Goal: Task Accomplishment & Management: Manage account settings

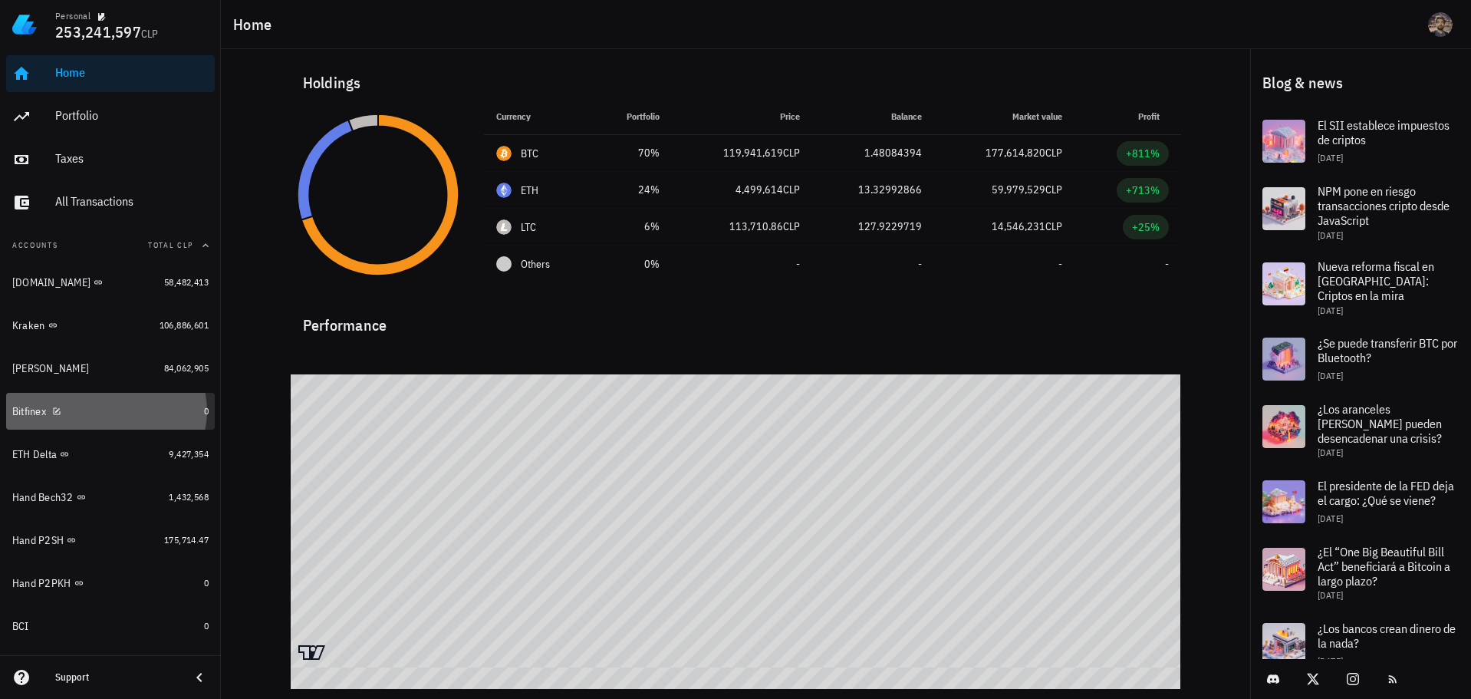
click at [120, 413] on div "Bitfinex" at bounding box center [105, 411] width 186 height 15
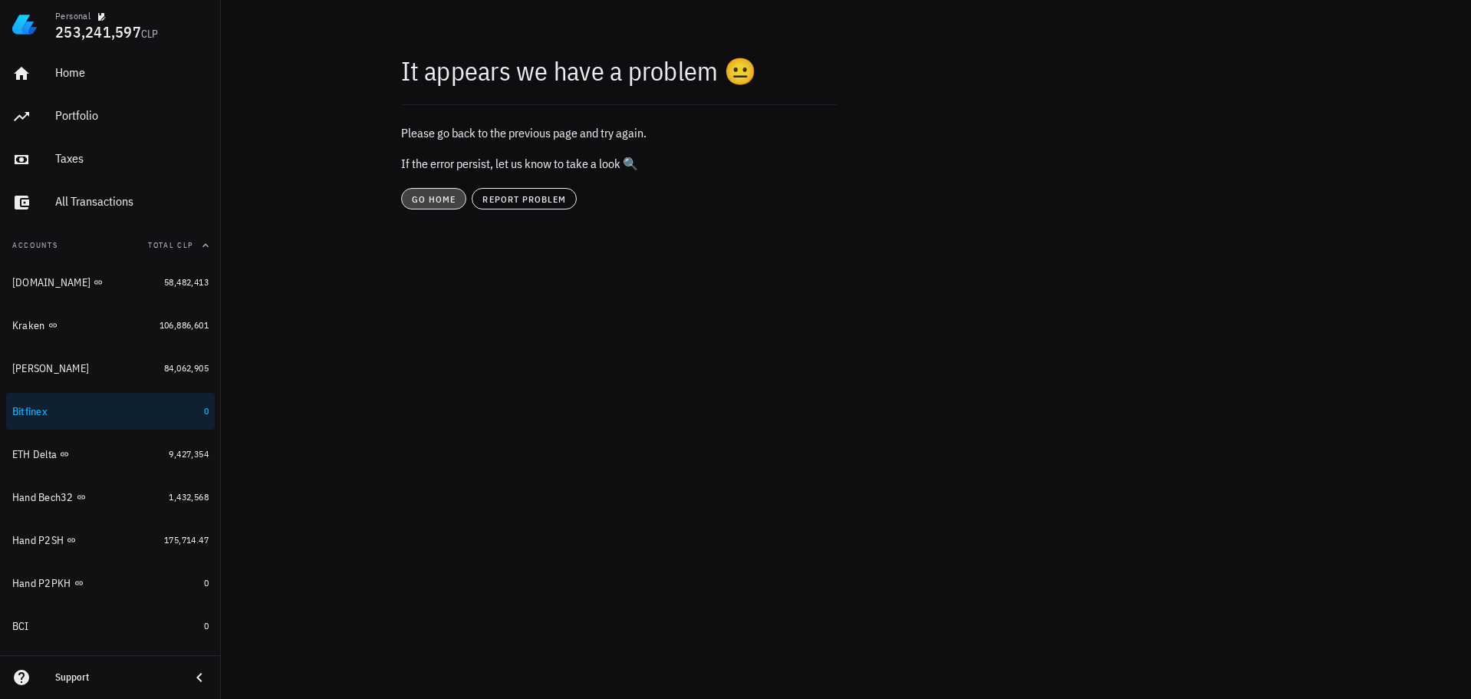
click at [424, 197] on span "go home" at bounding box center [433, 199] width 45 height 12
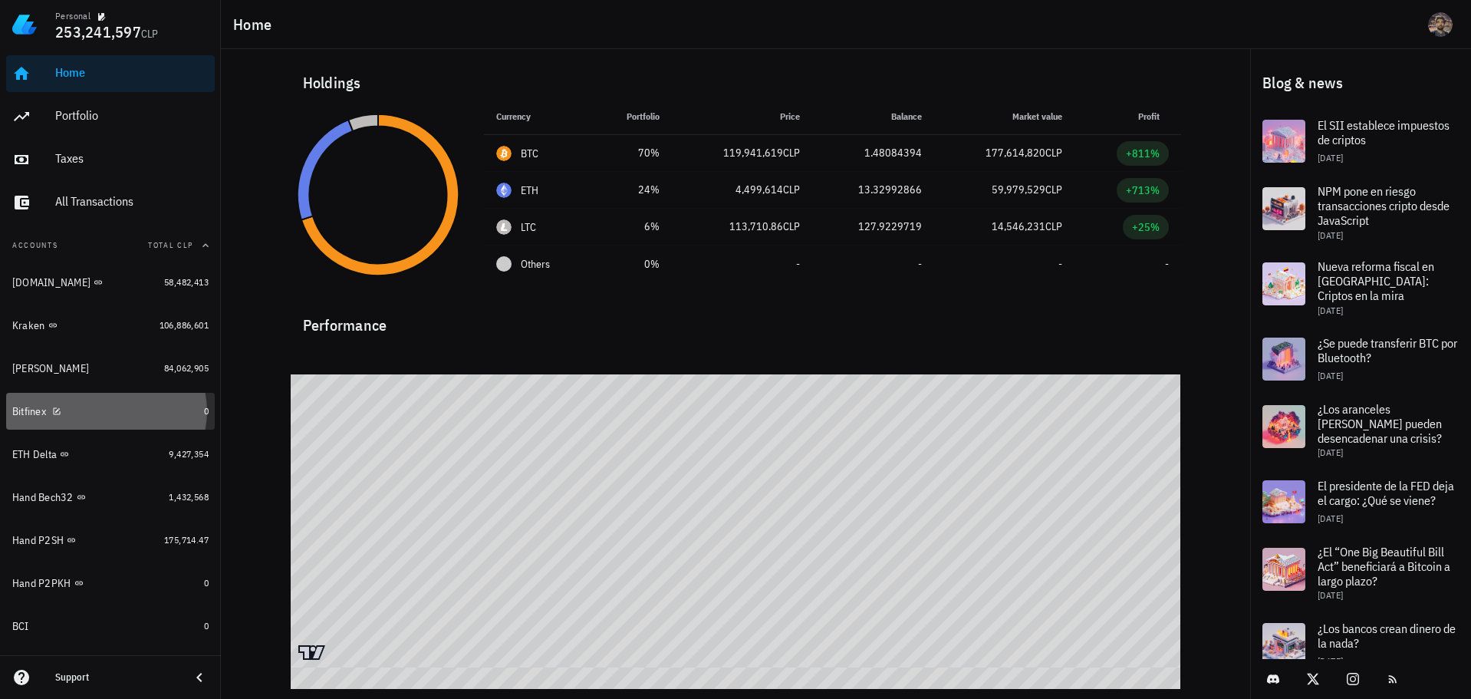
click at [120, 407] on div "Bitfinex" at bounding box center [105, 411] width 186 height 15
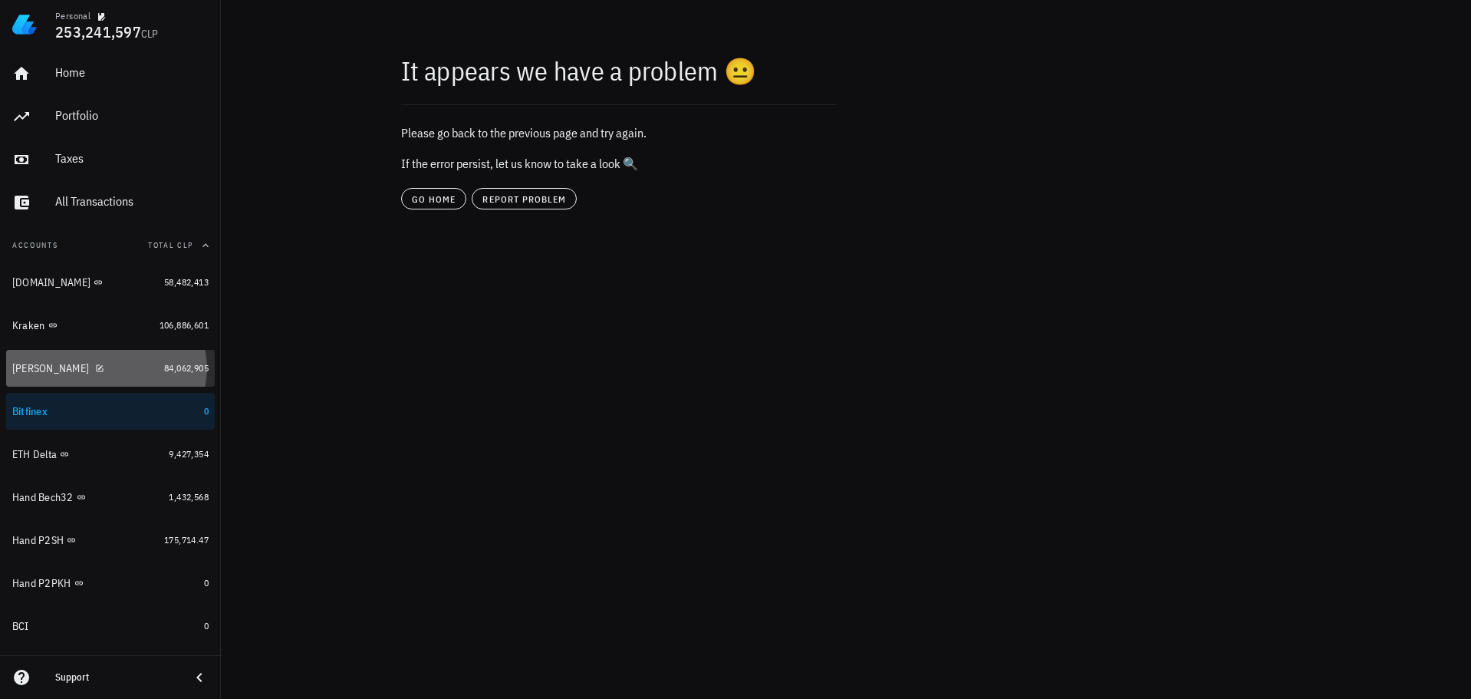
click at [80, 370] on div "Xapo Vault" at bounding box center [85, 368] width 146 height 15
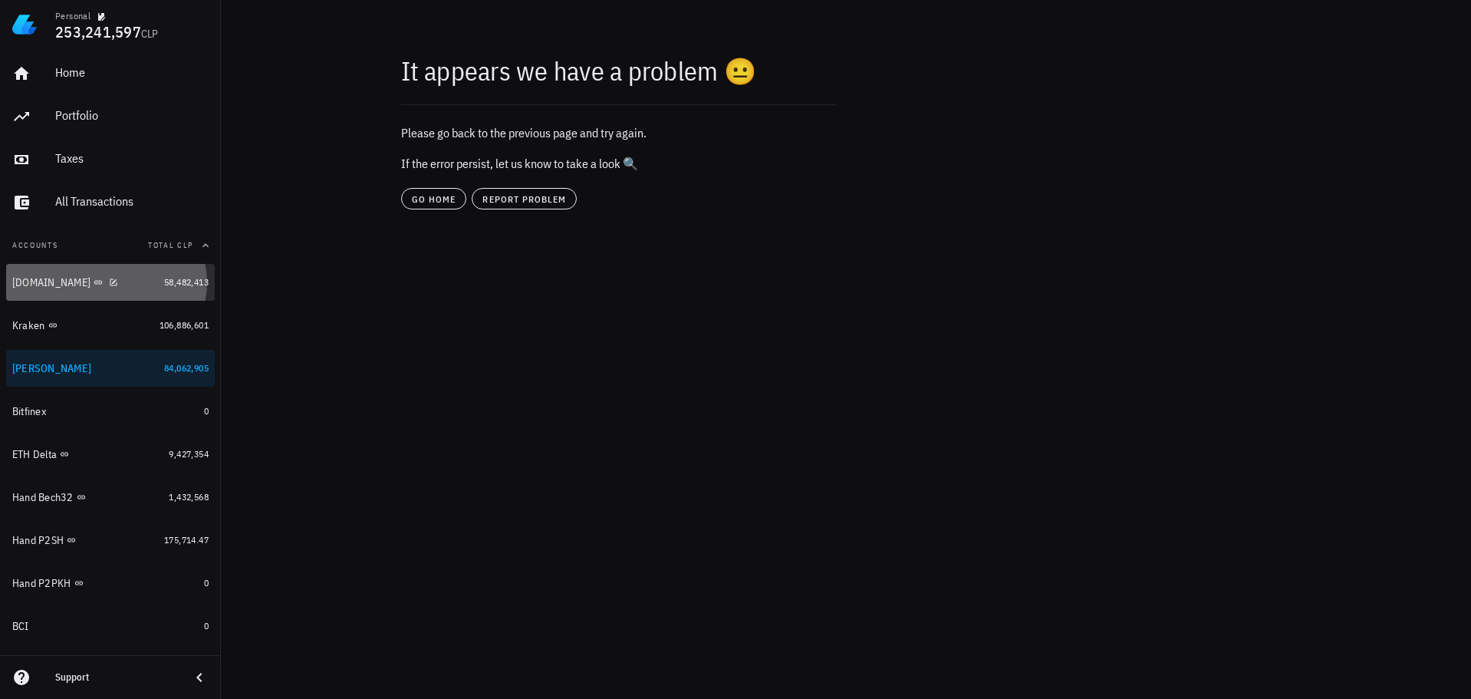
click at [138, 283] on div "[DOMAIN_NAME]" at bounding box center [85, 282] width 146 height 15
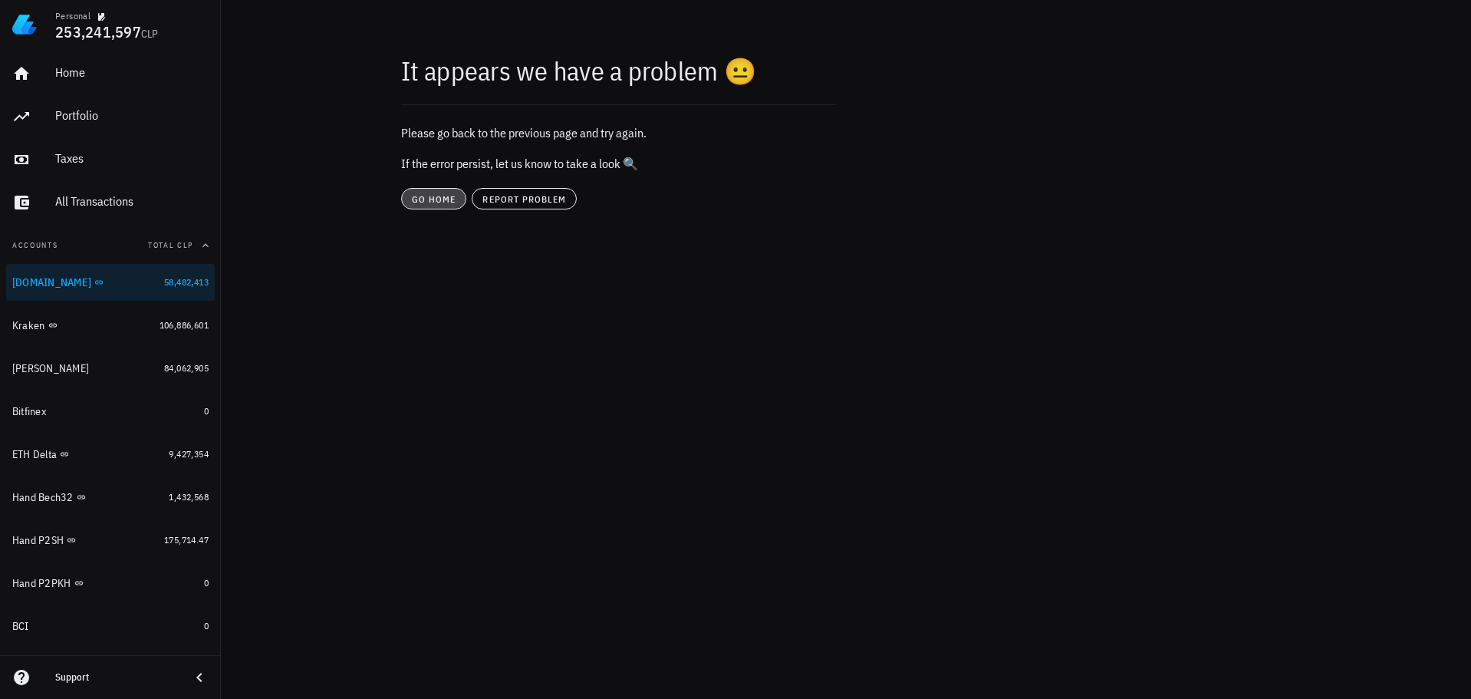
click at [448, 206] on button "go home" at bounding box center [433, 198] width 65 height 21
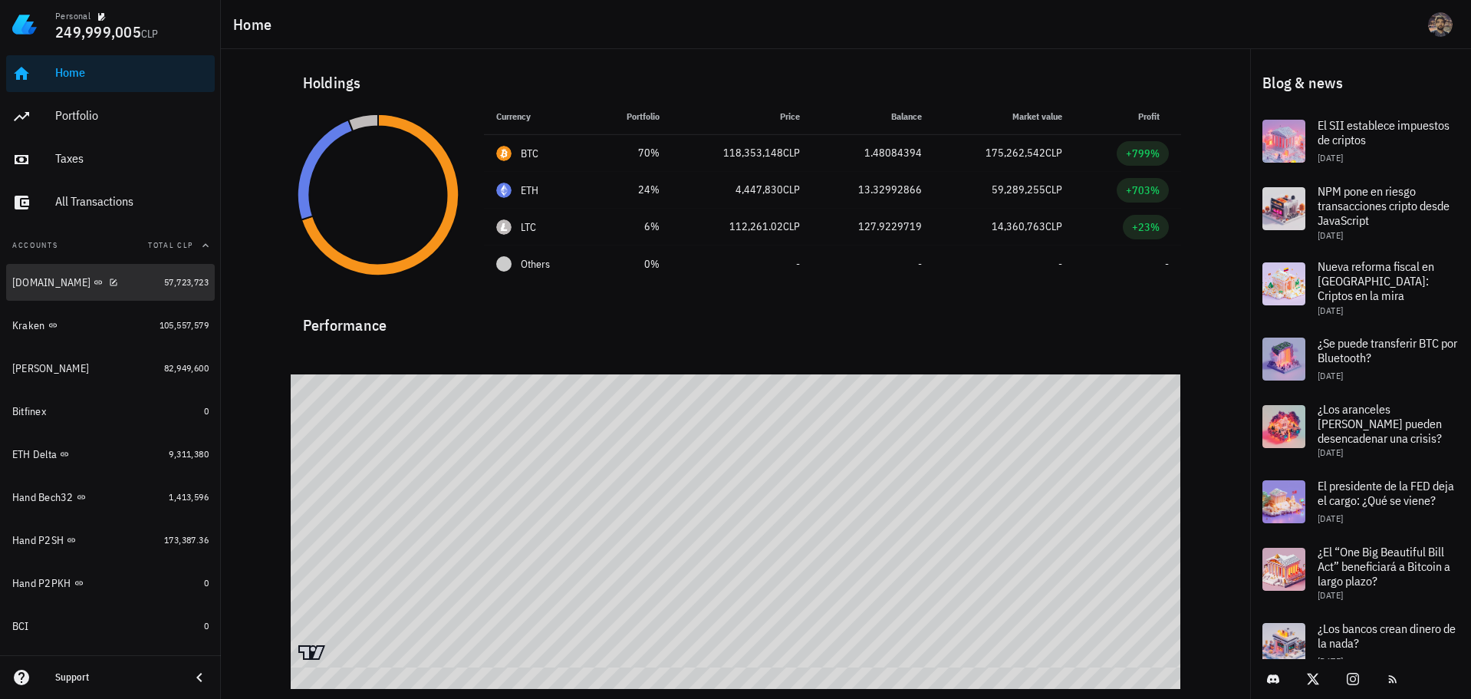
drag, startPoint x: 124, startPoint y: 281, endPoint x: 140, endPoint y: 283, distance: 15.5
click at [124, 281] on div "[DOMAIN_NAME]" at bounding box center [85, 282] width 146 height 15
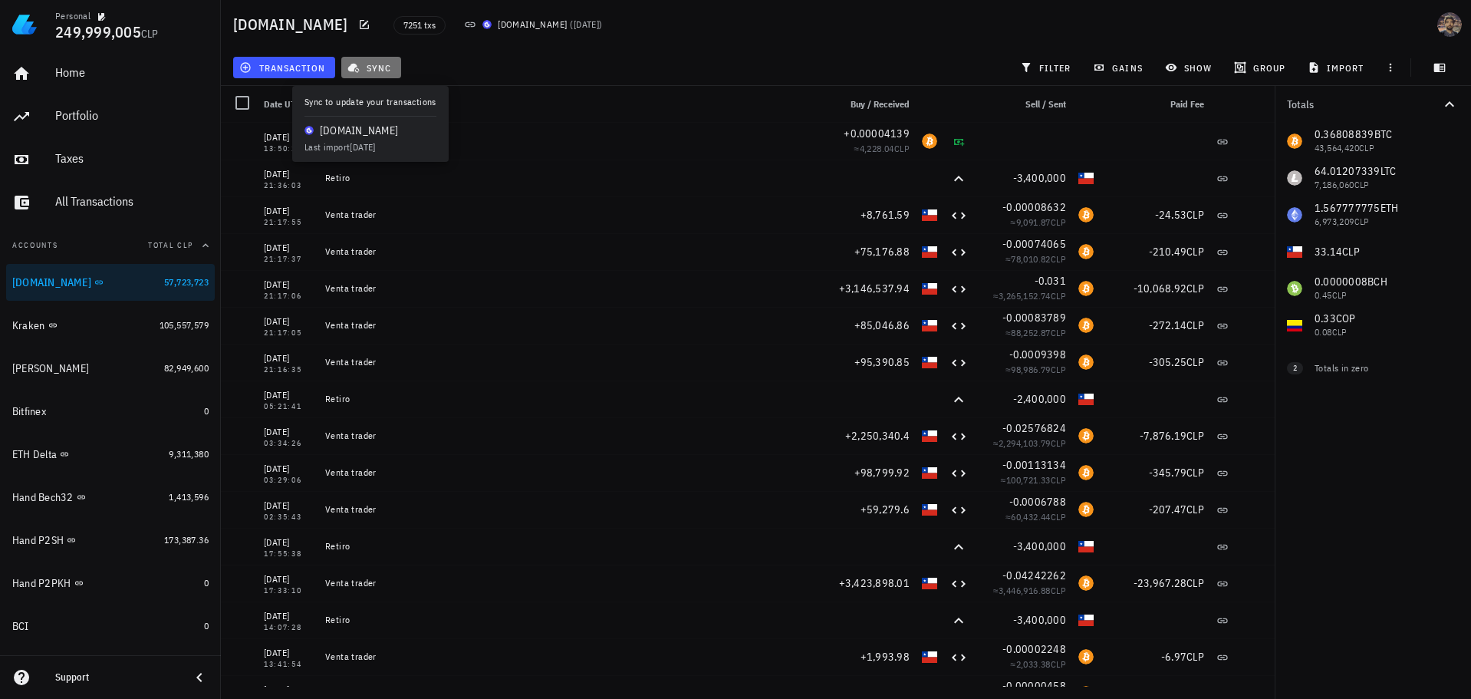
click at [389, 70] on span "sync" at bounding box center [371, 67] width 41 height 12
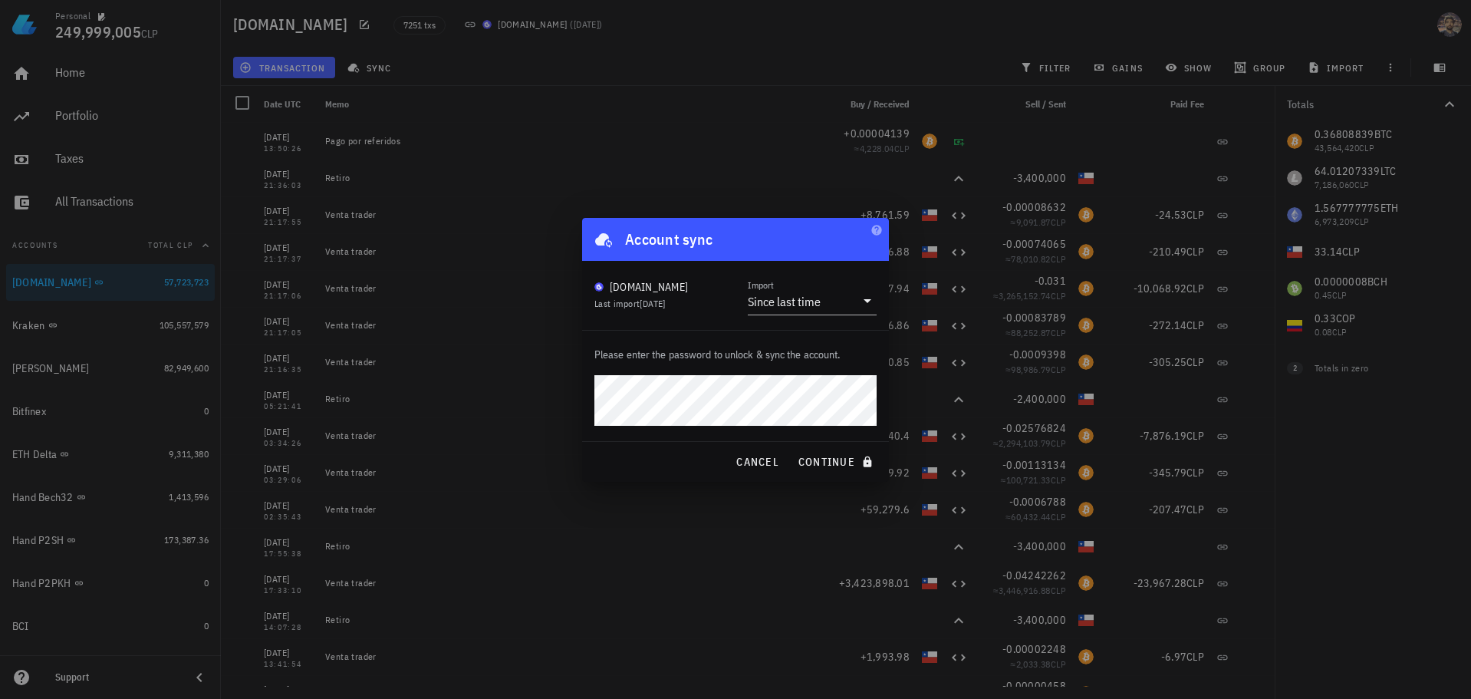
click at [0, 698] on com-1password-button at bounding box center [0, 699] width 0 height 0
click at [862, 464] on icon "submit" at bounding box center [867, 462] width 12 height 12
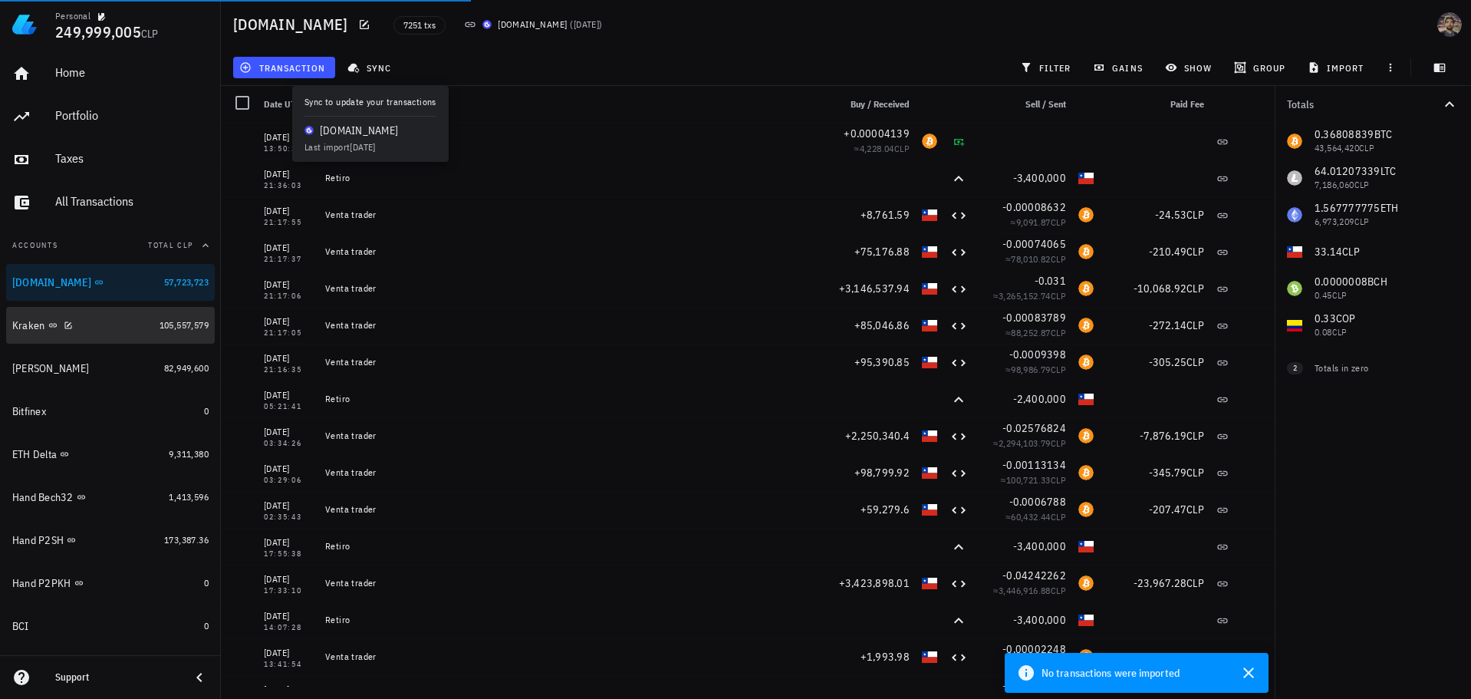
drag, startPoint x: 96, startPoint y: 324, endPoint x: 109, endPoint y: 330, distance: 14.1
click at [98, 326] on div "Kraken" at bounding box center [82, 325] width 141 height 15
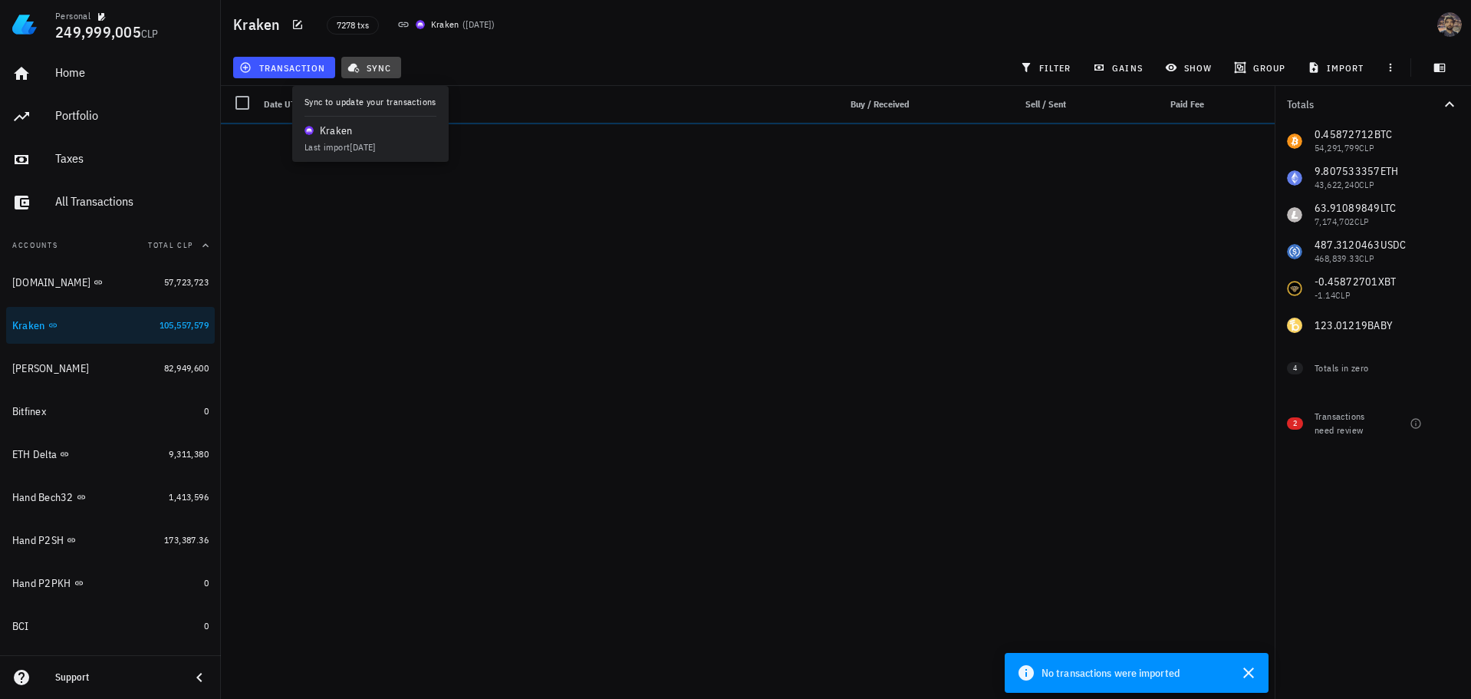
click at [380, 71] on span "sync" at bounding box center [371, 67] width 41 height 12
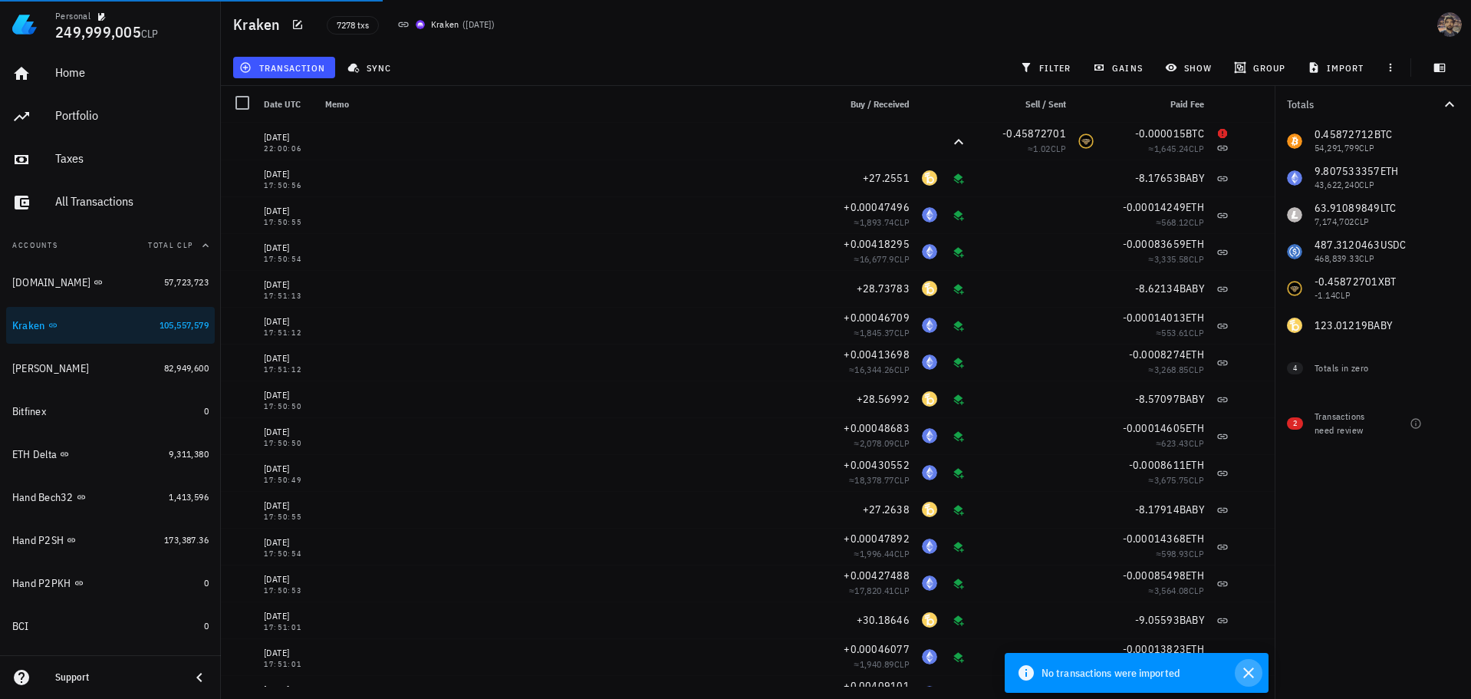
click at [1253, 669] on icon "button" at bounding box center [1248, 672] width 11 height 11
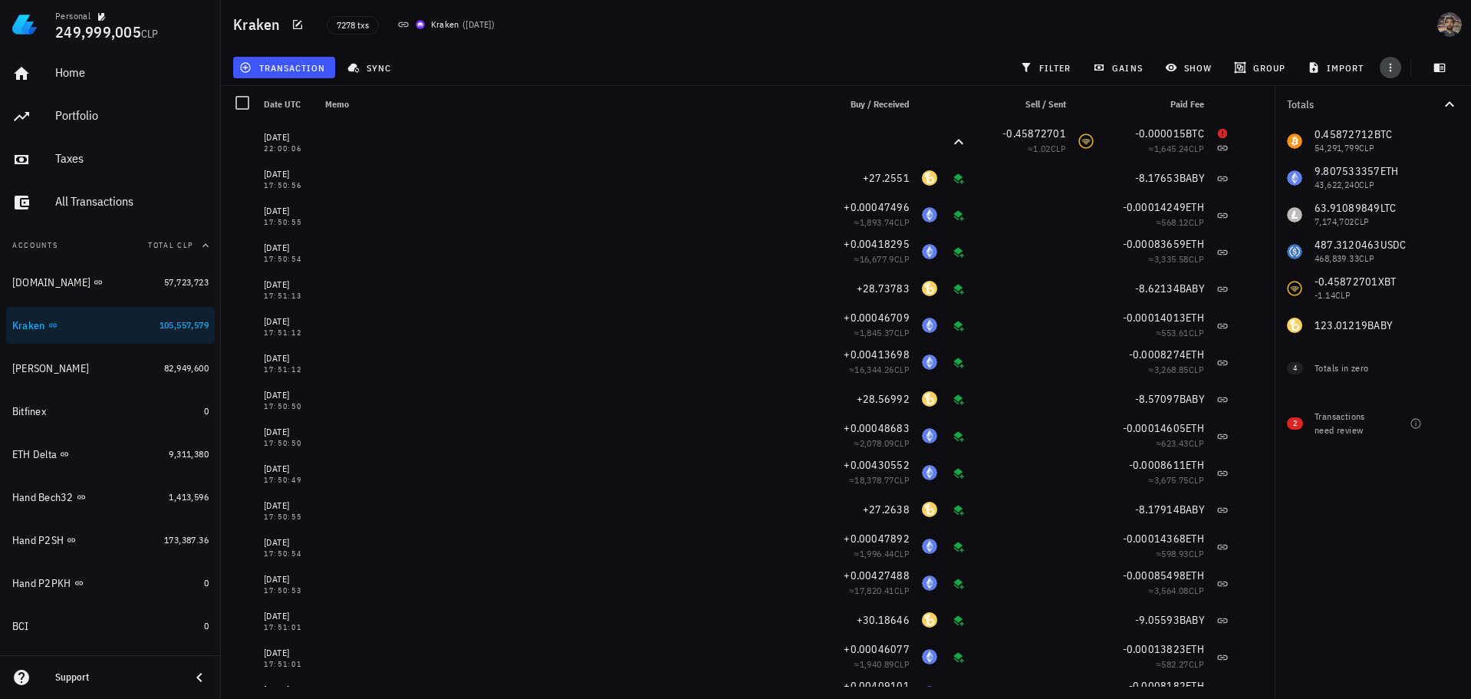
click at [1394, 69] on icon "button" at bounding box center [1391, 67] width 12 height 12
click at [1410, 101] on span "export" at bounding box center [1414, 106] width 53 height 12
click at [94, 402] on div "Bitfinex" at bounding box center [105, 411] width 186 height 33
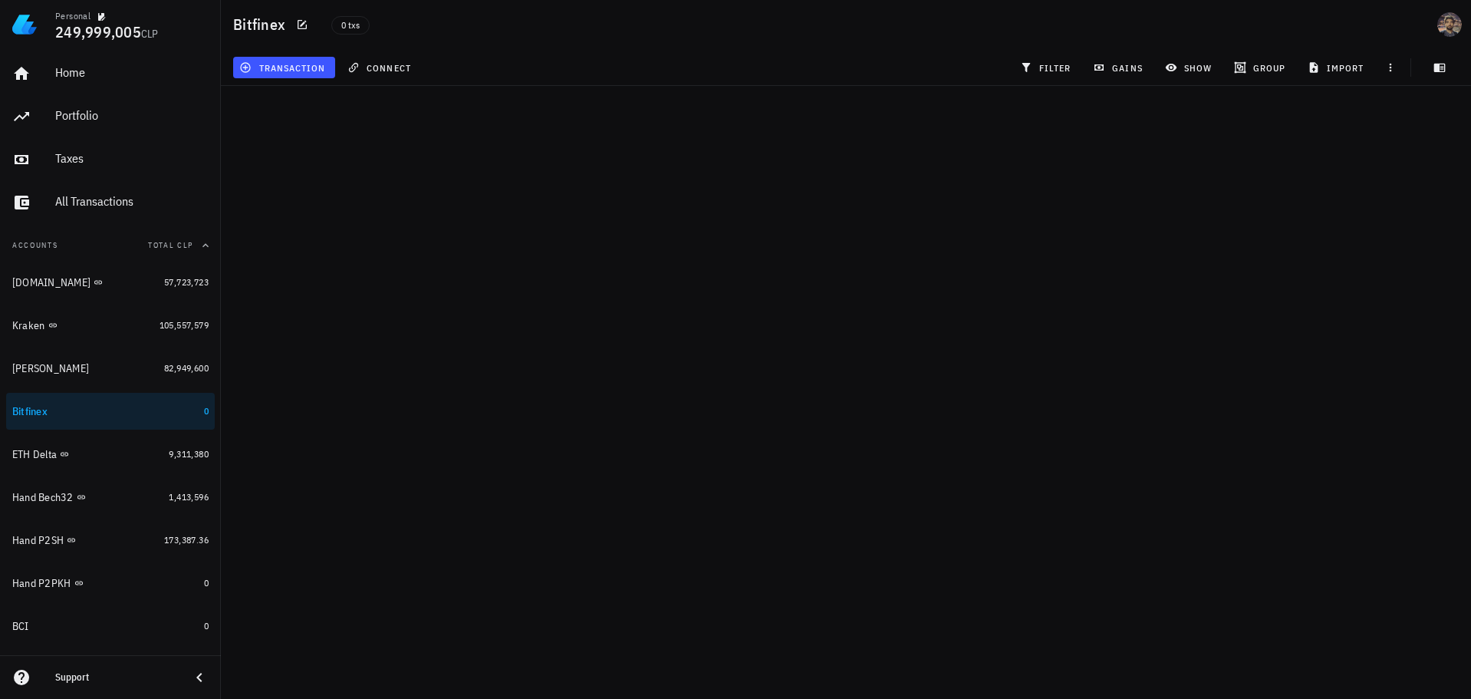
click at [610, 244] on div "Personal 249,999,005 CLP Home Portfolio Taxes All Transactions Accounts Total C…" at bounding box center [735, 349] width 1471 height 699
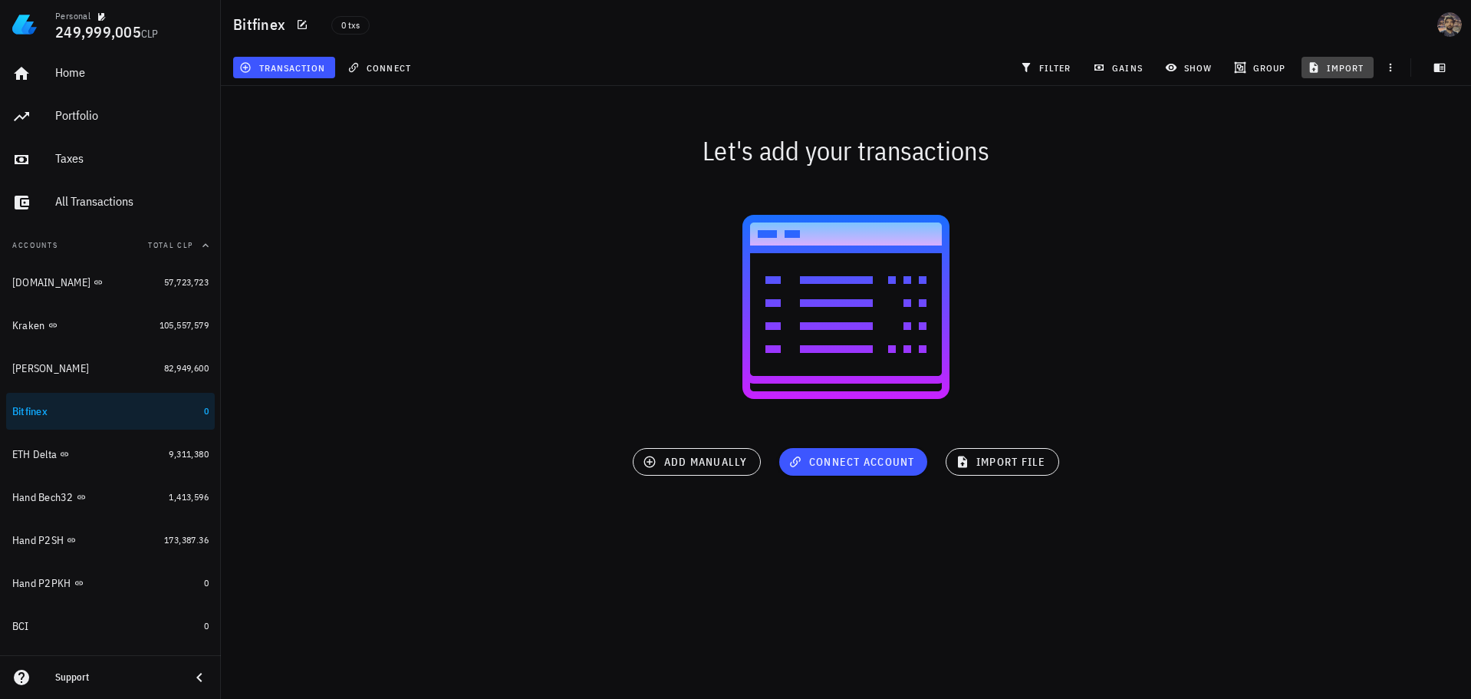
click at [1353, 68] on span "import" at bounding box center [1338, 67] width 54 height 12
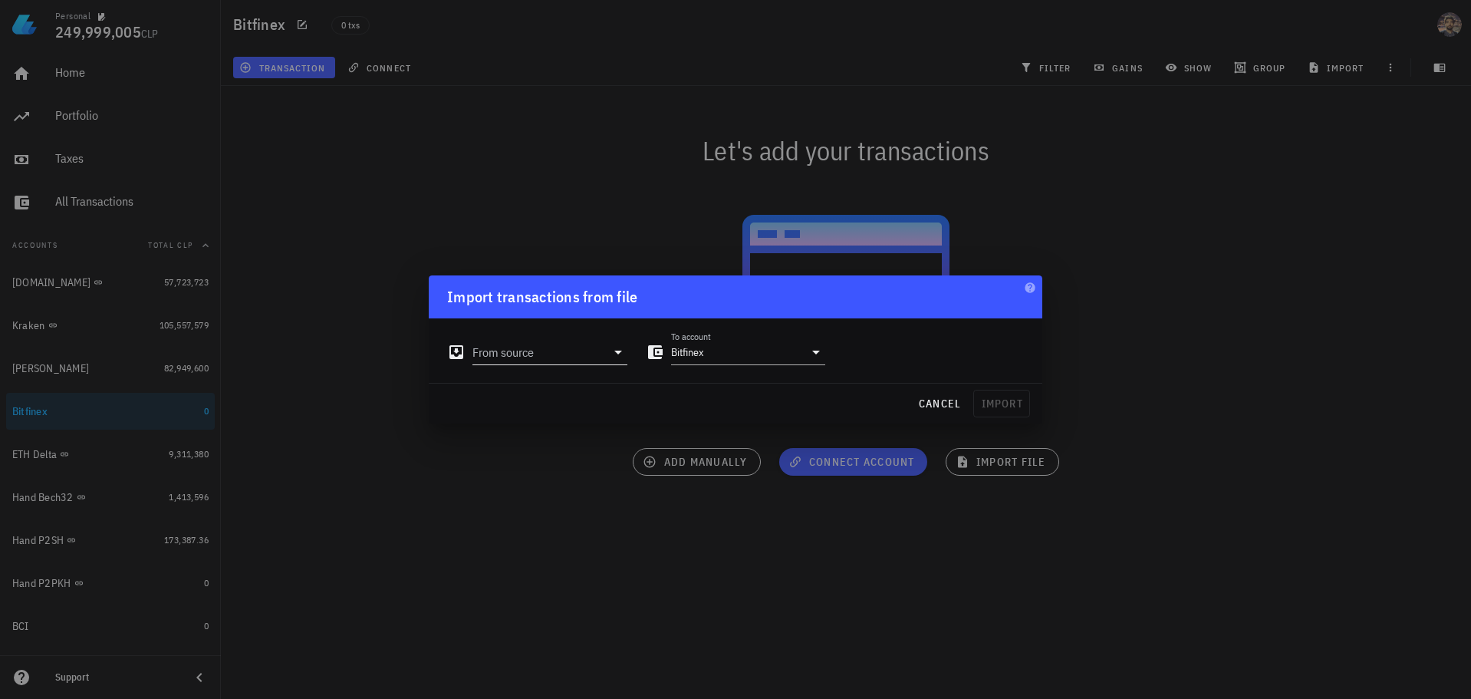
click at [568, 357] on input "From source" at bounding box center [539, 352] width 133 height 25
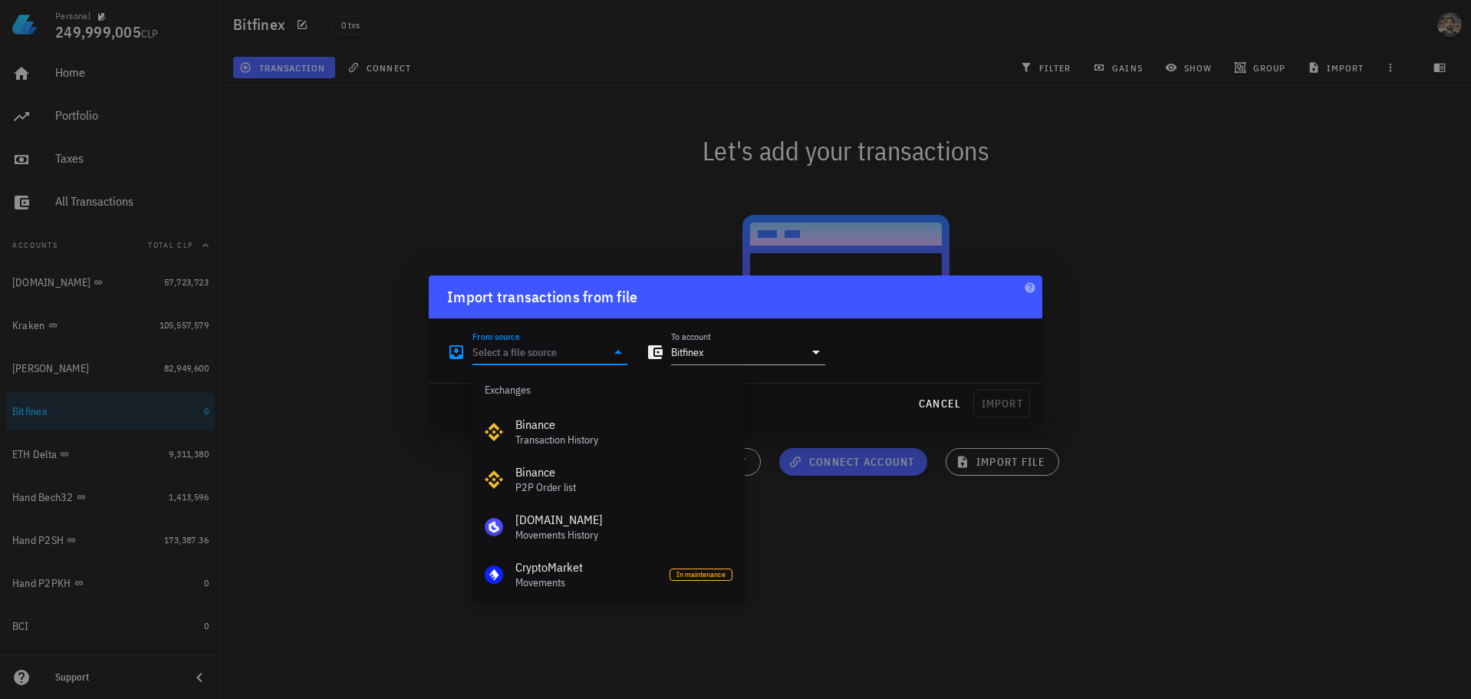
click at [1000, 336] on div "From source To account Bitfinex" at bounding box center [735, 345] width 595 height 55
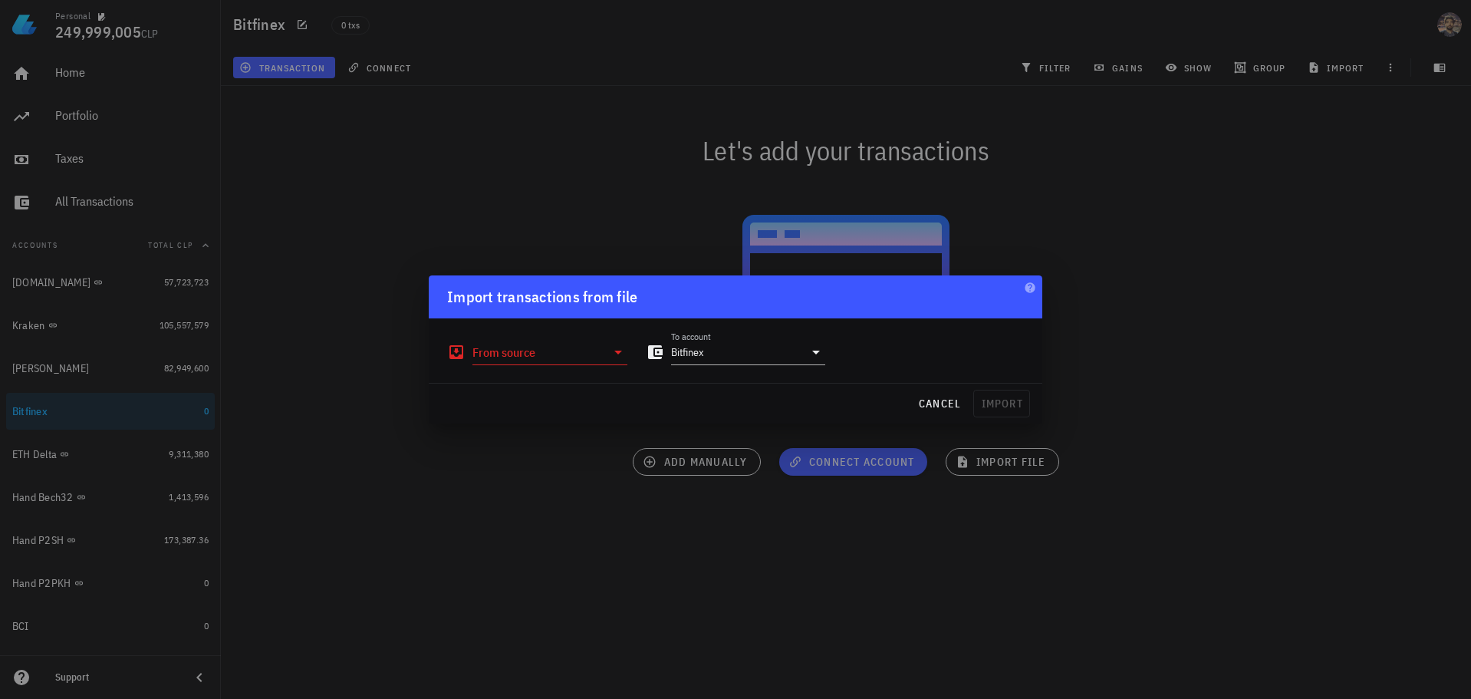
click at [1085, 209] on div at bounding box center [735, 349] width 1471 height 699
click at [929, 408] on span "cancel" at bounding box center [940, 404] width 44 height 14
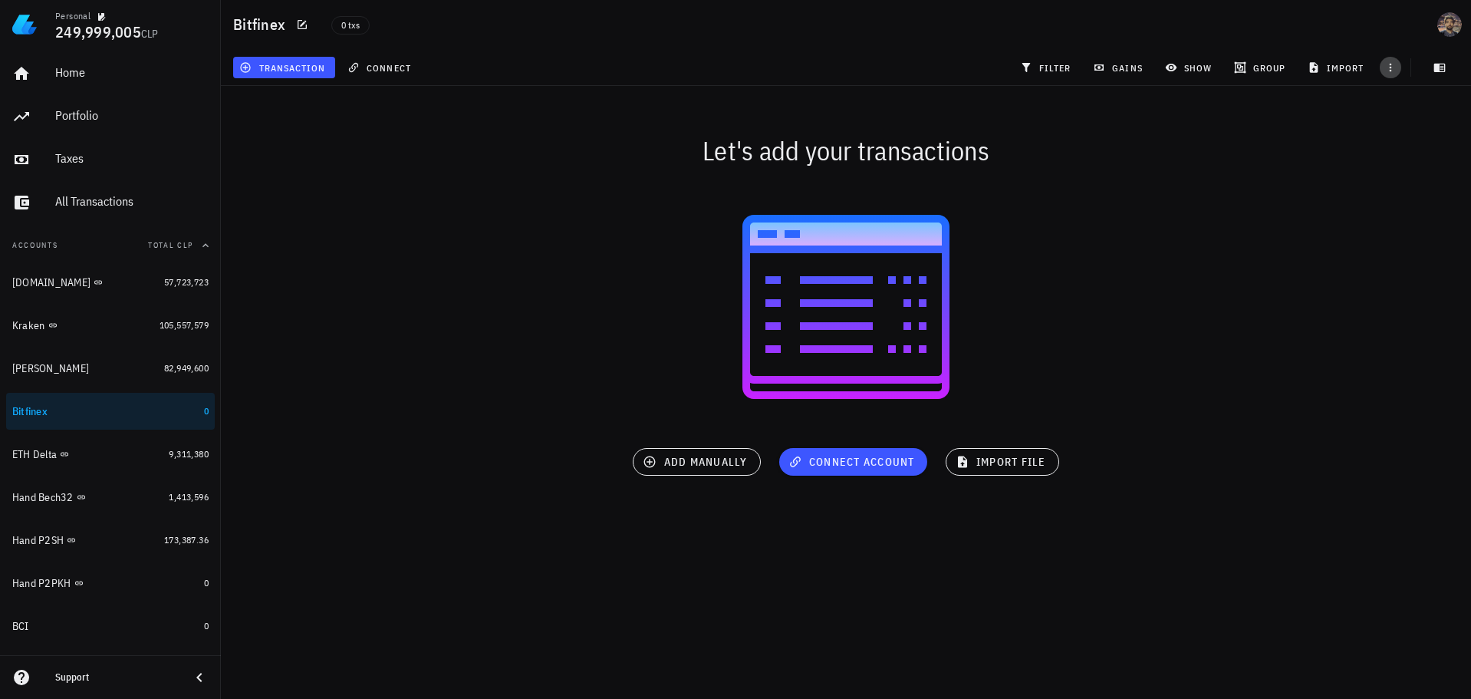
click at [1392, 67] on icon "button" at bounding box center [1391, 67] width 12 height 12
click at [1355, 71] on span "import" at bounding box center [1338, 67] width 54 height 12
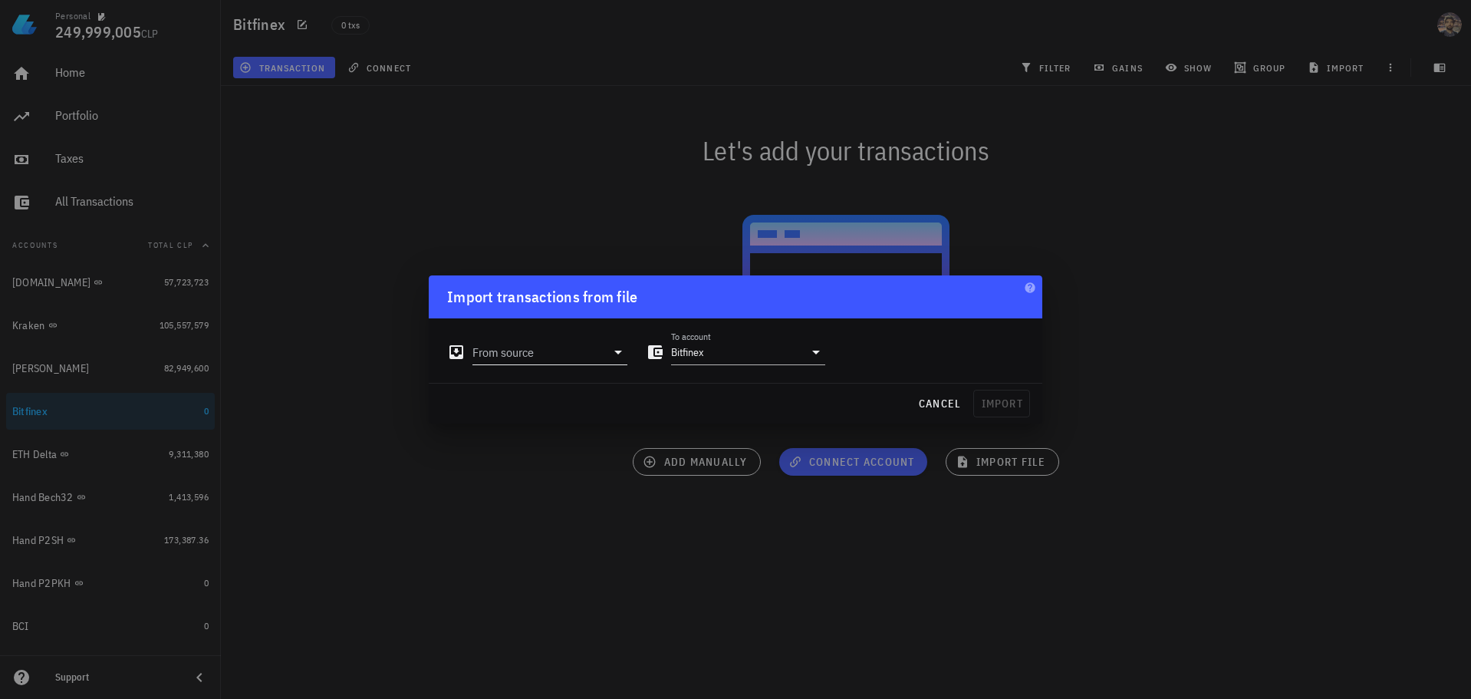
click at [606, 356] on div at bounding box center [616, 352] width 21 height 18
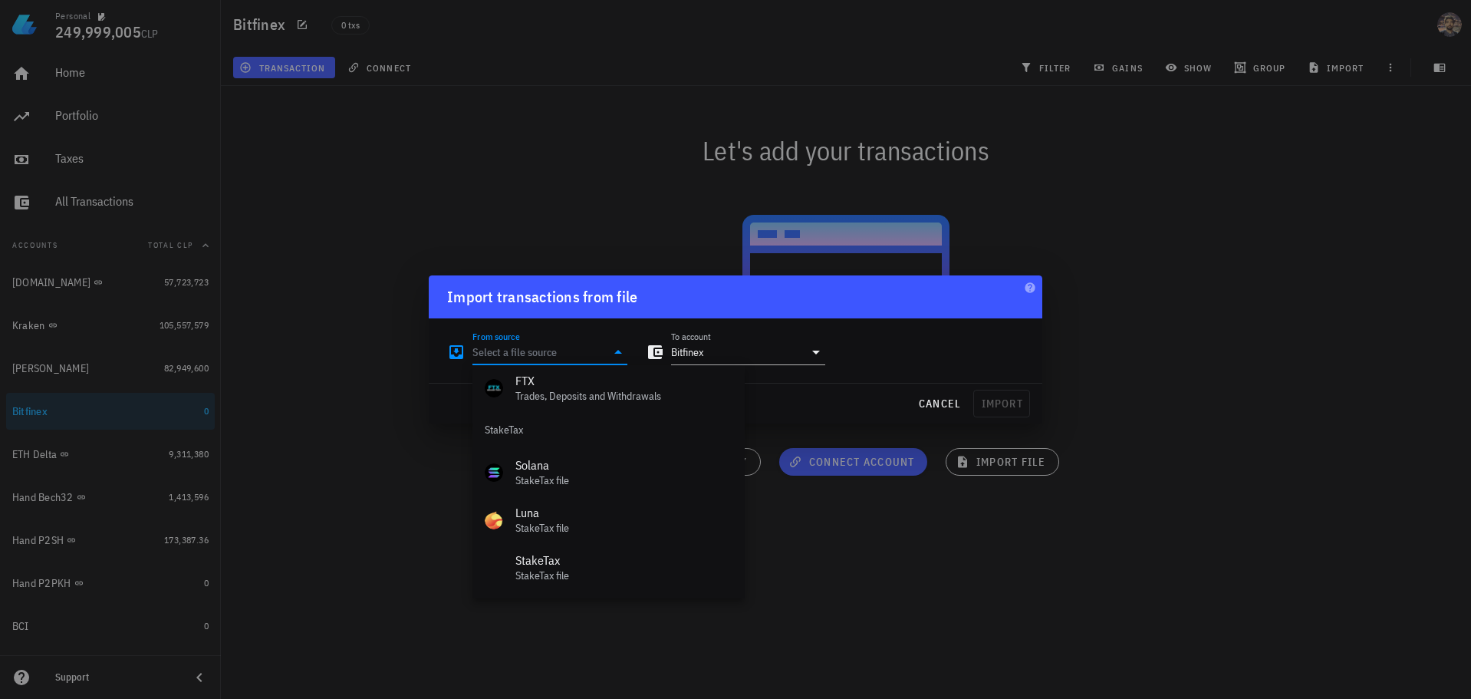
scroll to position [687, 0]
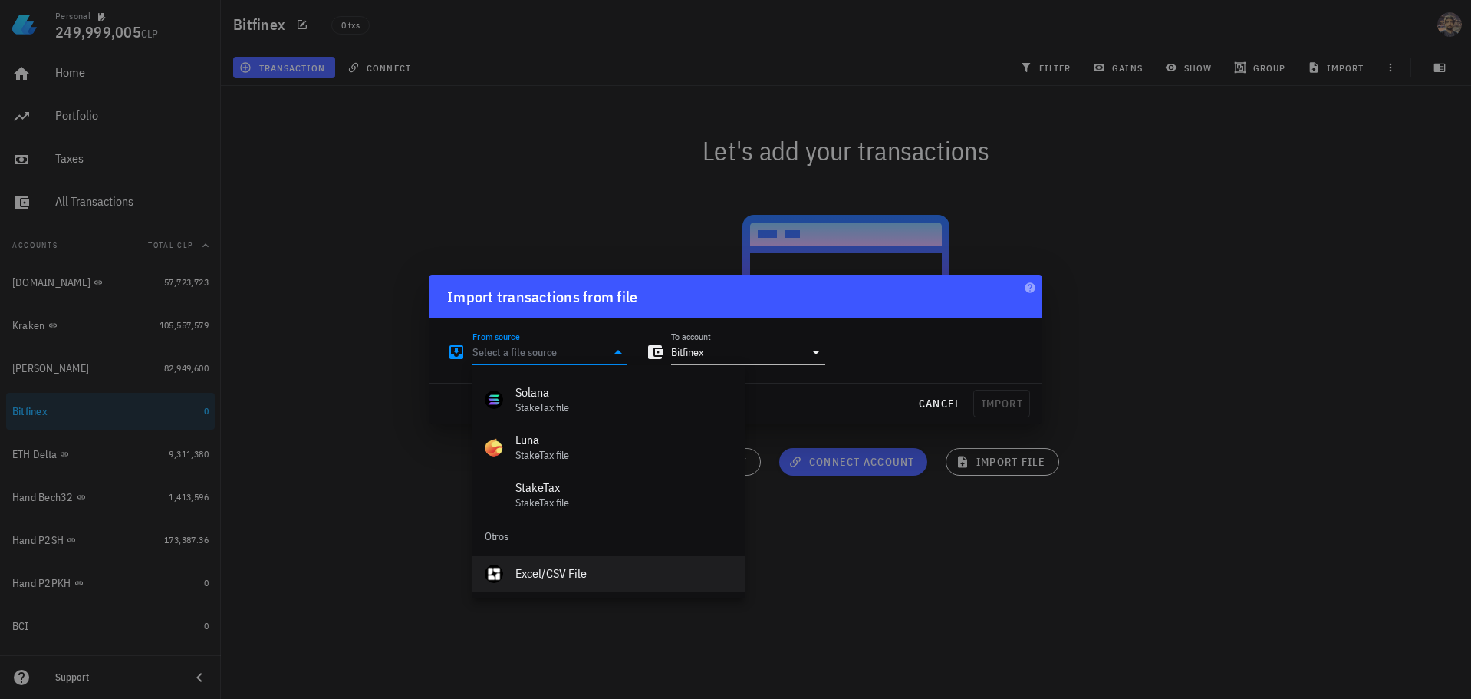
click at [613, 575] on div "Excel/CSV File" at bounding box center [623, 573] width 217 height 15
type input "Excel/CSV File"
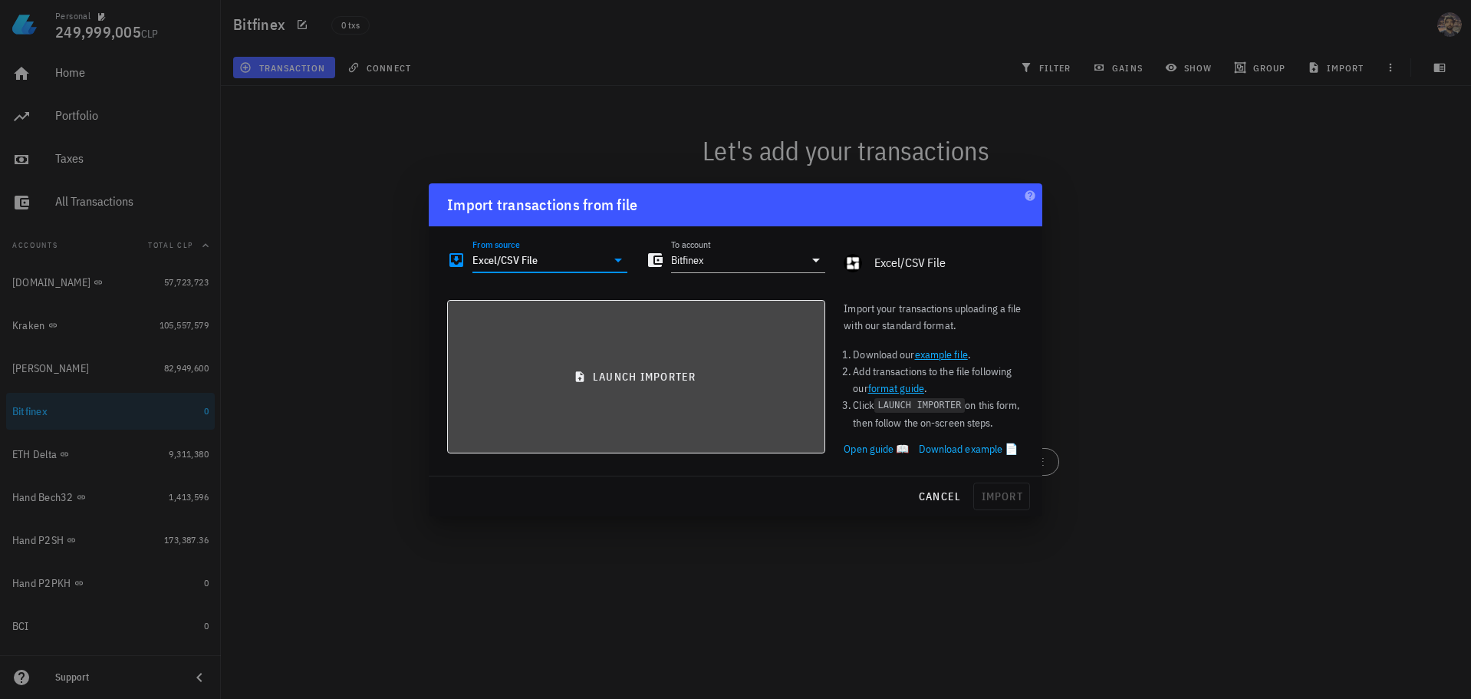
click at [565, 379] on span "launch importer" at bounding box center [636, 377] width 352 height 14
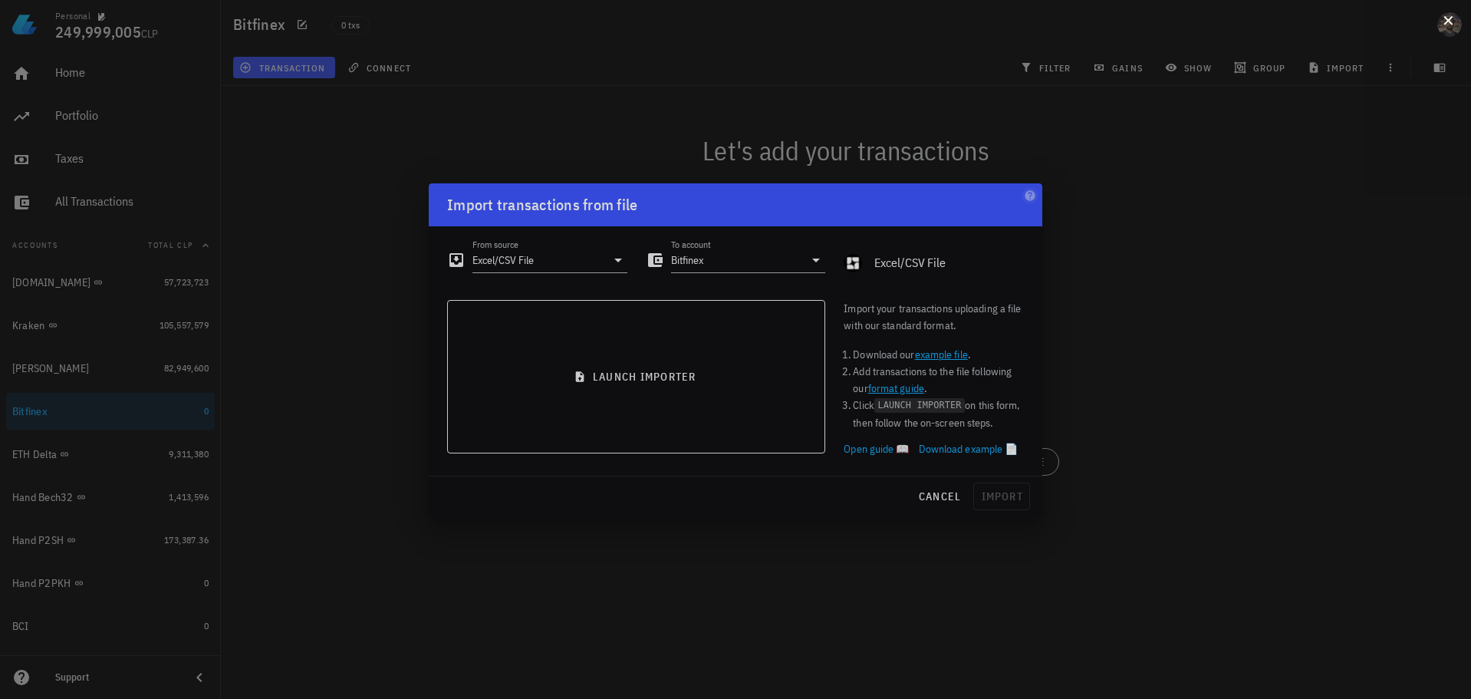
click at [1455, 24] on button at bounding box center [1448, 19] width 15 height 15
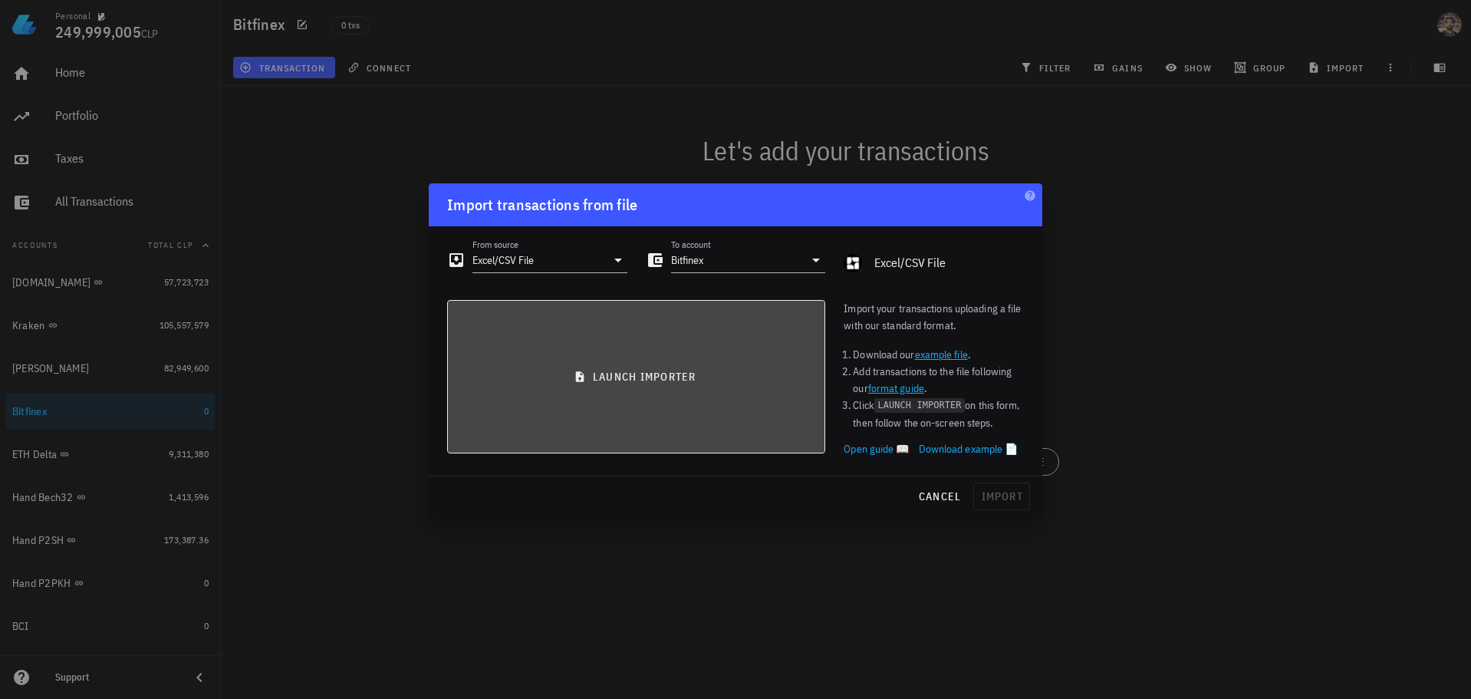
click at [635, 367] on button "launch importer" at bounding box center [636, 376] width 378 height 153
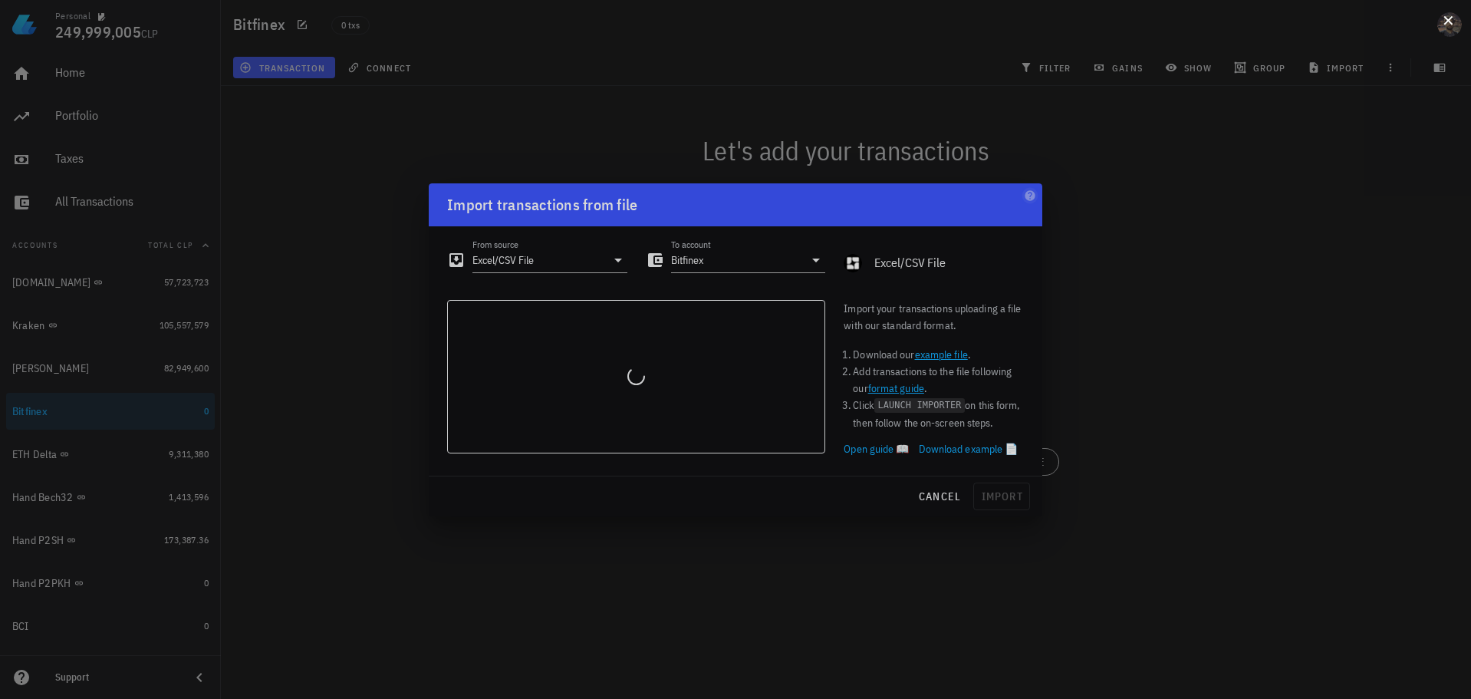
click at [1455, 18] on button at bounding box center [1448, 19] width 15 height 15
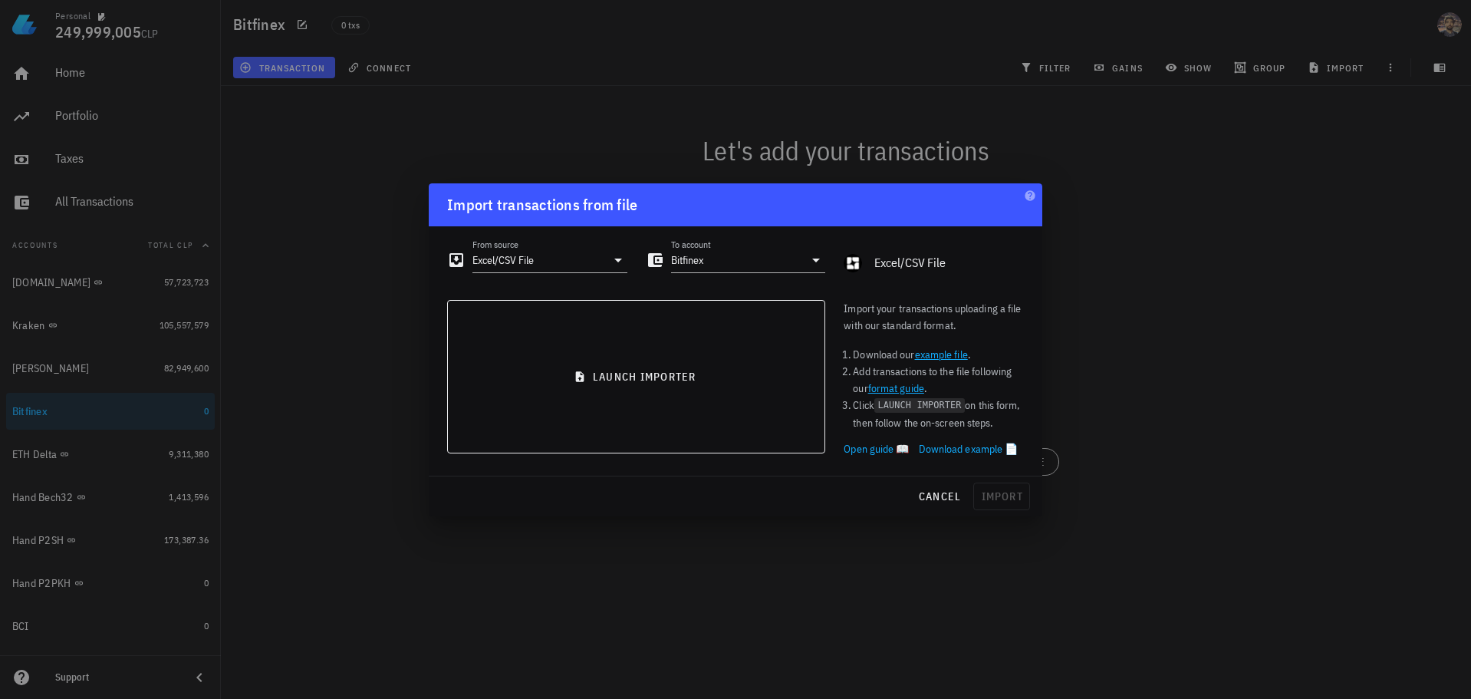
click at [1205, 235] on div at bounding box center [735, 349] width 1471 height 699
click at [940, 493] on span "cancel" at bounding box center [940, 496] width 44 height 14
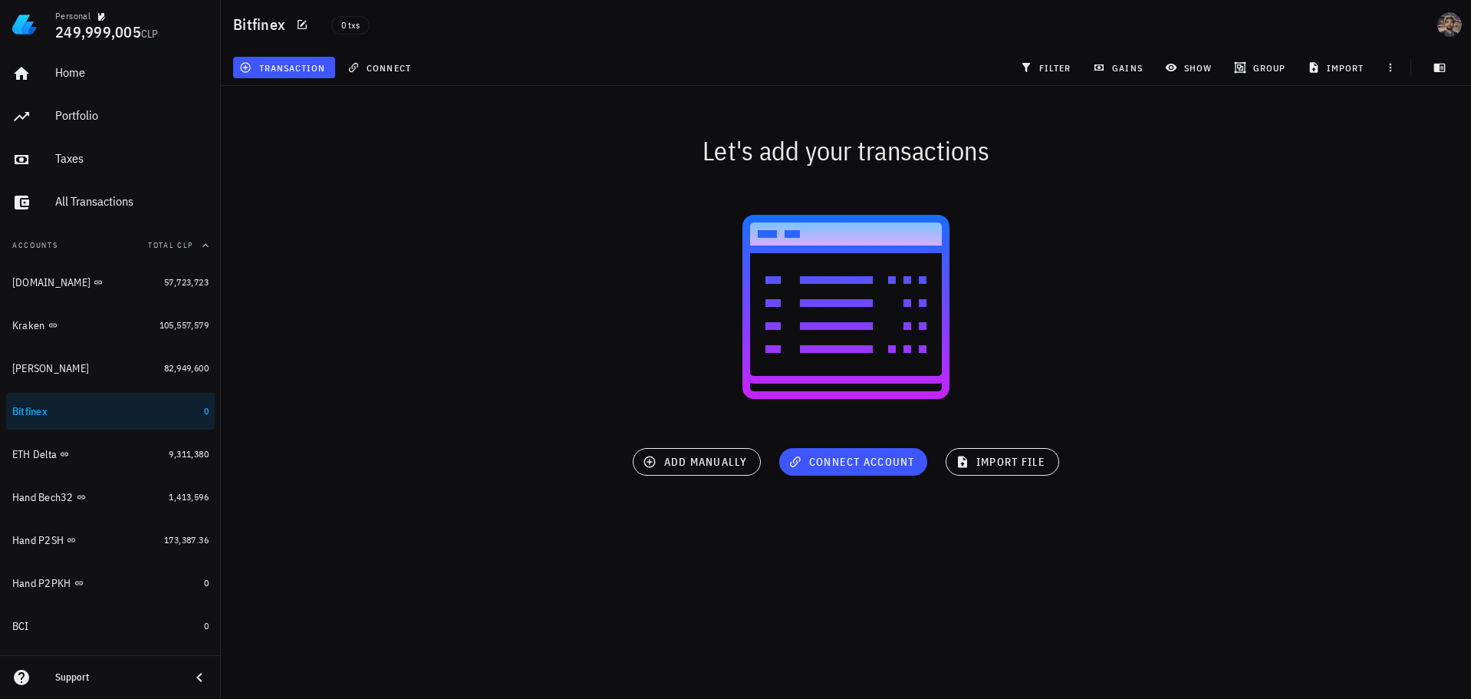
click at [559, 263] on div at bounding box center [846, 306] width 1250 height 245
drag, startPoint x: 381, startPoint y: 141, endPoint x: 375, endPoint y: 132, distance: 11.1
click at [382, 141] on div "Let's add your transactions" at bounding box center [846, 150] width 1269 height 49
click at [384, 59] on button "connect" at bounding box center [380, 67] width 79 height 21
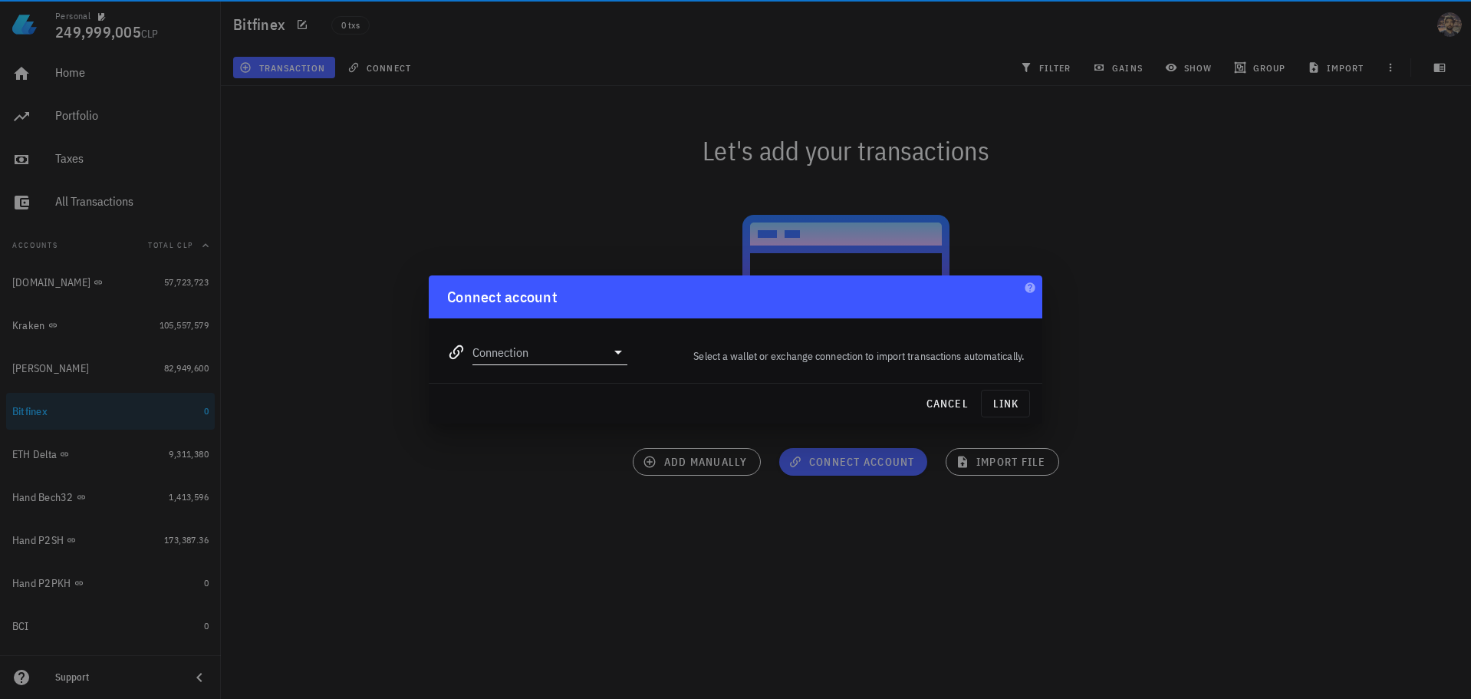
click at [600, 353] on input "Connection" at bounding box center [539, 352] width 133 height 25
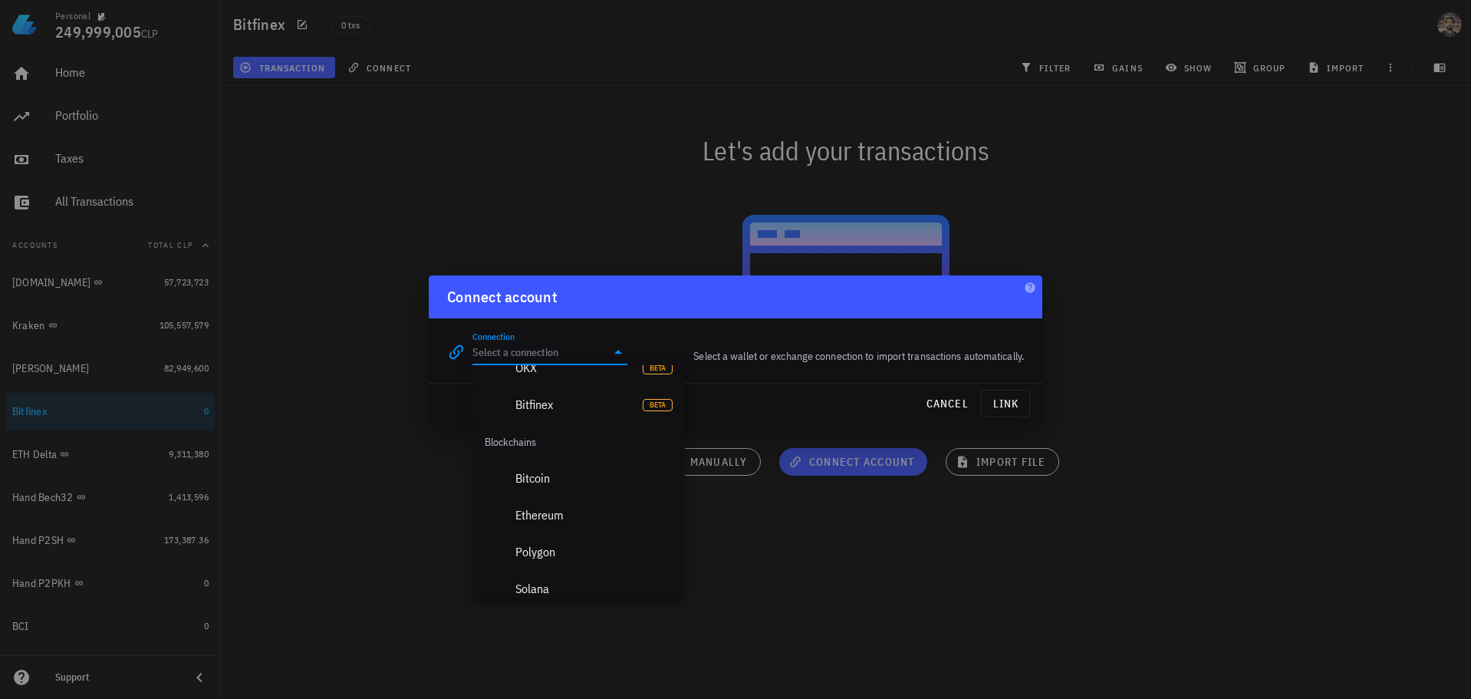
scroll to position [1151, 0]
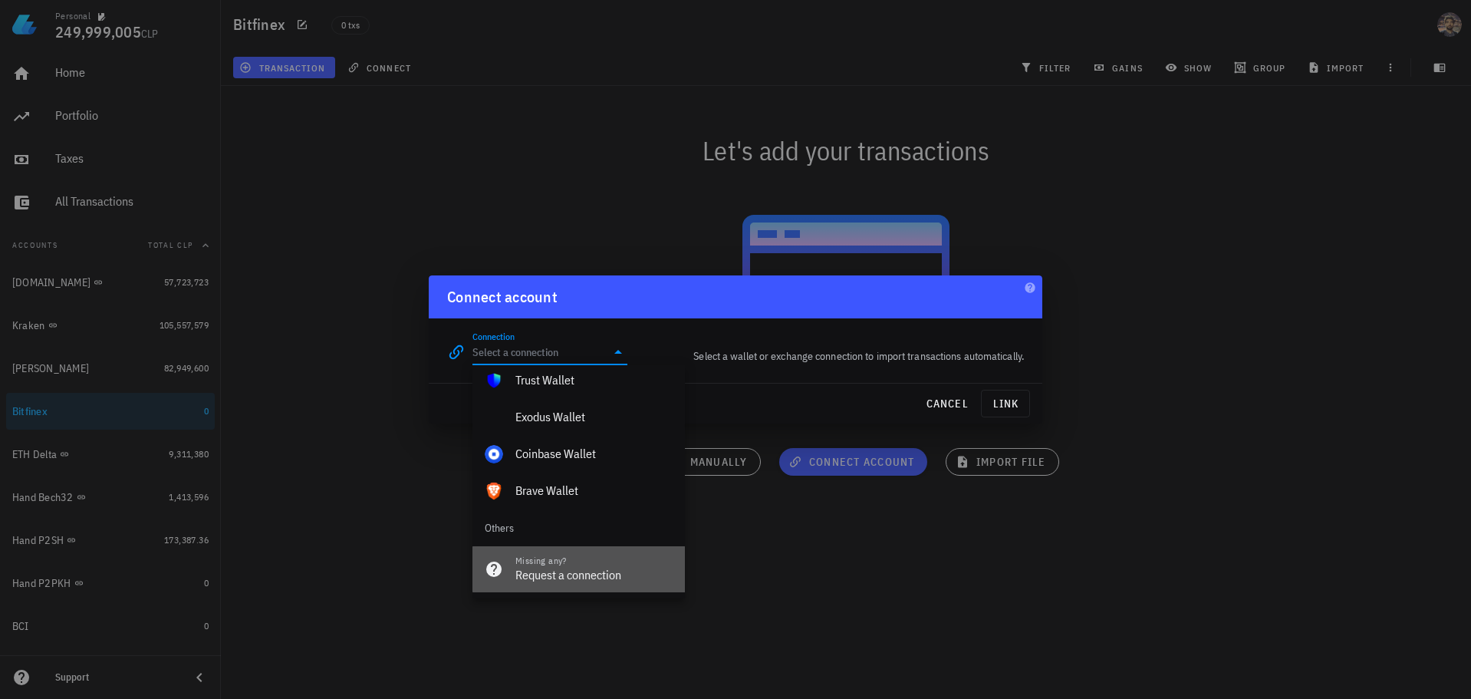
click at [525, 571] on div "Request a connection" at bounding box center [593, 575] width 157 height 15
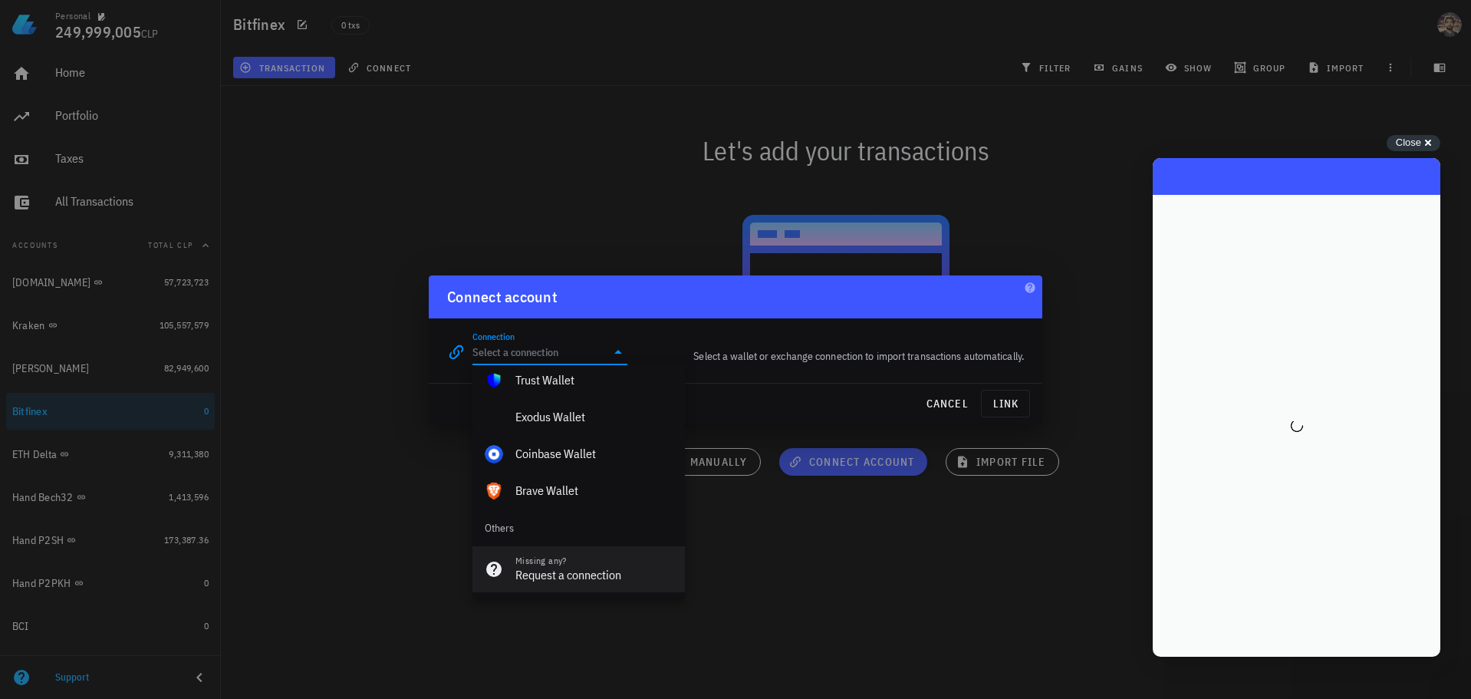
scroll to position [0, 0]
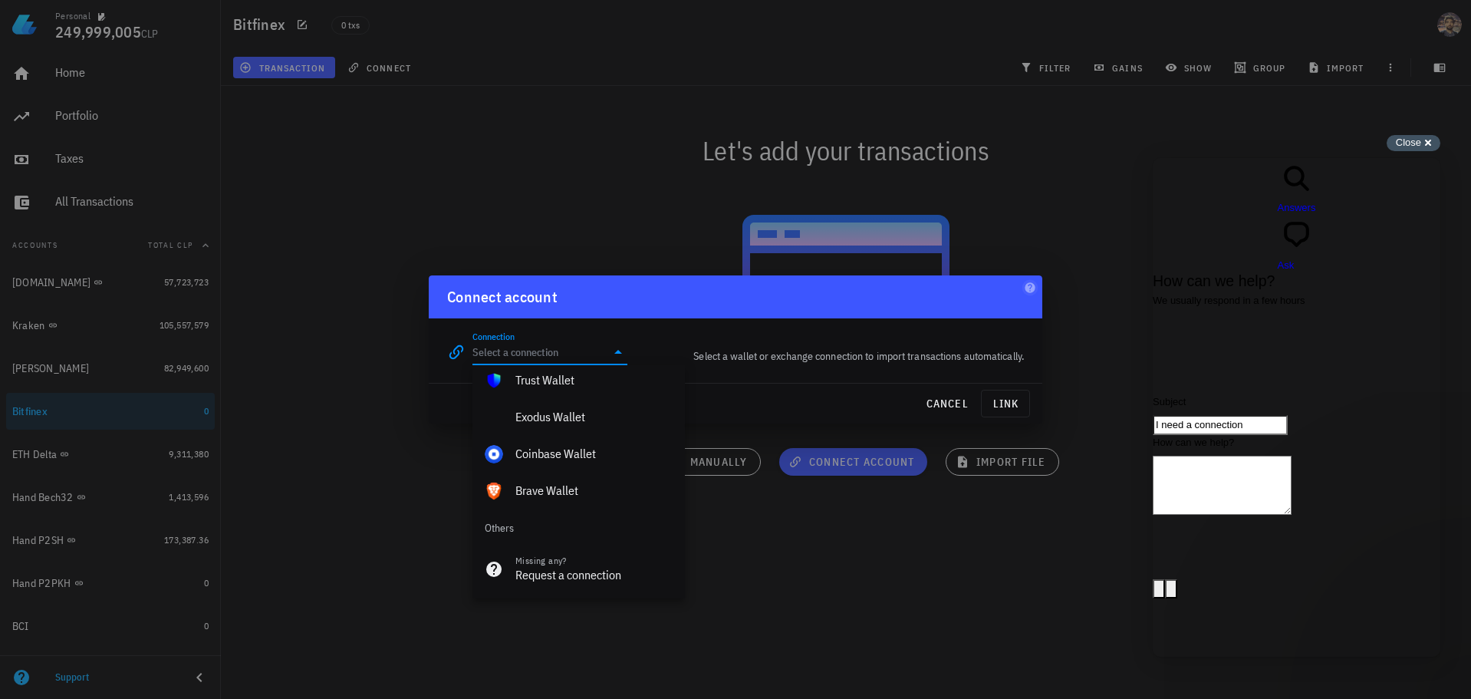
click at [1411, 149] on div "Close cross-small" at bounding box center [1414, 143] width 54 height 16
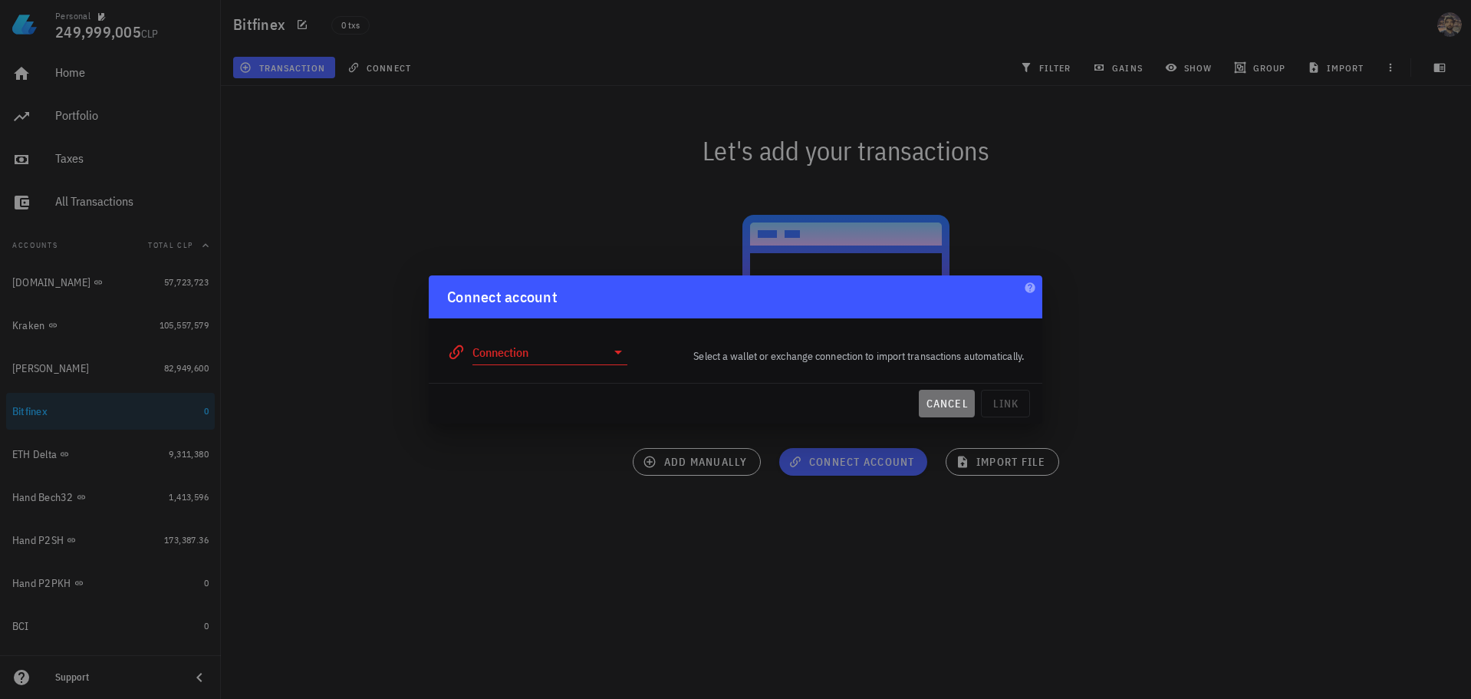
click at [937, 403] on span "cancel" at bounding box center [947, 404] width 44 height 14
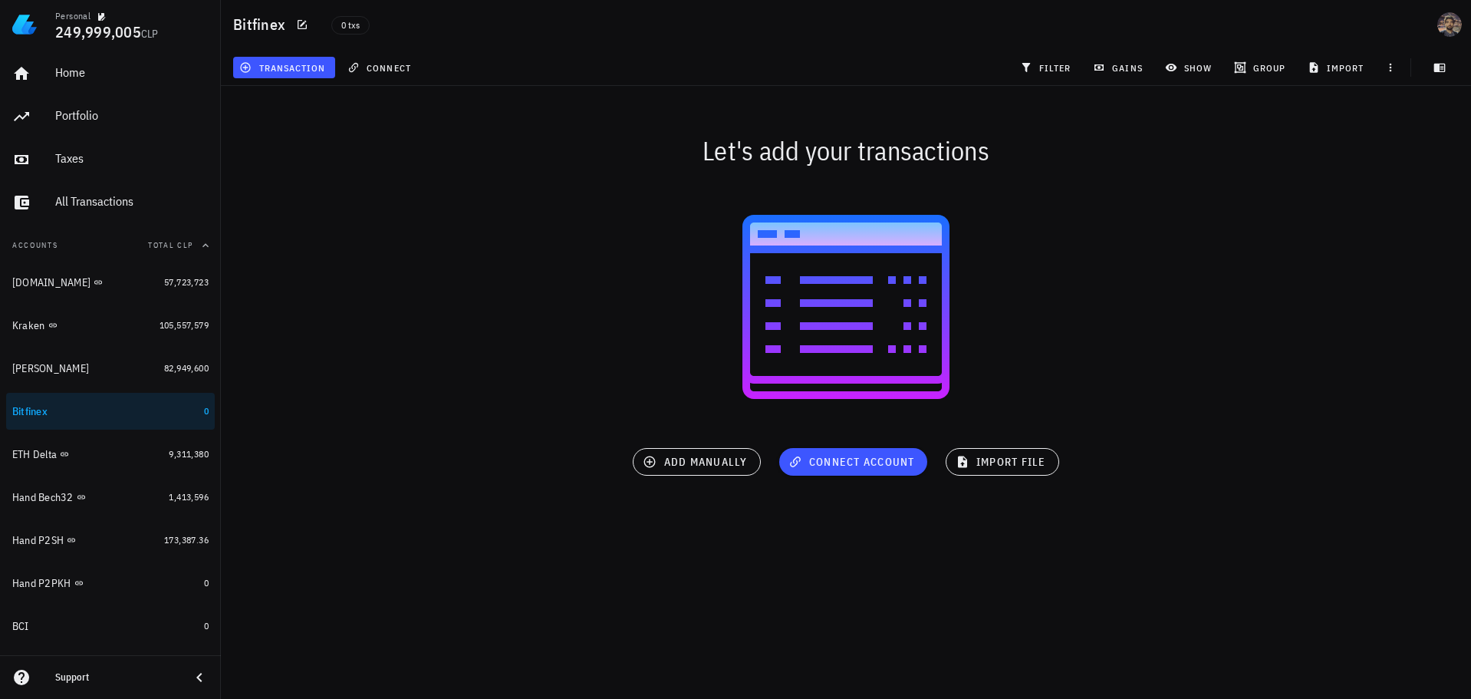
click at [1087, 140] on div "Let's add your transactions" at bounding box center [846, 150] width 1269 height 49
click at [1332, 64] on span "import" at bounding box center [1338, 67] width 54 height 12
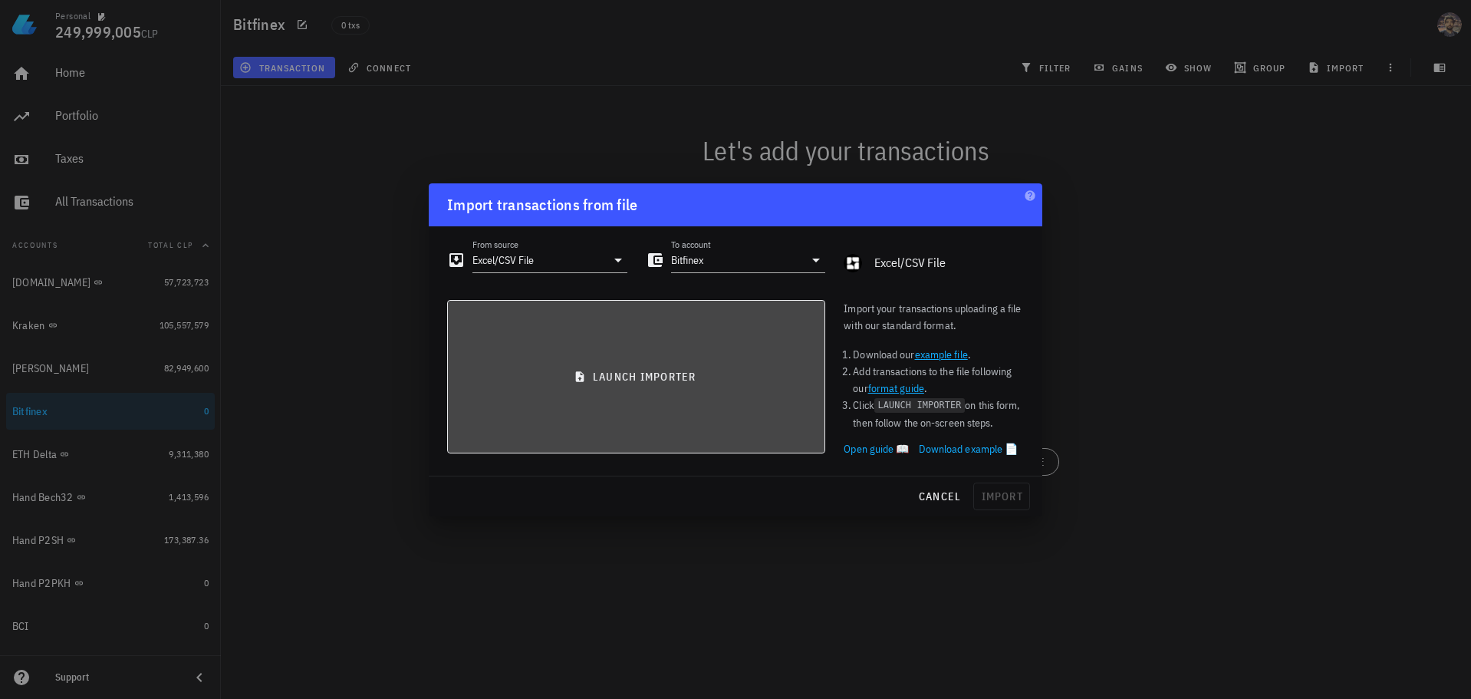
click at [594, 381] on span "launch importer" at bounding box center [636, 377] width 352 height 14
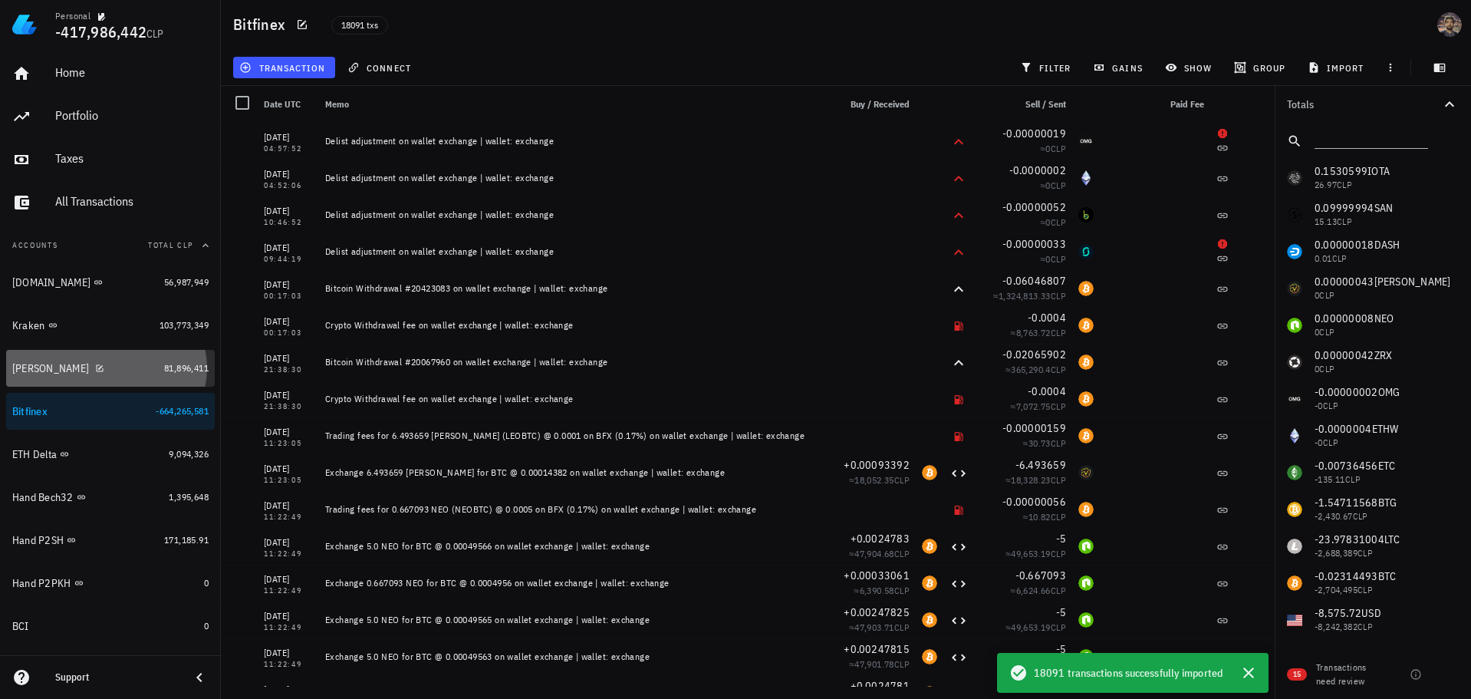
click at [108, 368] on div "[PERSON_NAME]" at bounding box center [85, 368] width 146 height 15
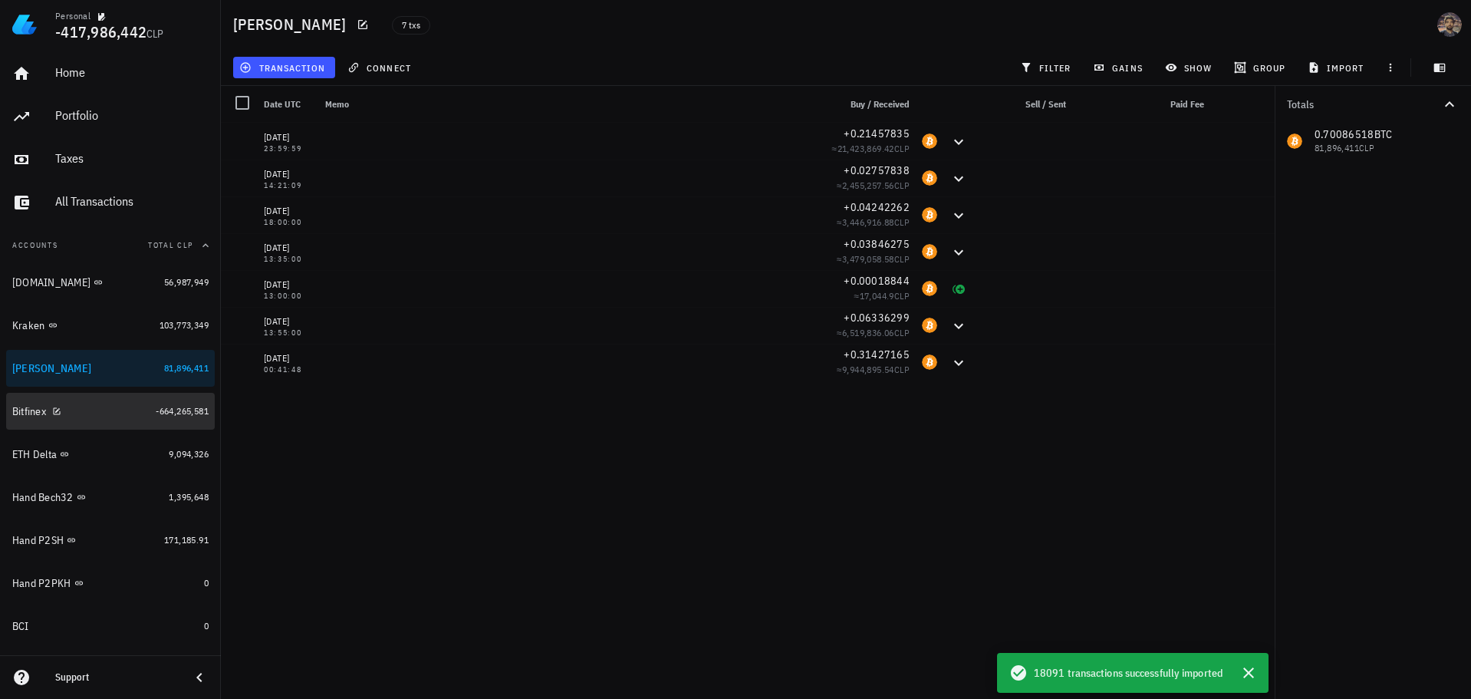
click at [133, 413] on div "Bitfinex" at bounding box center [80, 411] width 137 height 15
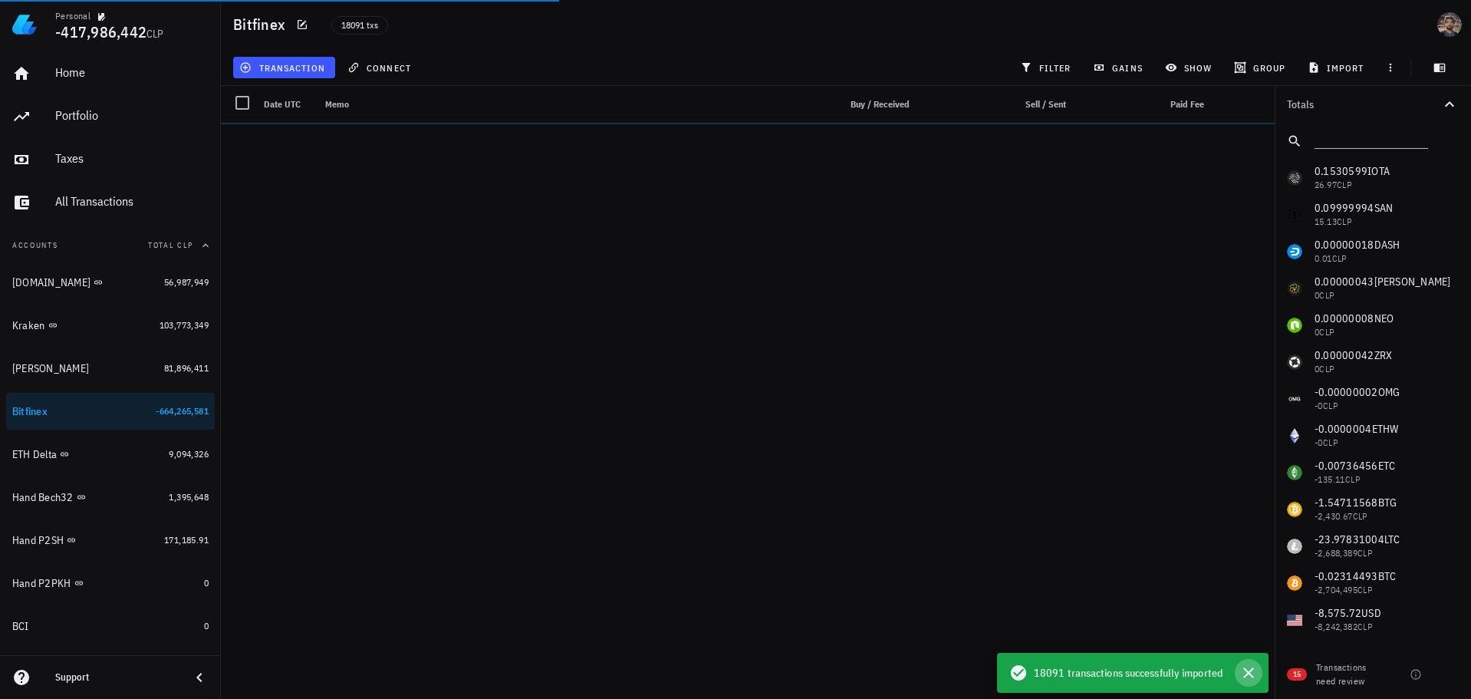
click at [1243, 668] on icon "button" at bounding box center [1249, 673] width 18 height 18
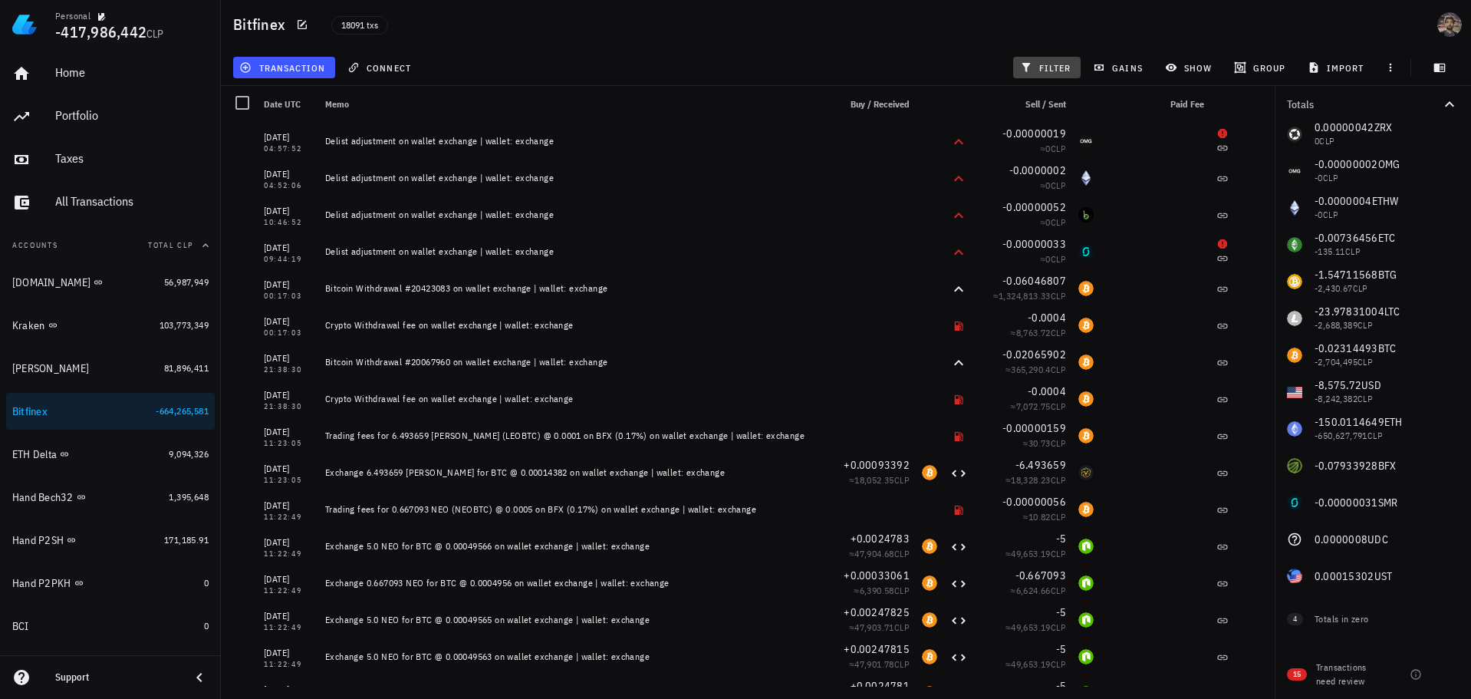
click at [1049, 64] on span "filter" at bounding box center [1047, 67] width 48 height 12
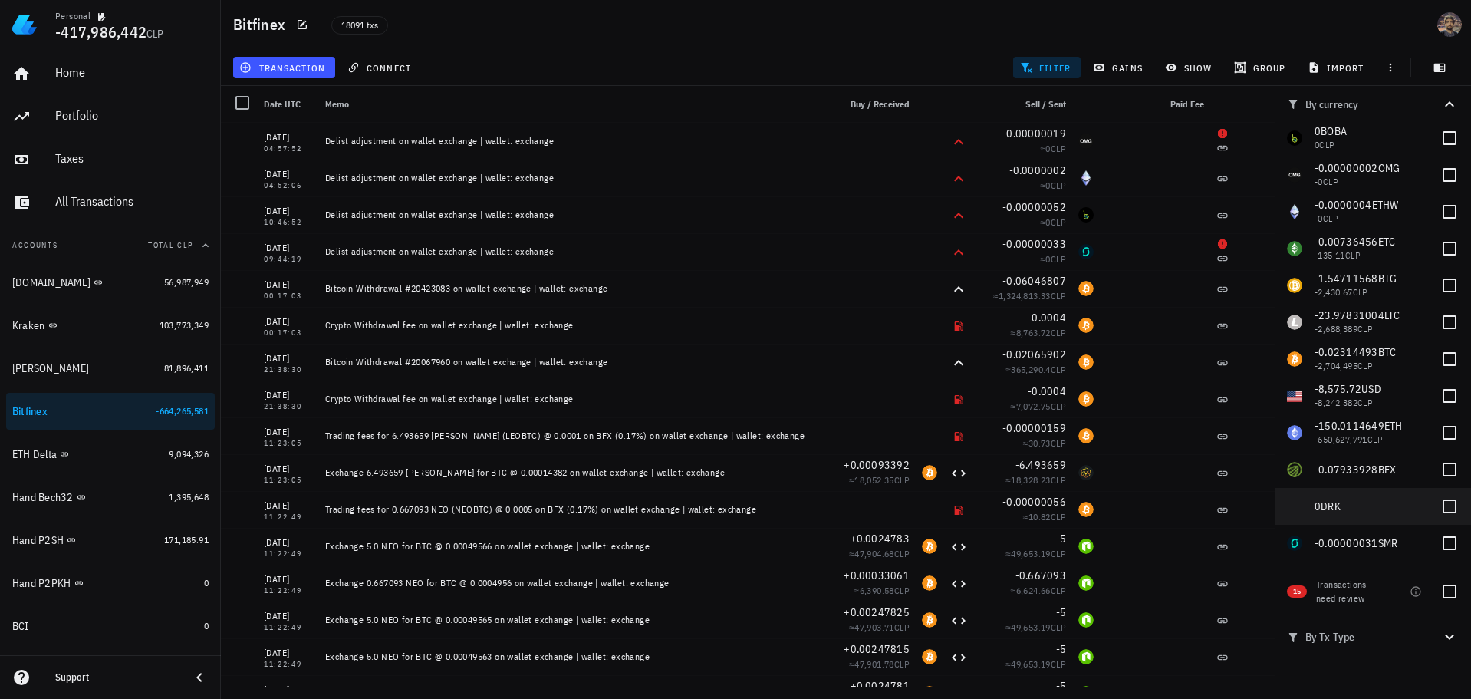
scroll to position [381, 0]
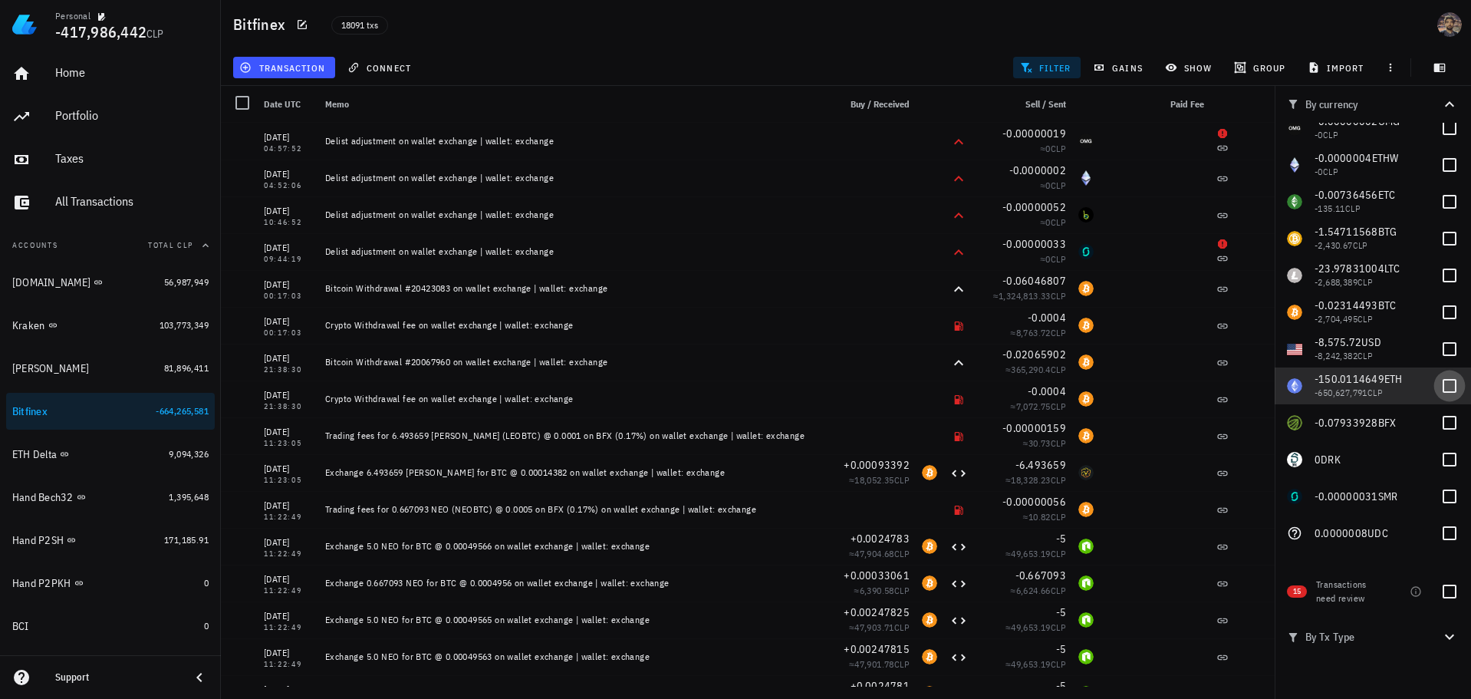
click at [1437, 379] on div at bounding box center [1450, 386] width 26 height 26
checkbox input "true"
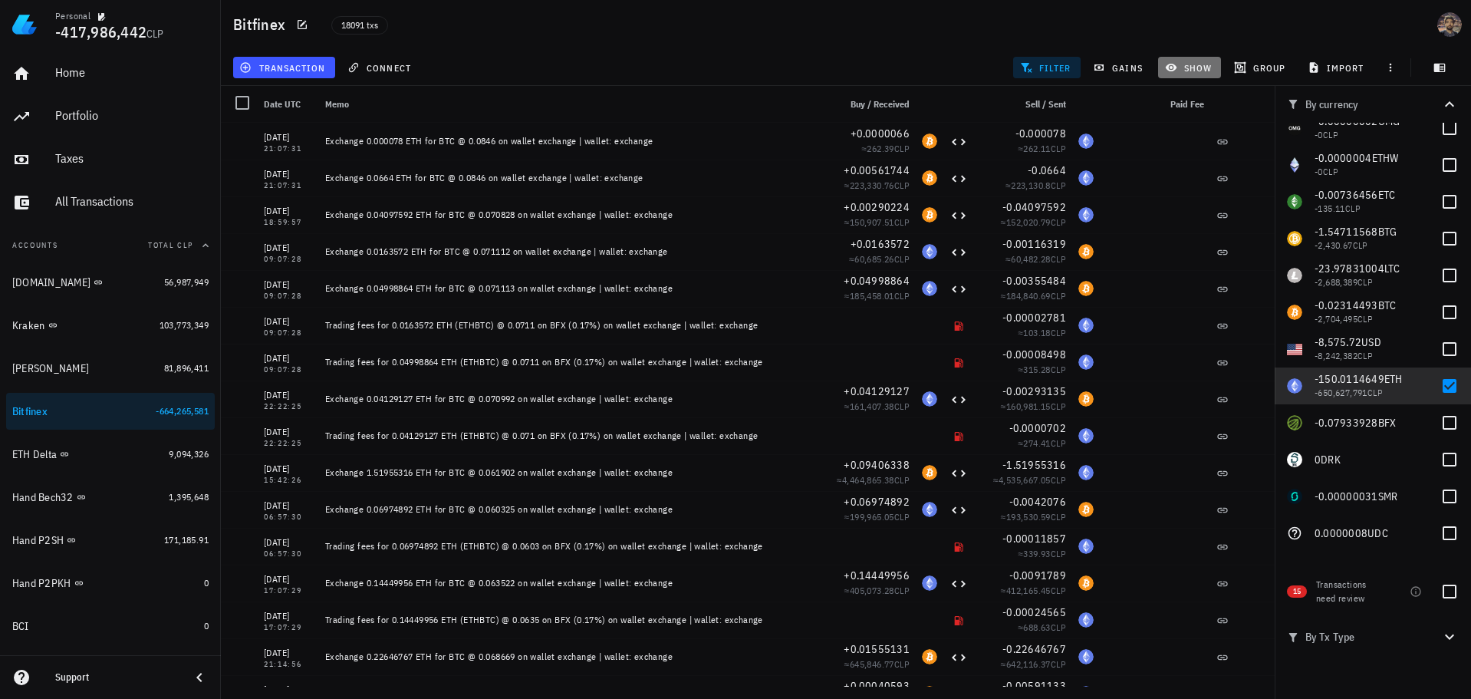
click at [1203, 64] on span "show" at bounding box center [1190, 67] width 44 height 12
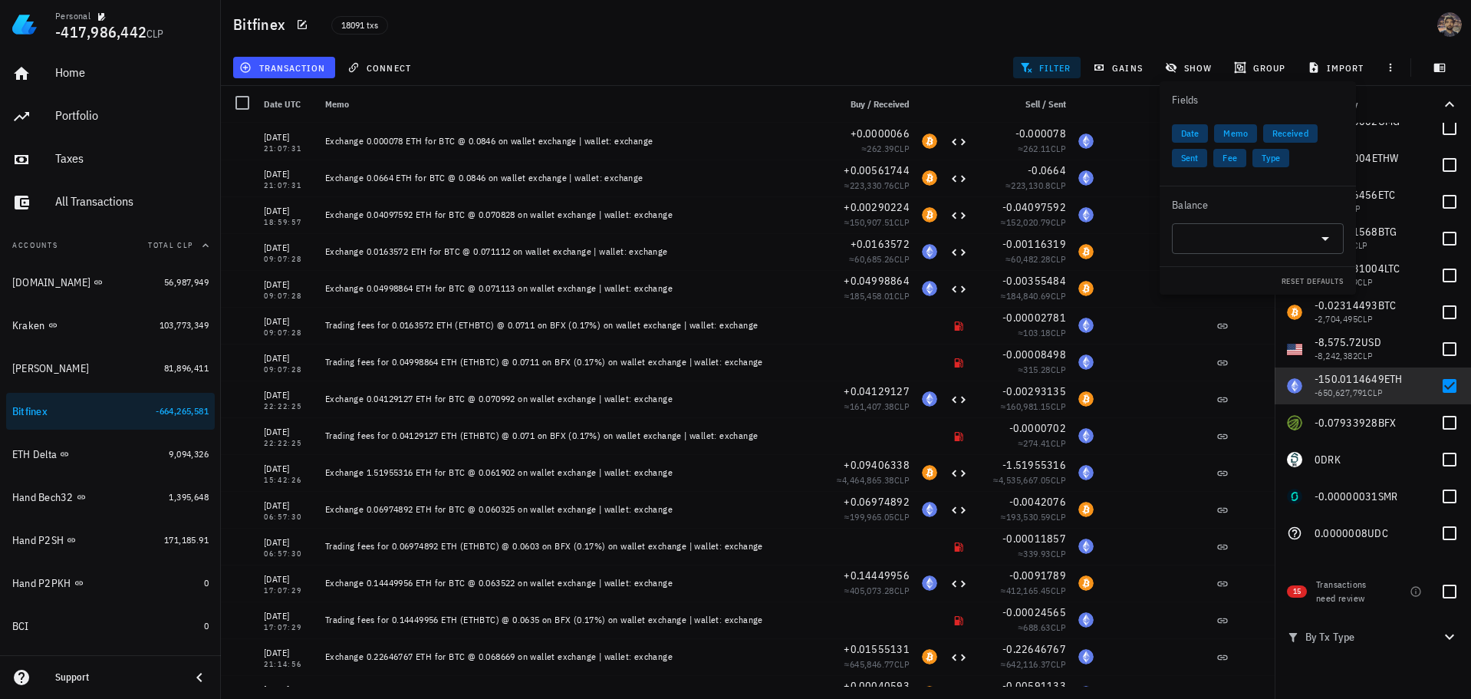
click at [1173, 37] on div "Bitfinex 18091 txs" at bounding box center [846, 24] width 1250 height 49
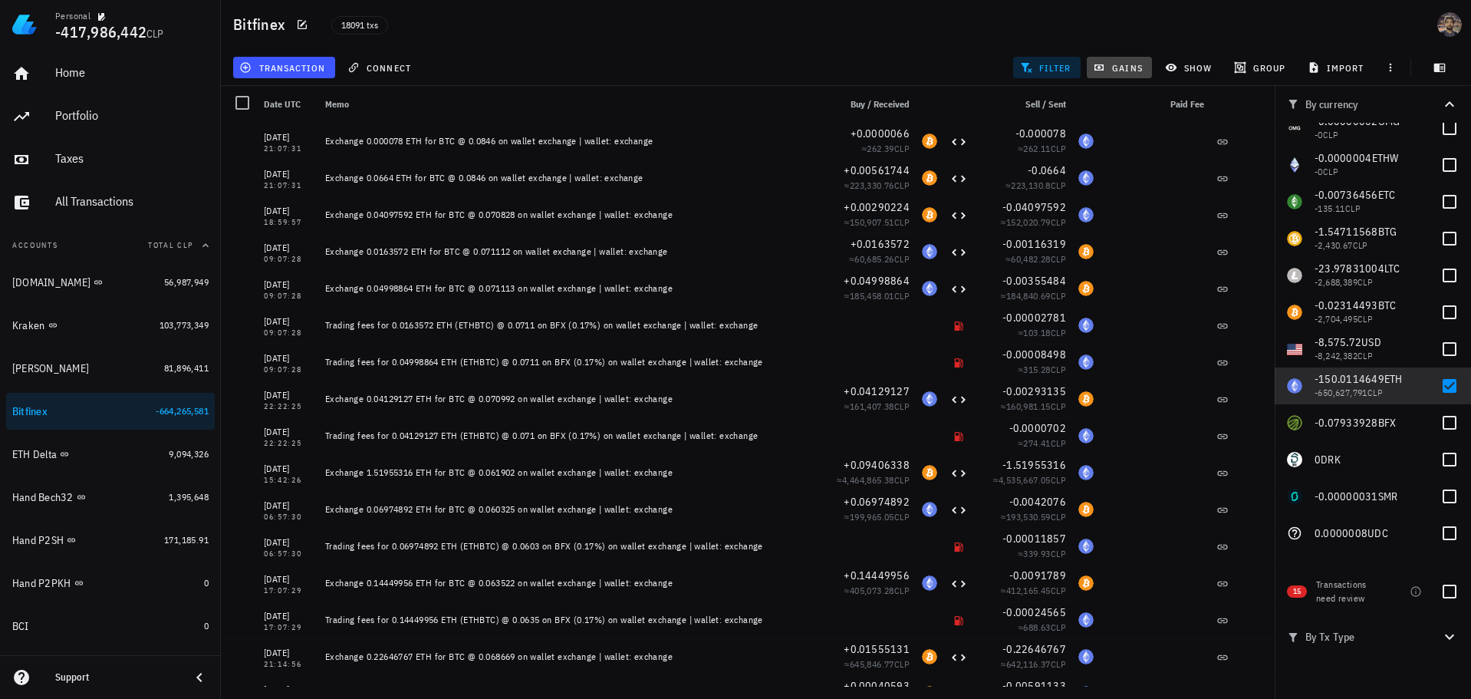
click at [1115, 67] on span "gains" at bounding box center [1119, 67] width 46 height 12
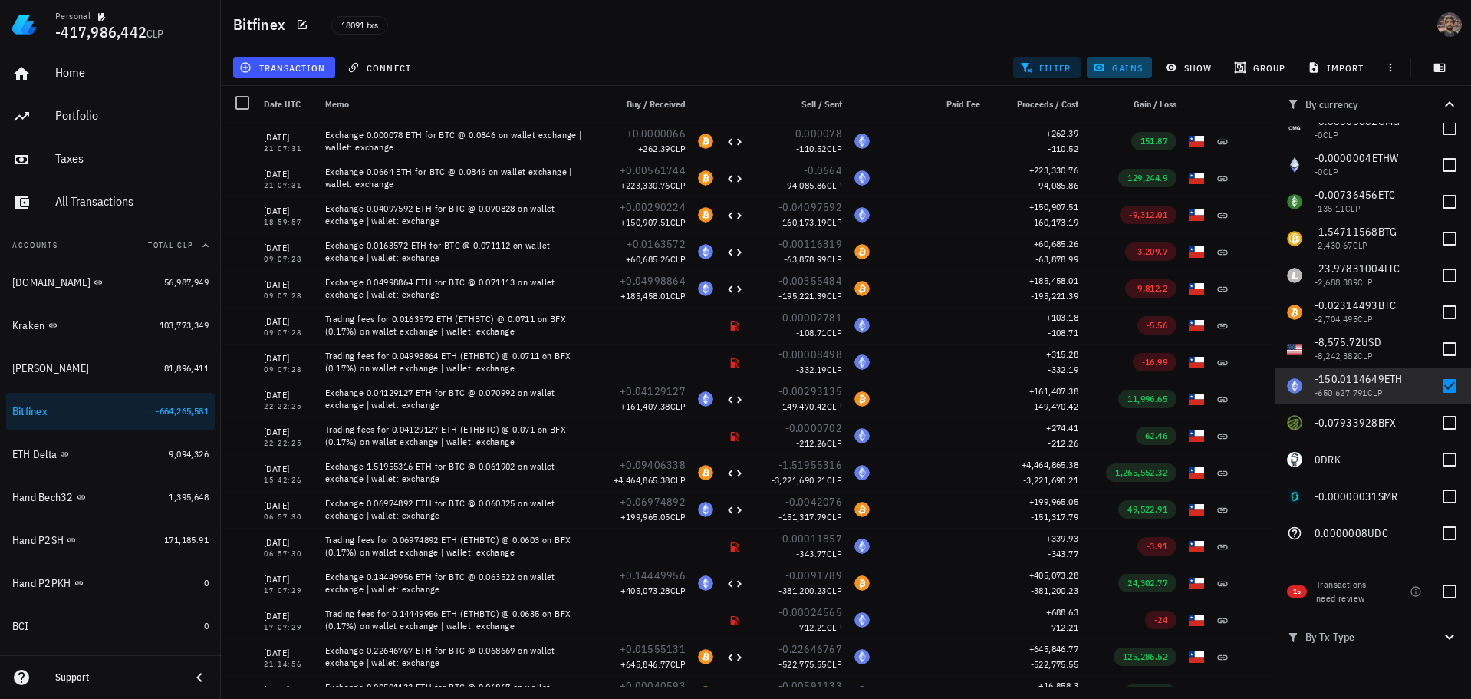
click at [1128, 64] on span "gains" at bounding box center [1119, 67] width 46 height 12
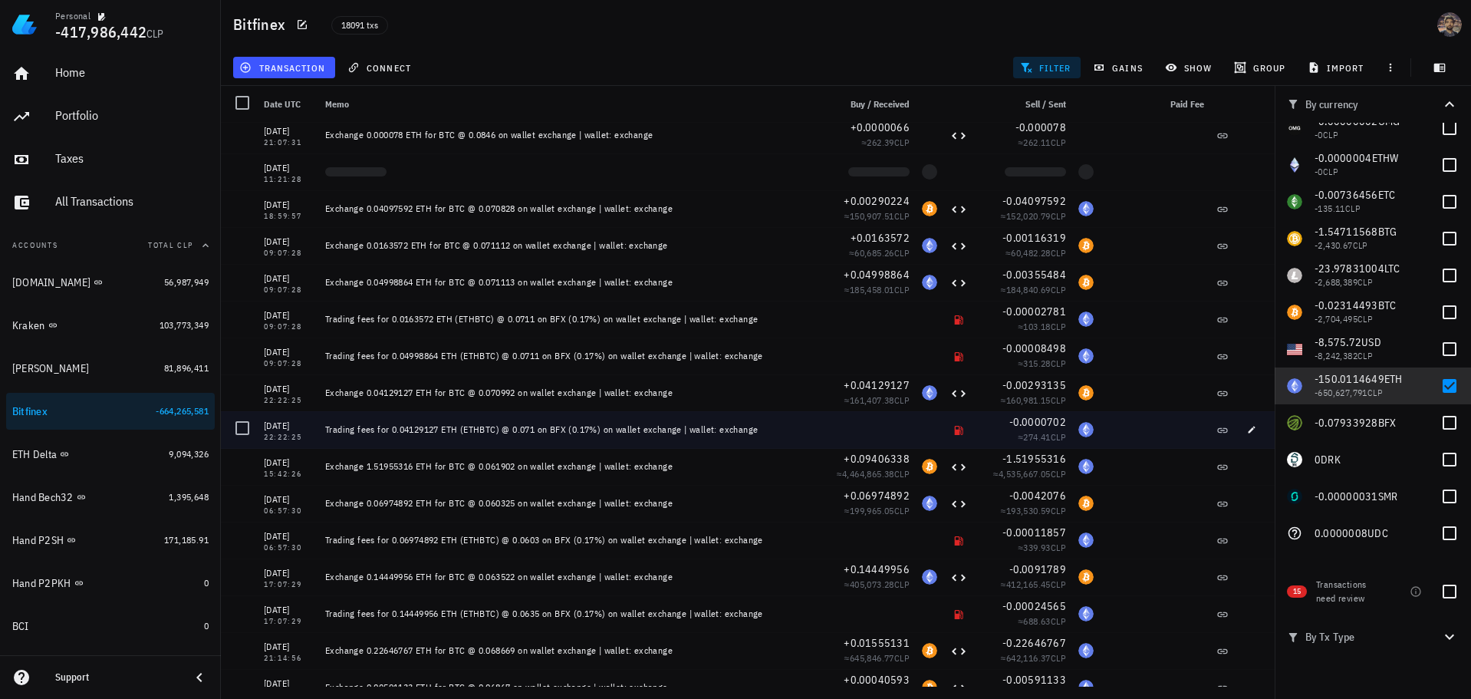
scroll to position [0, 0]
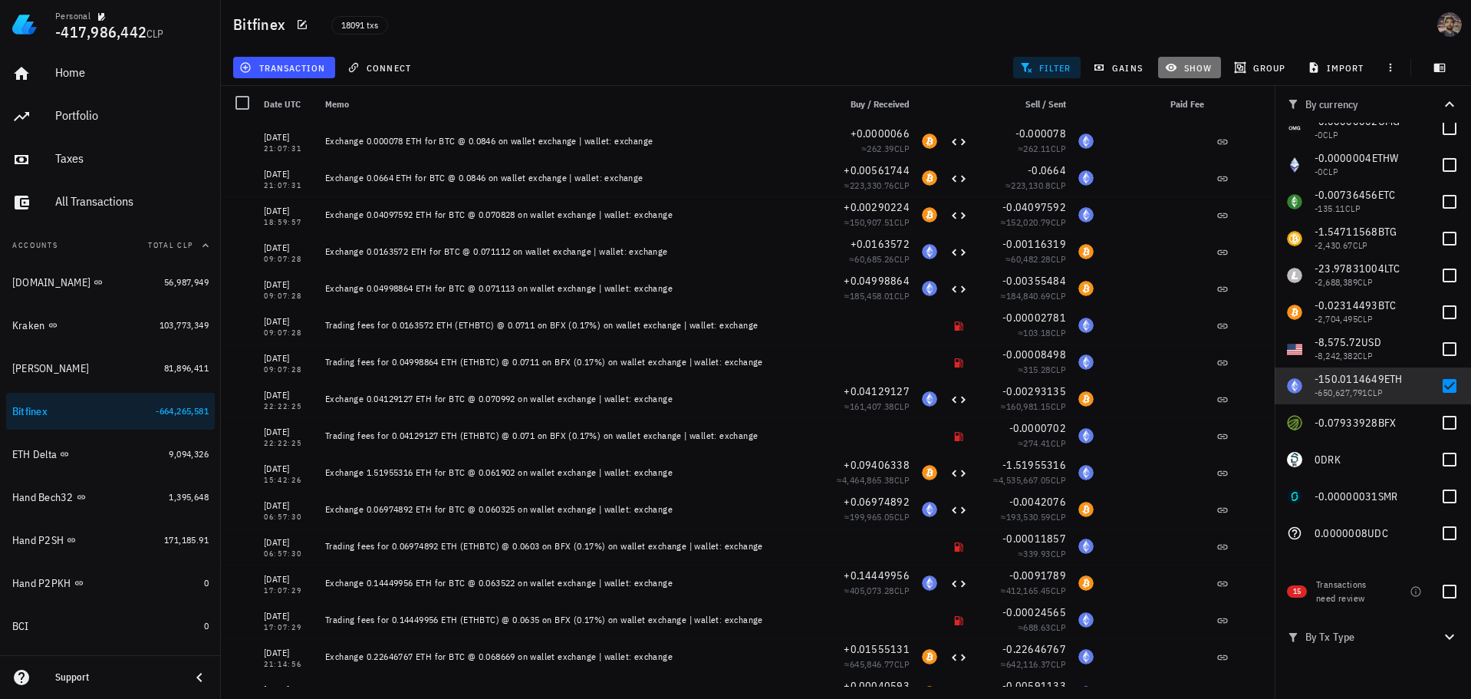
click at [1205, 68] on span "show" at bounding box center [1190, 67] width 44 height 12
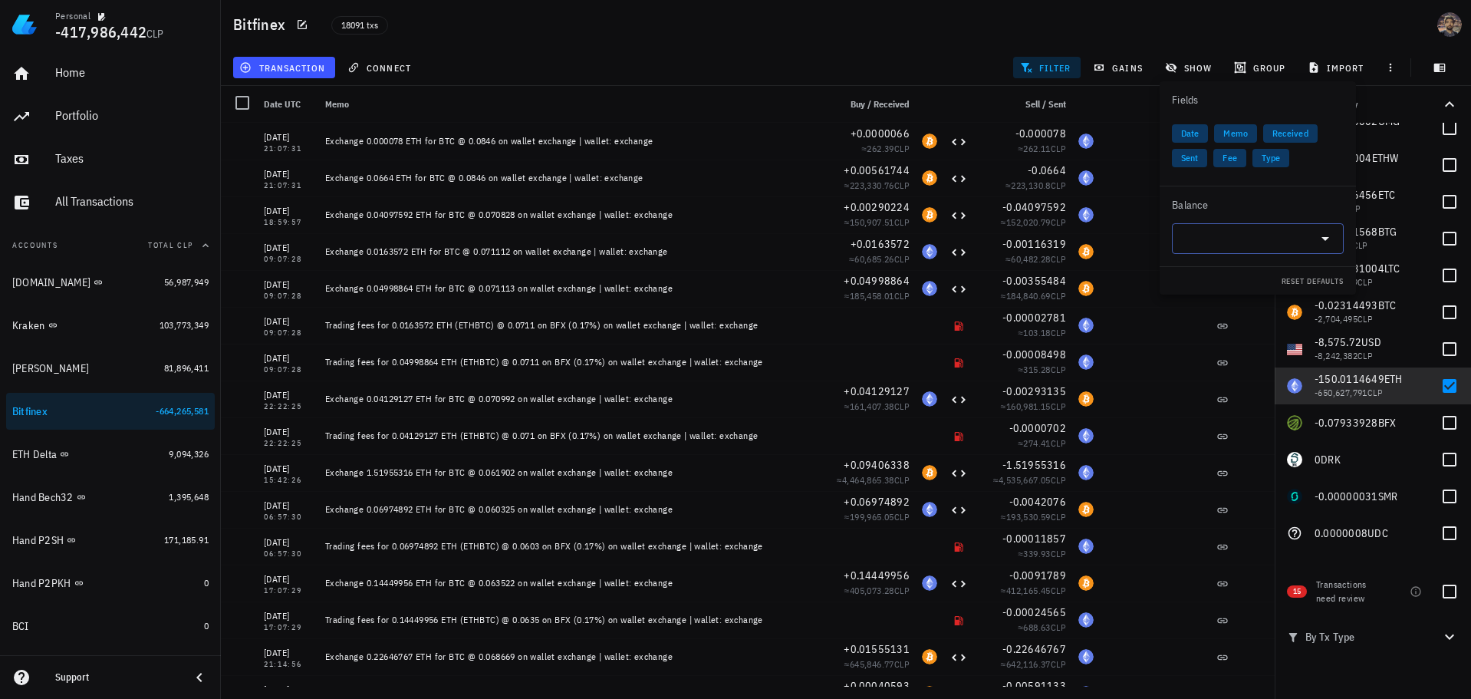
drag, startPoint x: 1237, startPoint y: 236, endPoint x: 1248, endPoint y: 239, distance: 11.0
click at [1238, 236] on input "text" at bounding box center [1245, 238] width 129 height 25
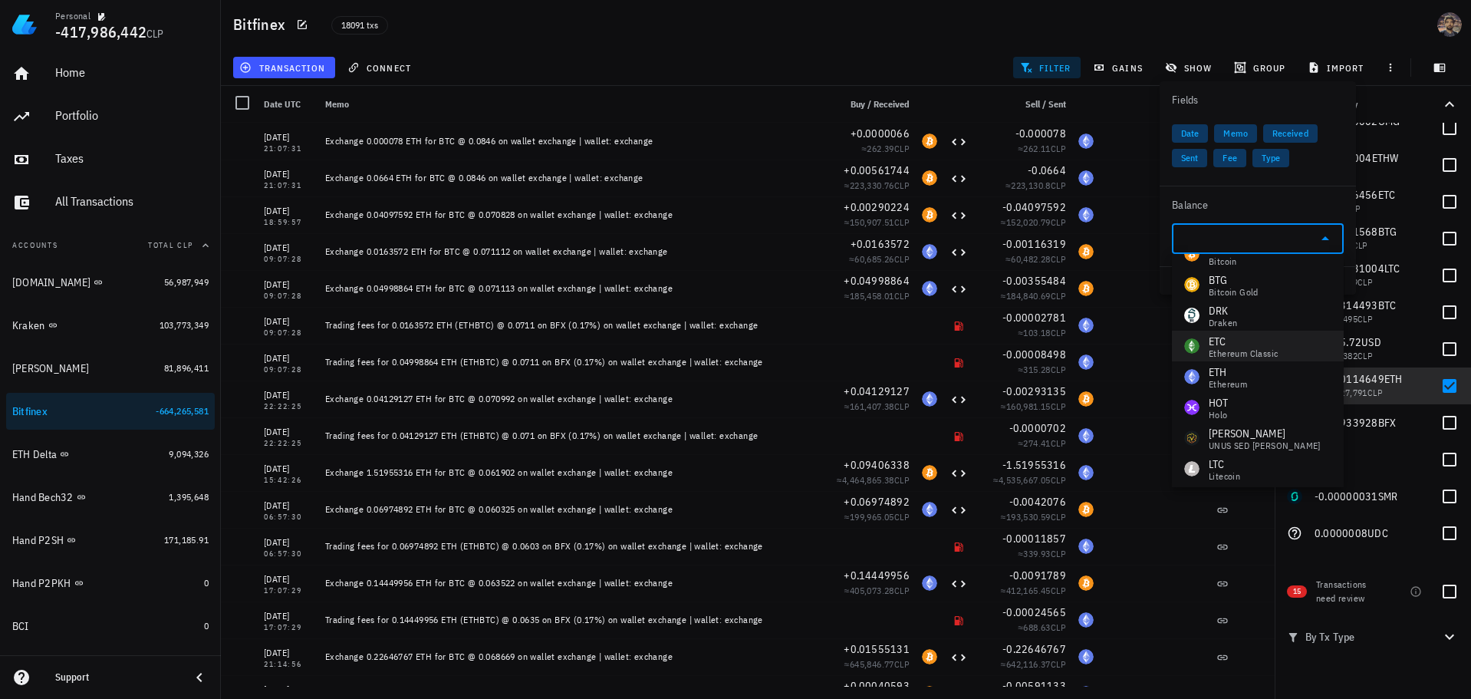
scroll to position [77, 0]
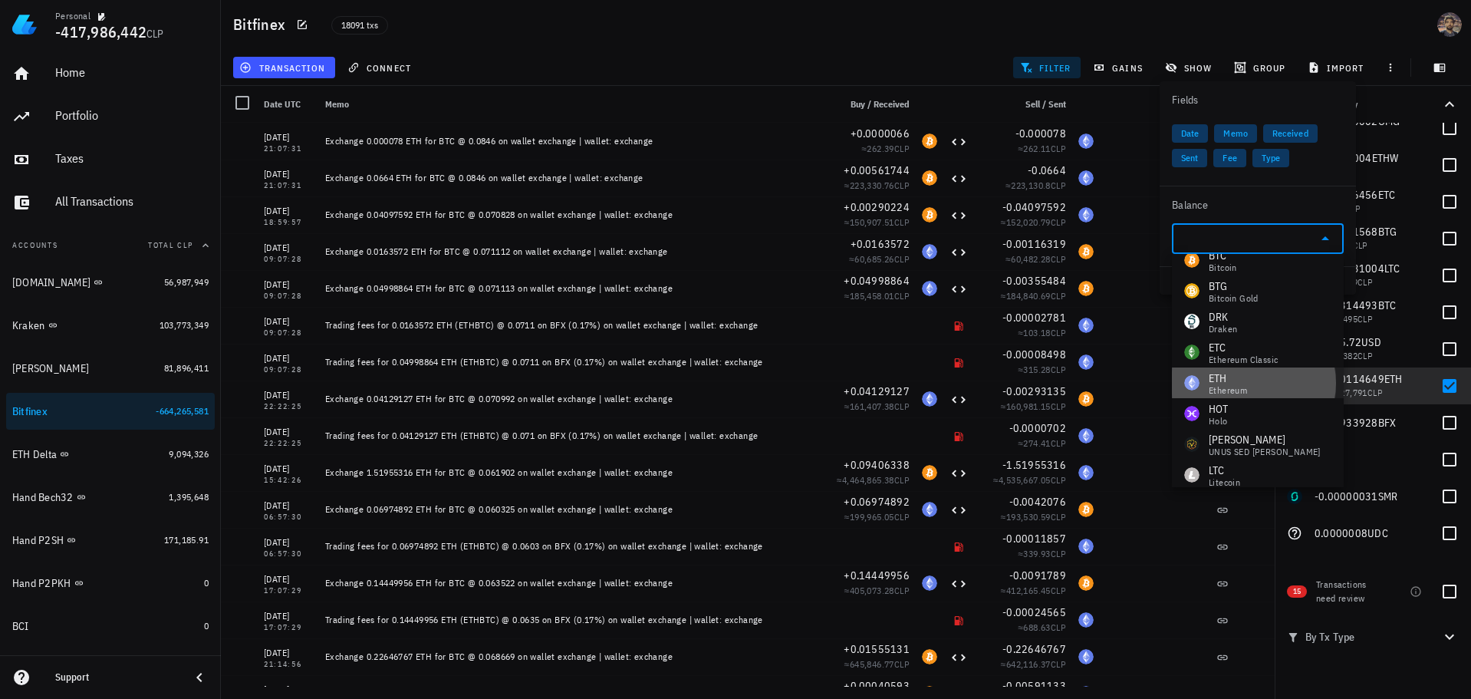
click at [1233, 380] on div "ETH" at bounding box center [1228, 377] width 38 height 15
type input "ETH"
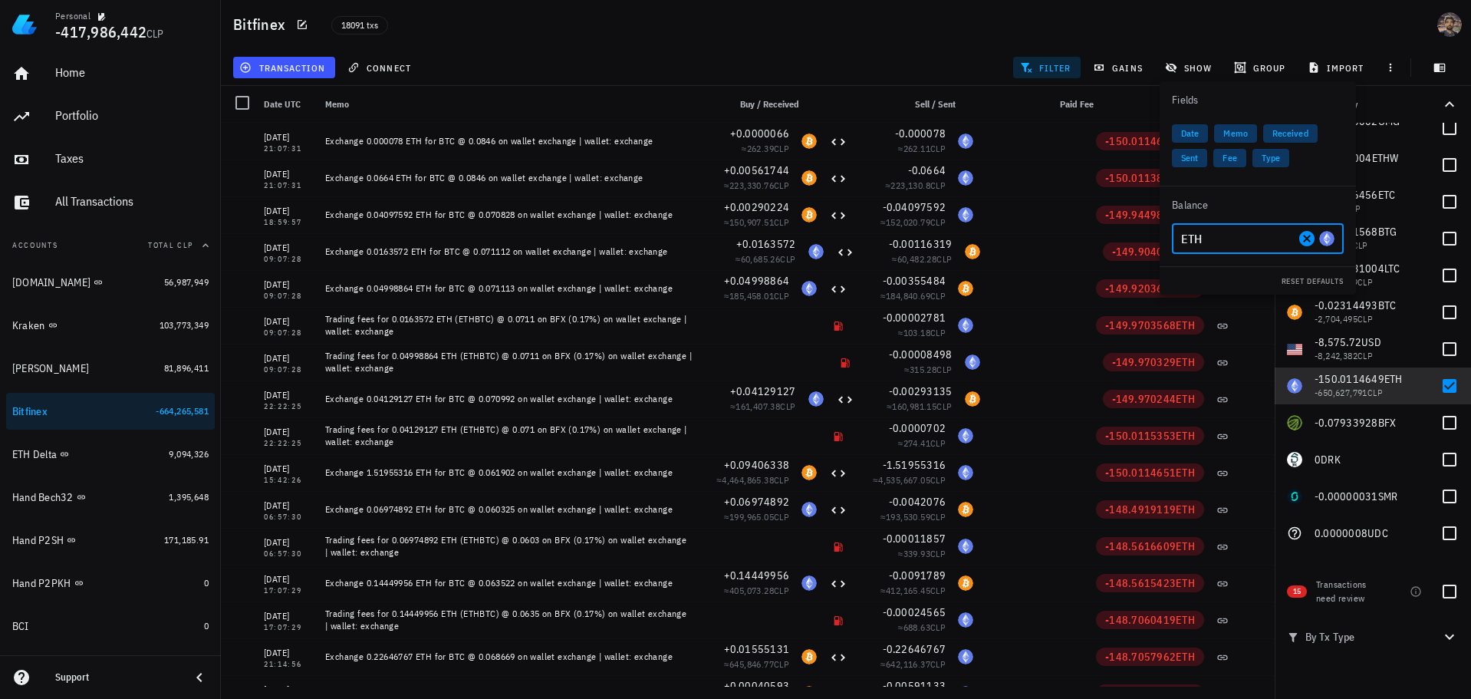
click at [844, 61] on div "transaction connect filter gains show group import" at bounding box center [846, 67] width 1232 height 37
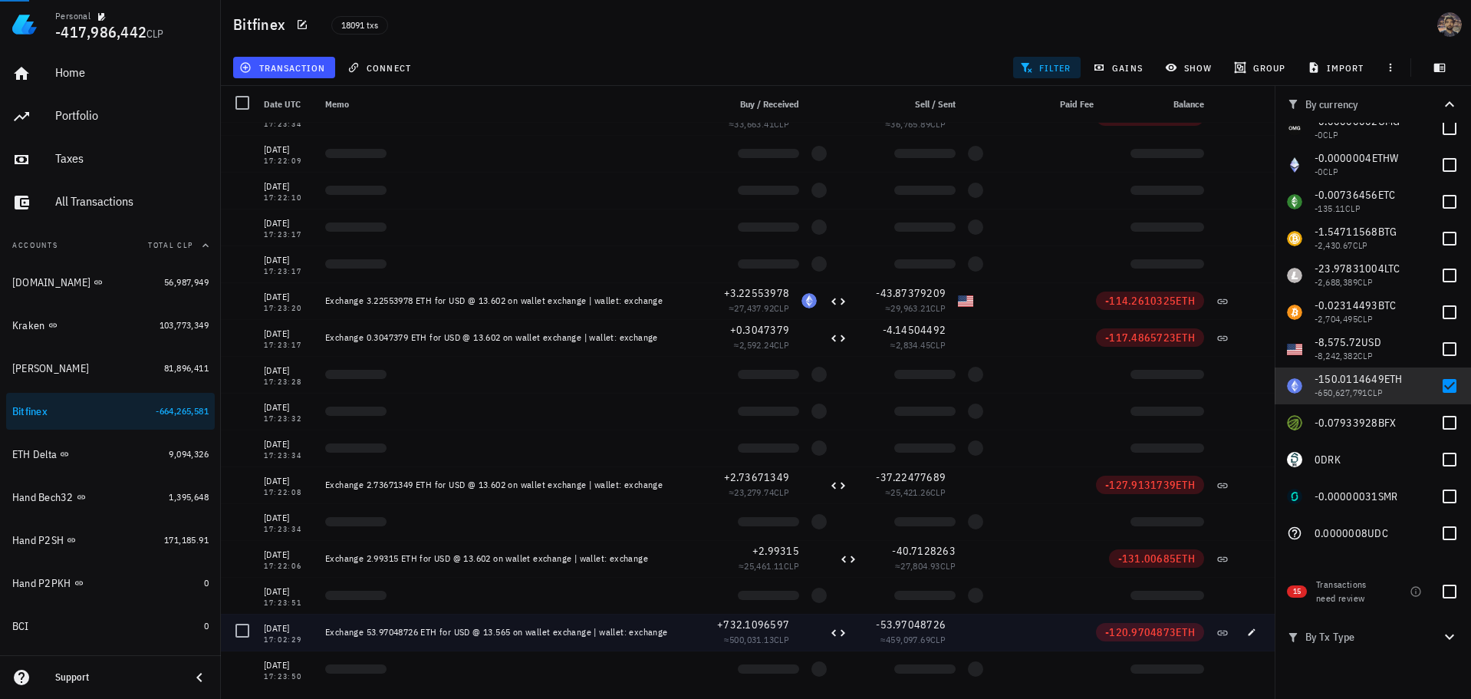
scroll to position [124182, 0]
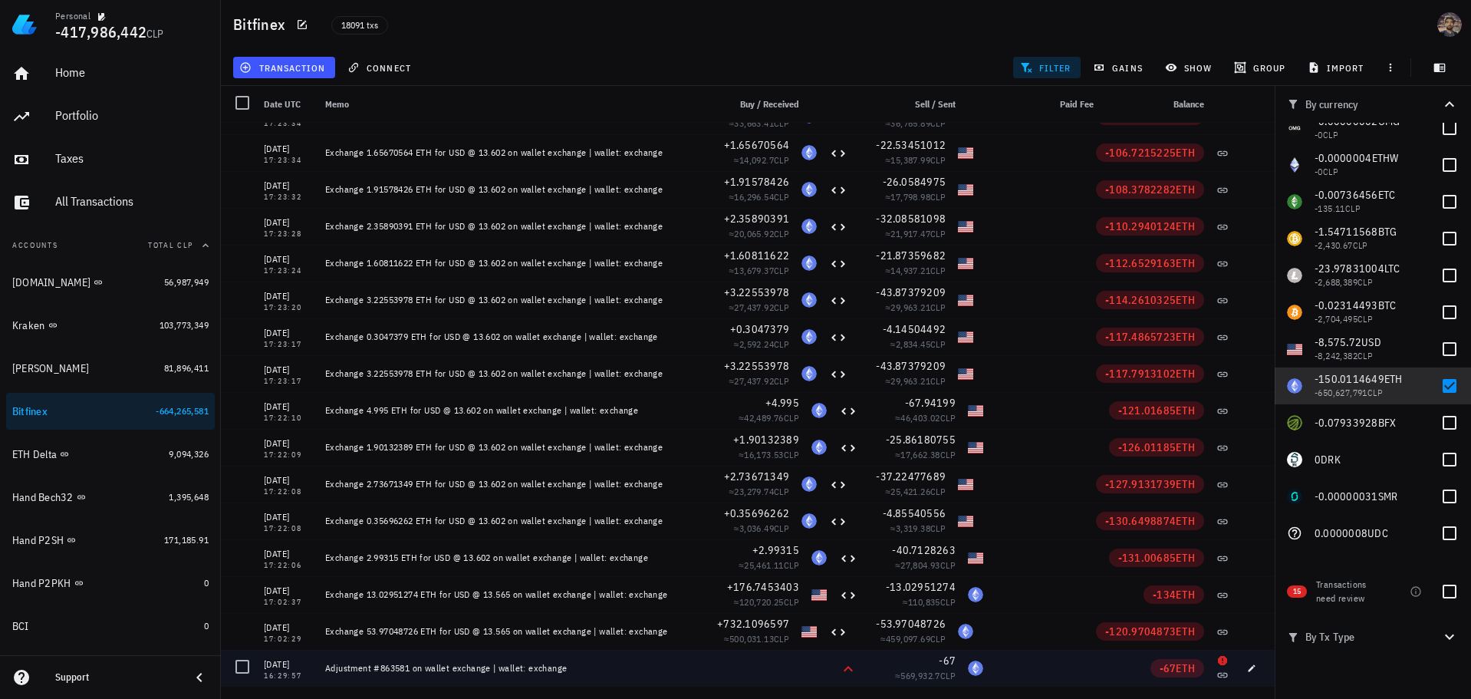
drag, startPoint x: 324, startPoint y: 670, endPoint x: 577, endPoint y: 673, distance: 252.4
click at [577, 673] on div "Adjustment #863581 on wallet exchange | wallet: exchange" at bounding box center [513, 668] width 388 height 37
copy div "Adjustment #863581 on wallet exchange | wallet: exchange"
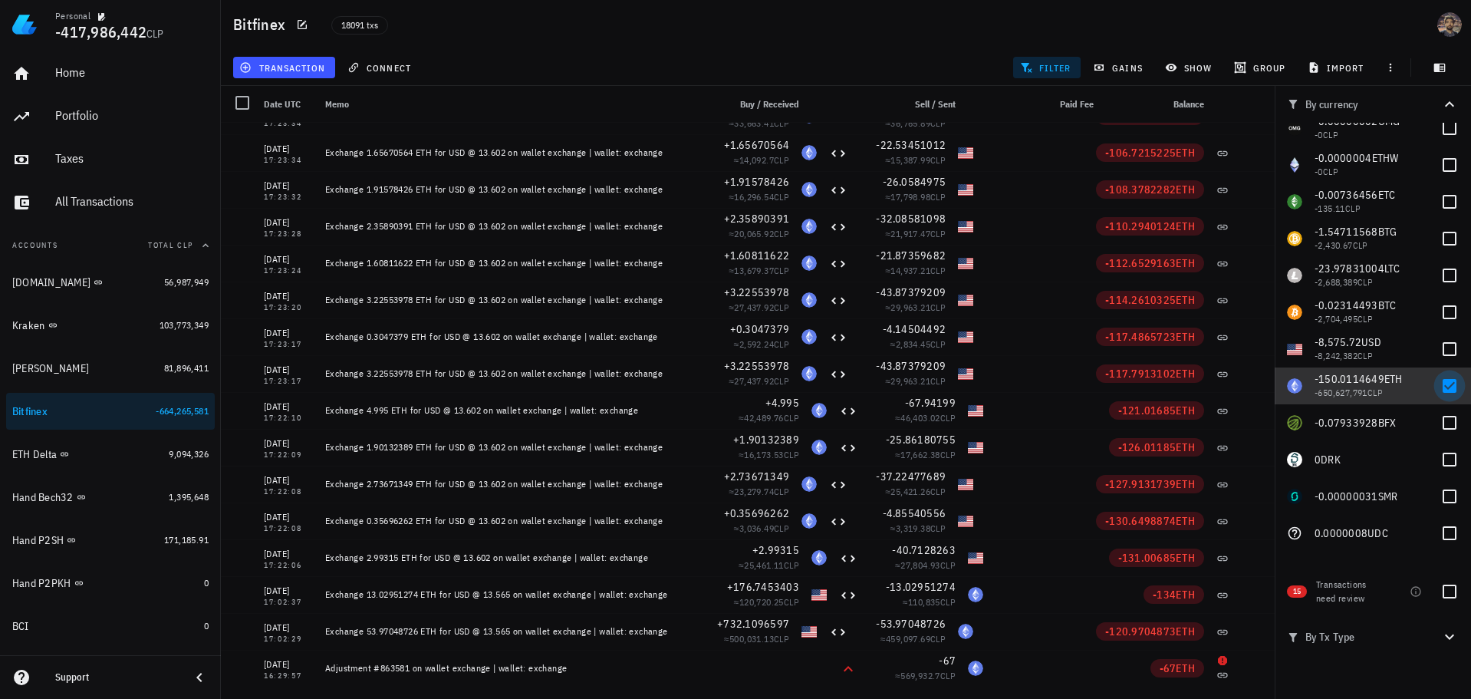
click at [1444, 384] on div at bounding box center [1450, 386] width 26 height 26
checkbox input "false"
click at [1444, 352] on div at bounding box center [1450, 349] width 26 height 26
checkbox input "true"
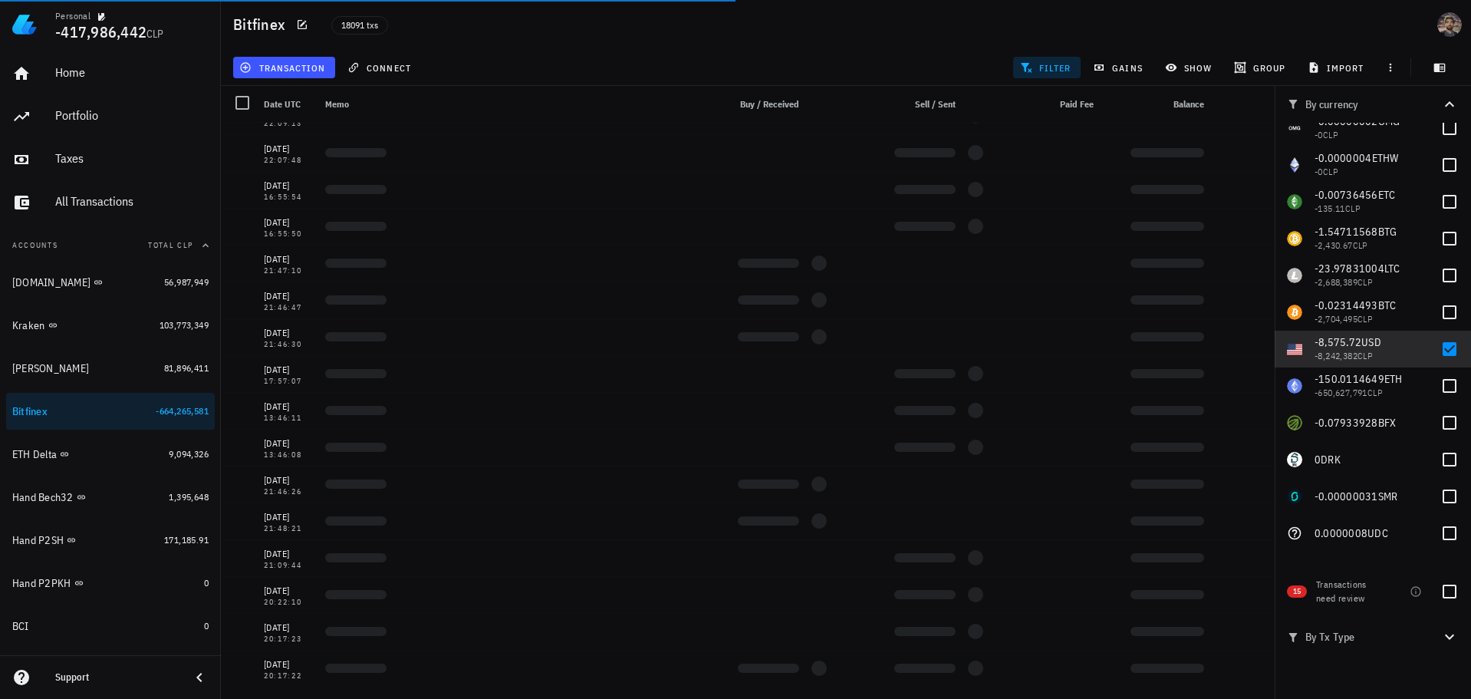
scroll to position [117738, 0]
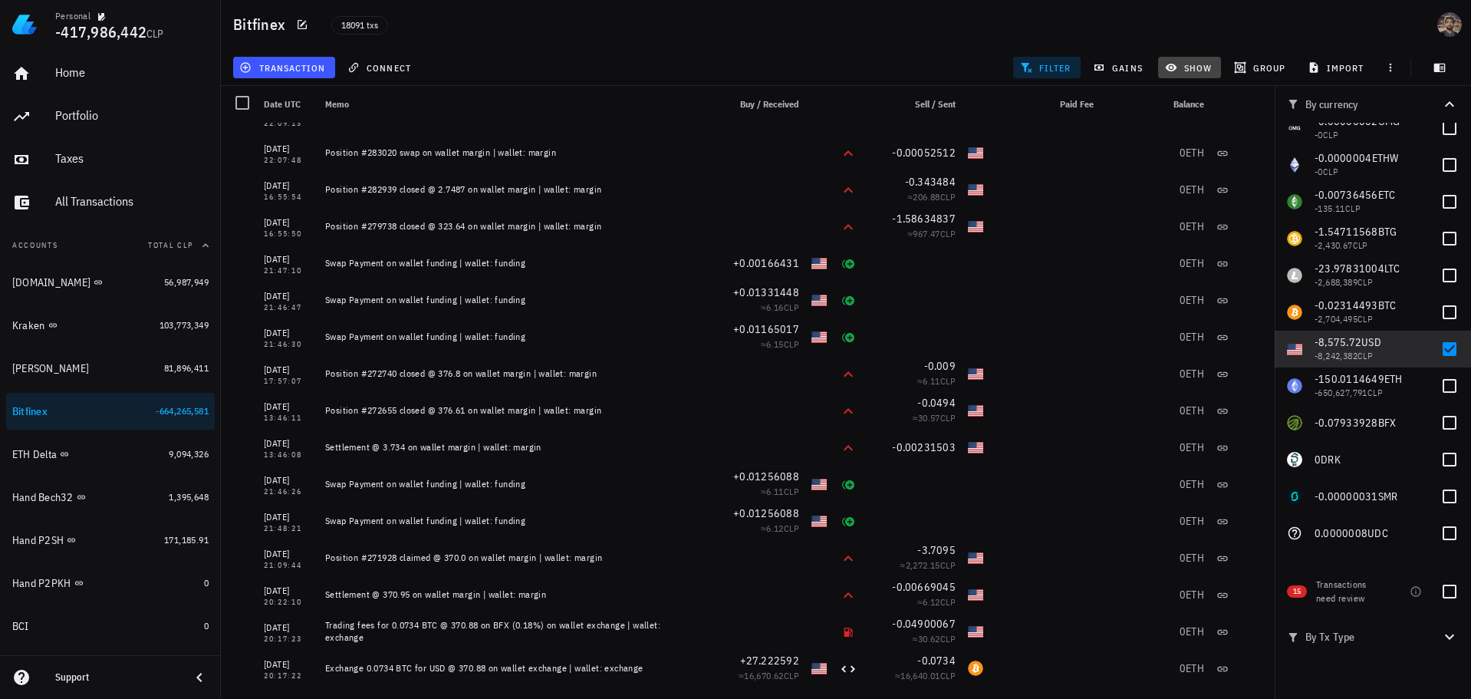
click at [1186, 62] on span "show" at bounding box center [1190, 67] width 44 height 12
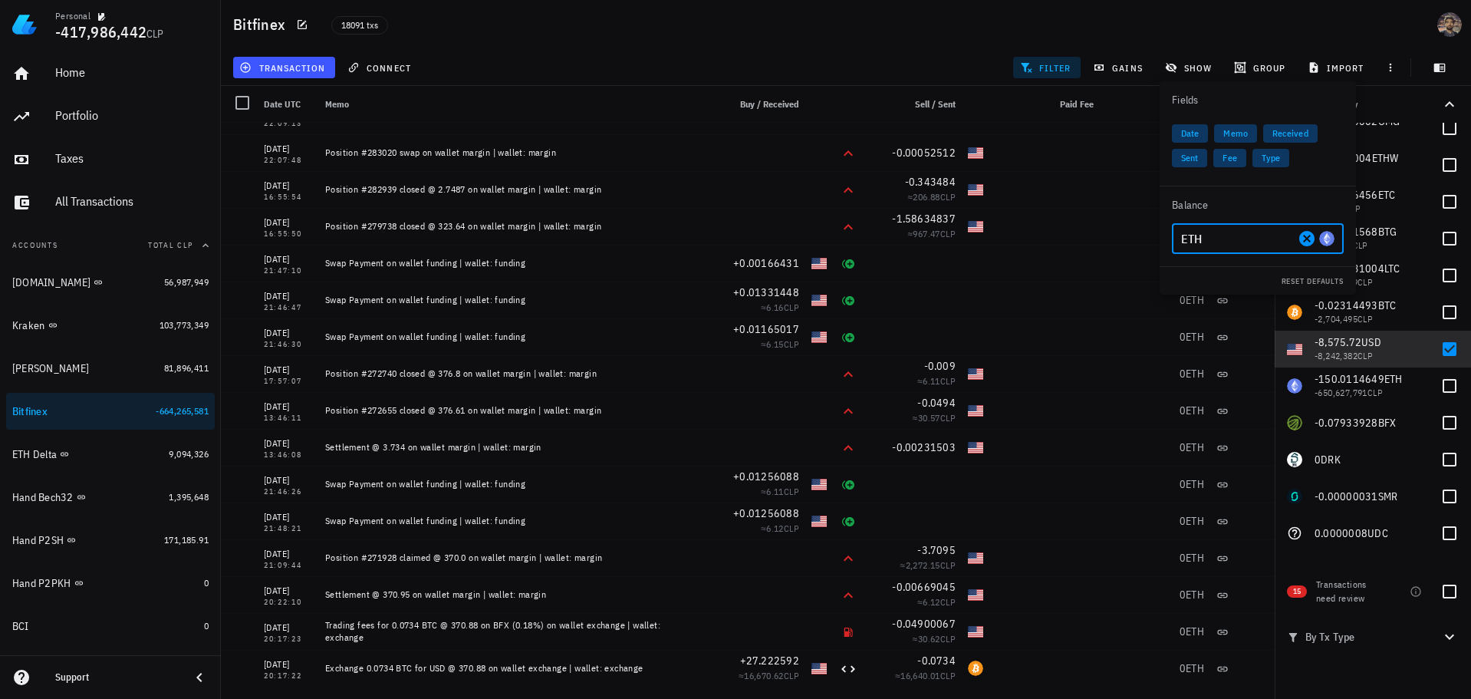
click at [1229, 244] on input "ETH" at bounding box center [1238, 238] width 114 height 25
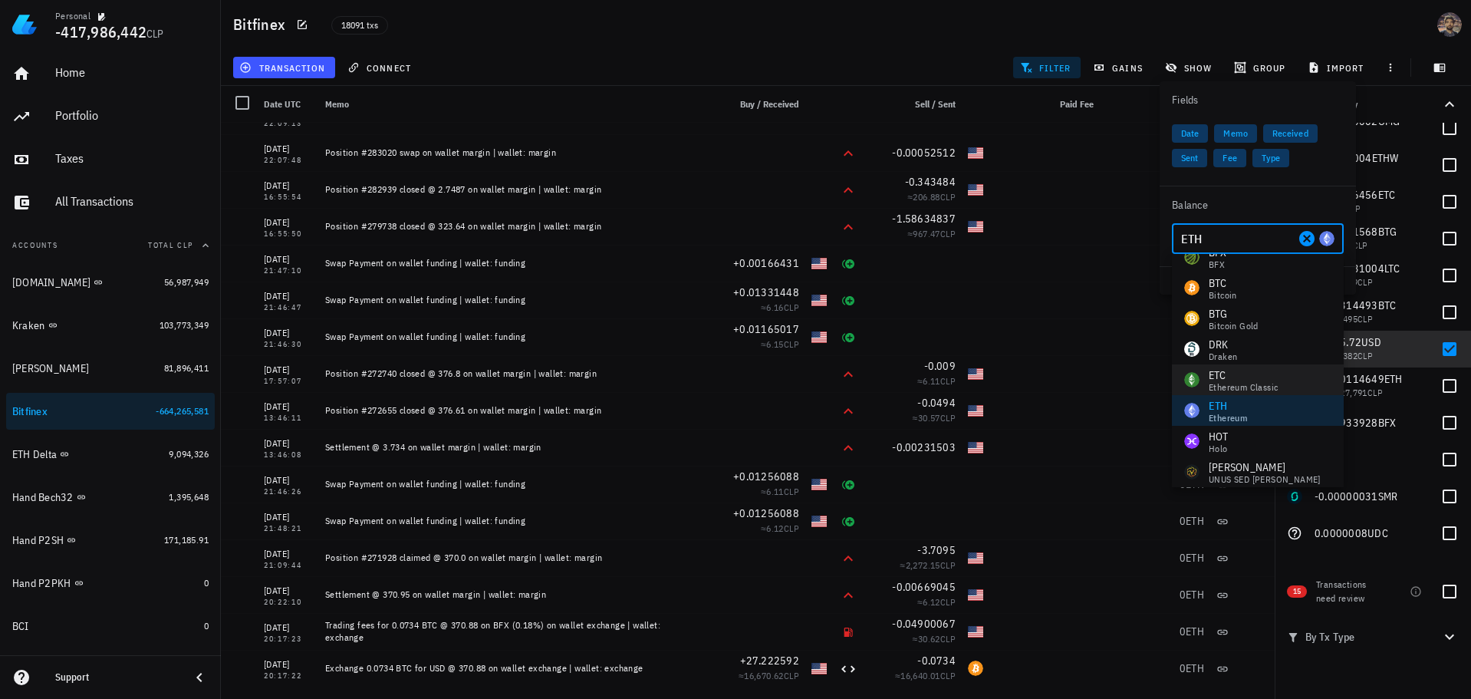
scroll to position [0, 0]
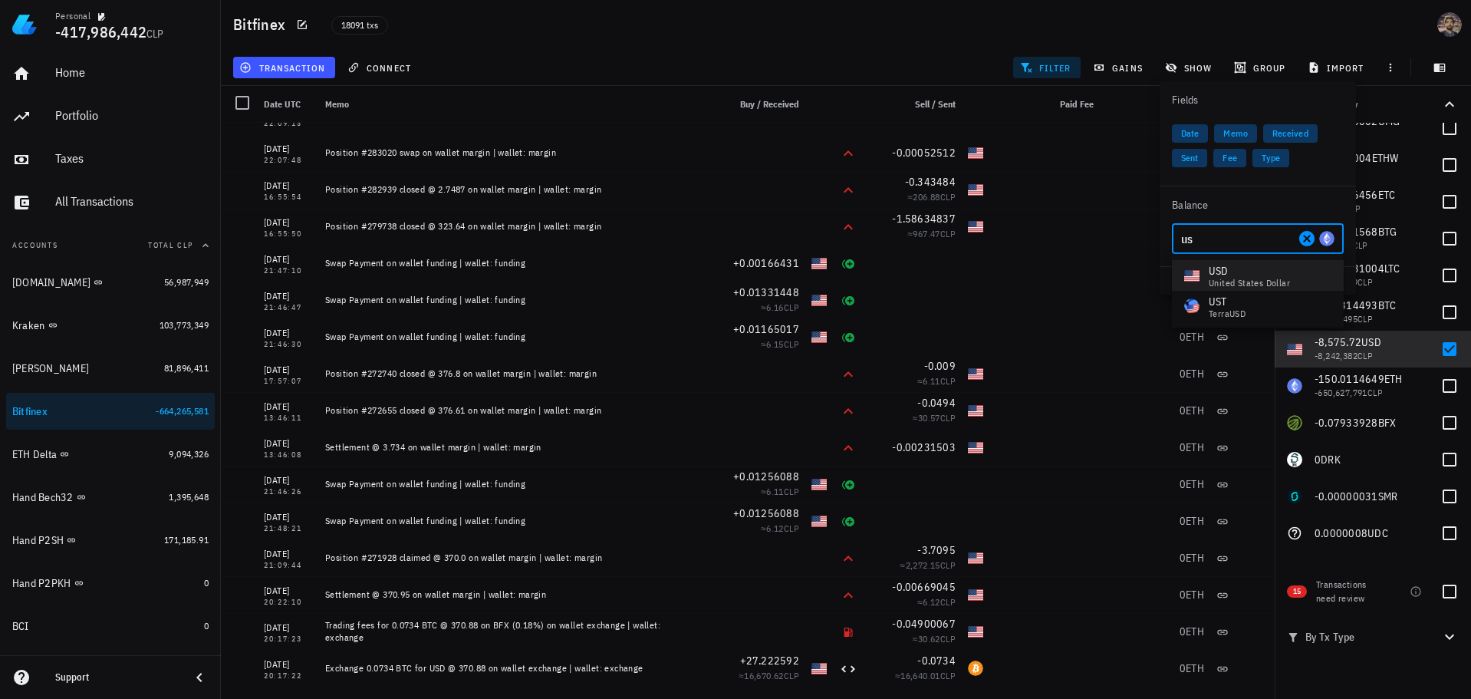
click at [1258, 267] on div "USD" at bounding box center [1249, 270] width 81 height 15
type input "USD"
click at [896, 51] on div "transaction connect filter gains show group import" at bounding box center [846, 67] width 1232 height 37
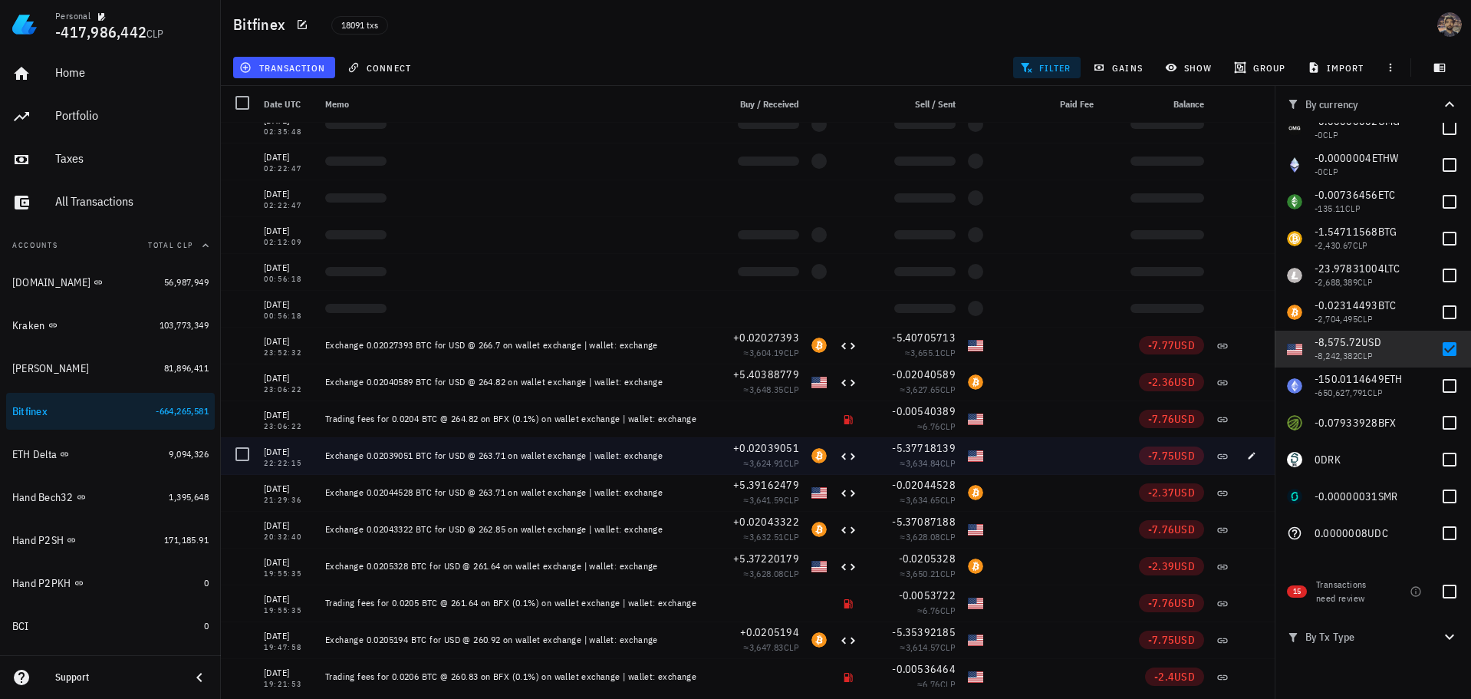
scroll to position [101860, 0]
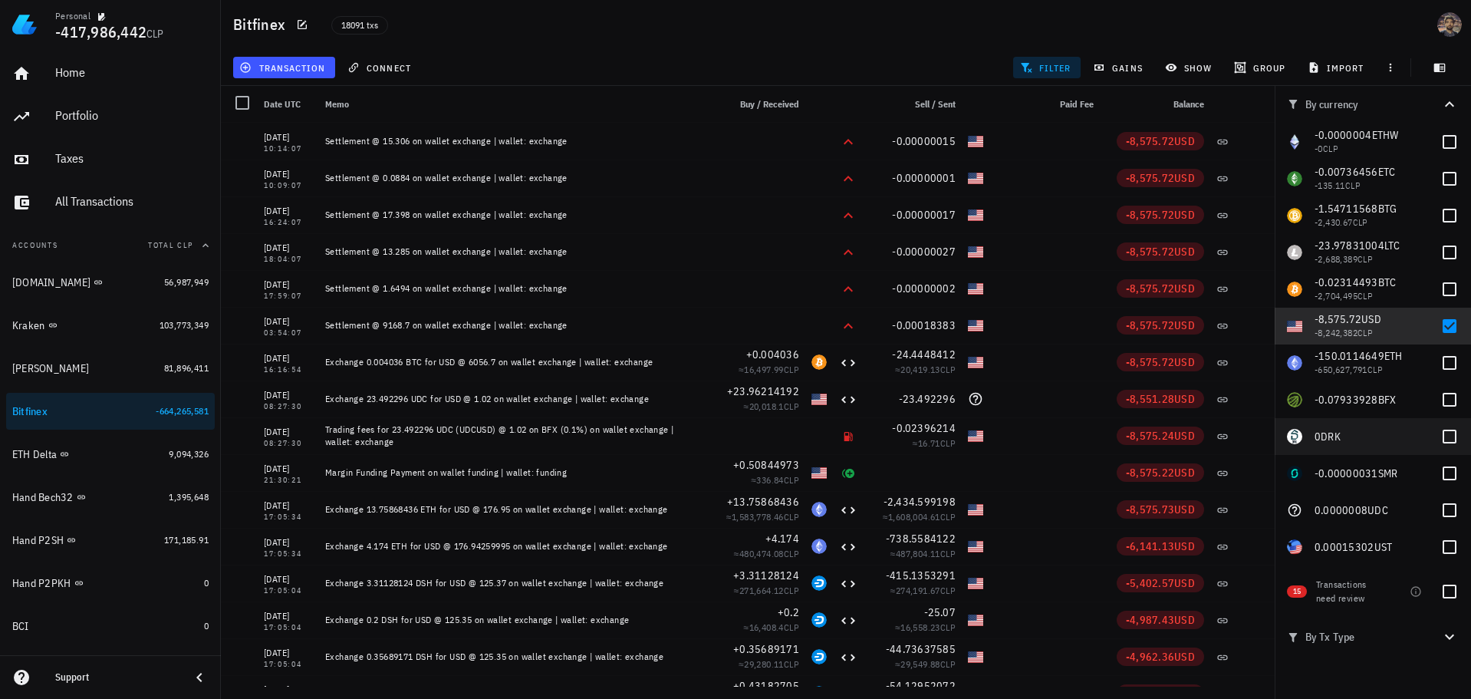
scroll to position [415, 0]
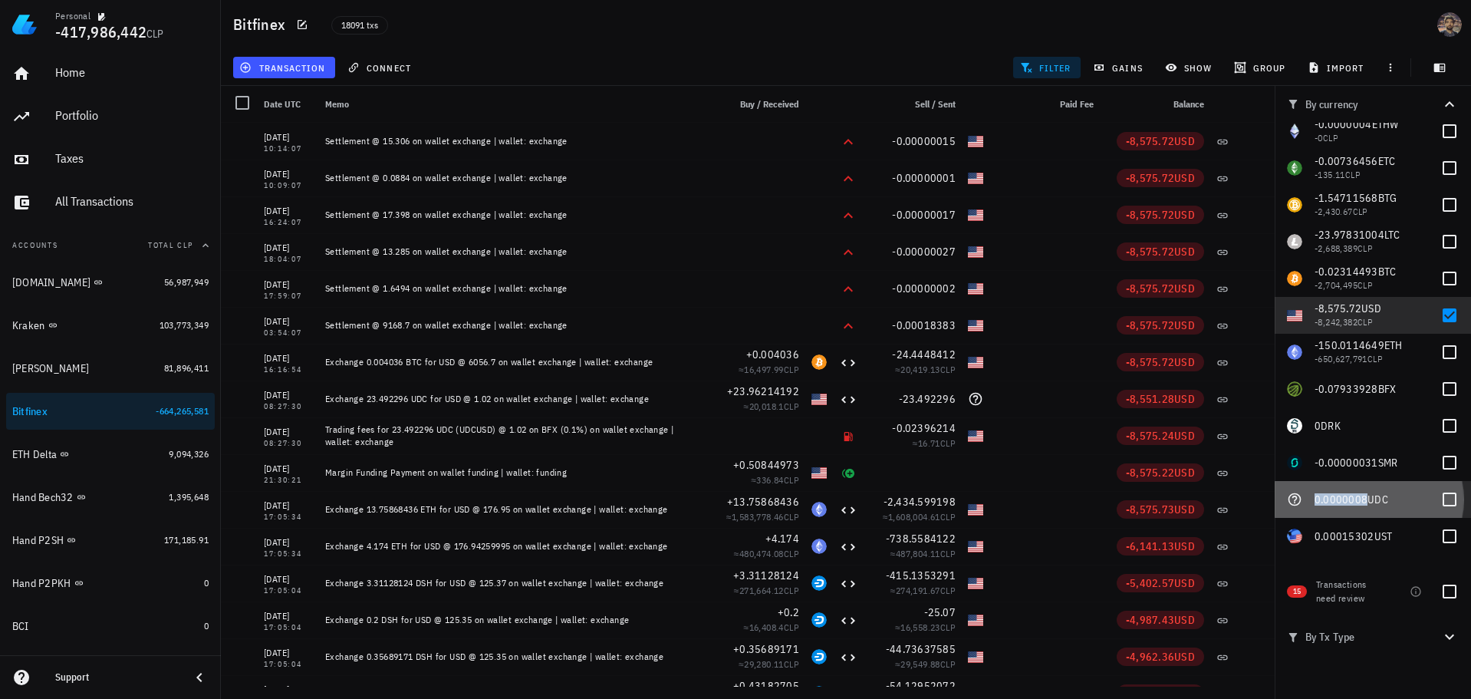
click at [1354, 498] on span "0.0000008" at bounding box center [1341, 499] width 53 height 14
click at [1372, 502] on span "UDC" at bounding box center [1378, 499] width 21 height 14
checkbox input "false"
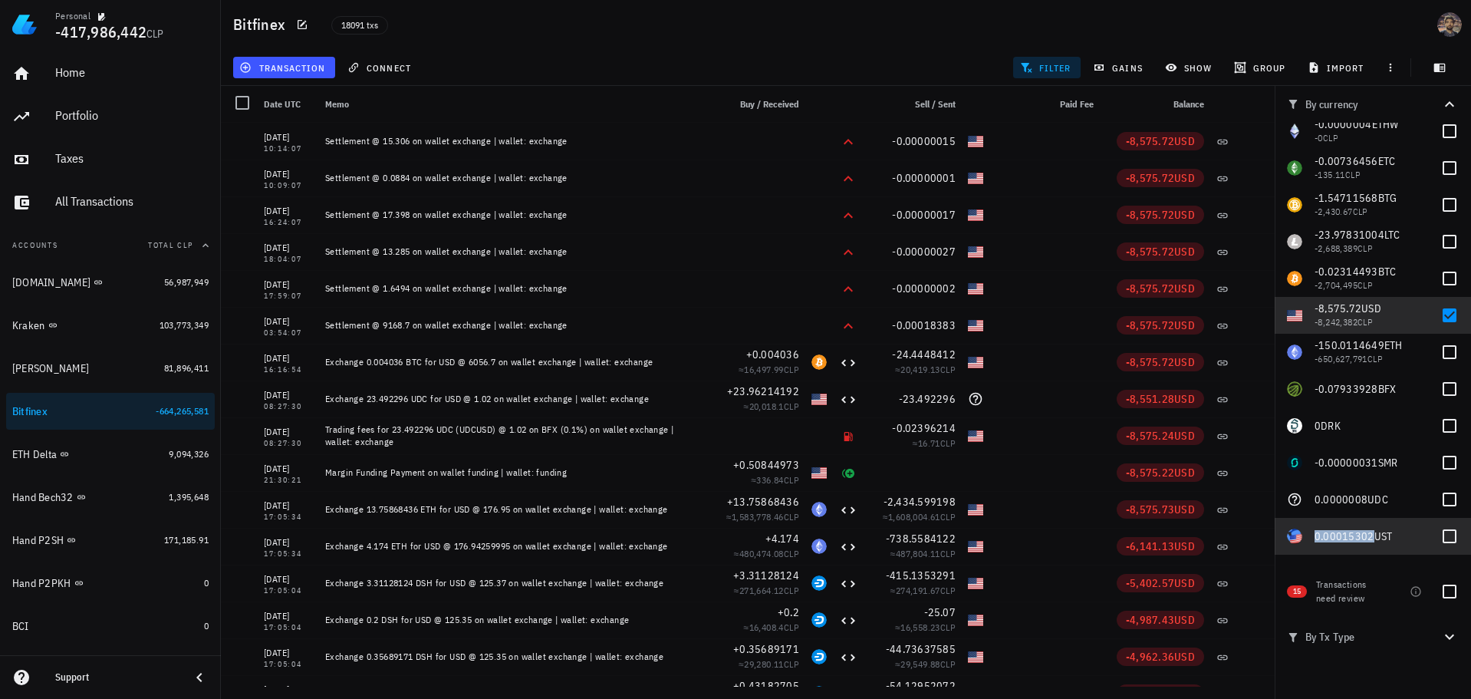
click at [1369, 537] on span "0.00015302" at bounding box center [1345, 536] width 60 height 14
checkbox input "true"
click at [1368, 504] on span "UDC" at bounding box center [1378, 499] width 21 height 14
click at [1446, 504] on div at bounding box center [1450, 499] width 26 height 26
checkbox input "false"
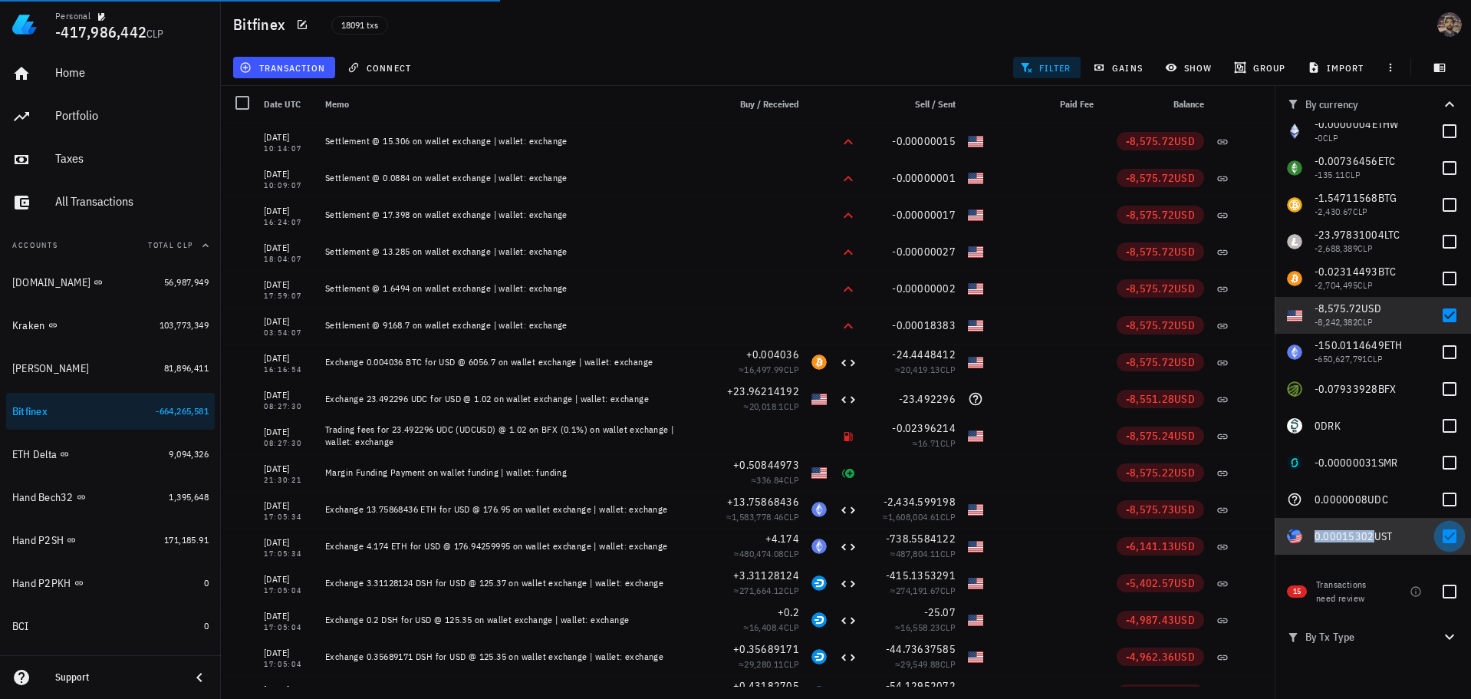
click at [1441, 533] on div at bounding box center [1450, 536] width 26 height 26
checkbox input "false"
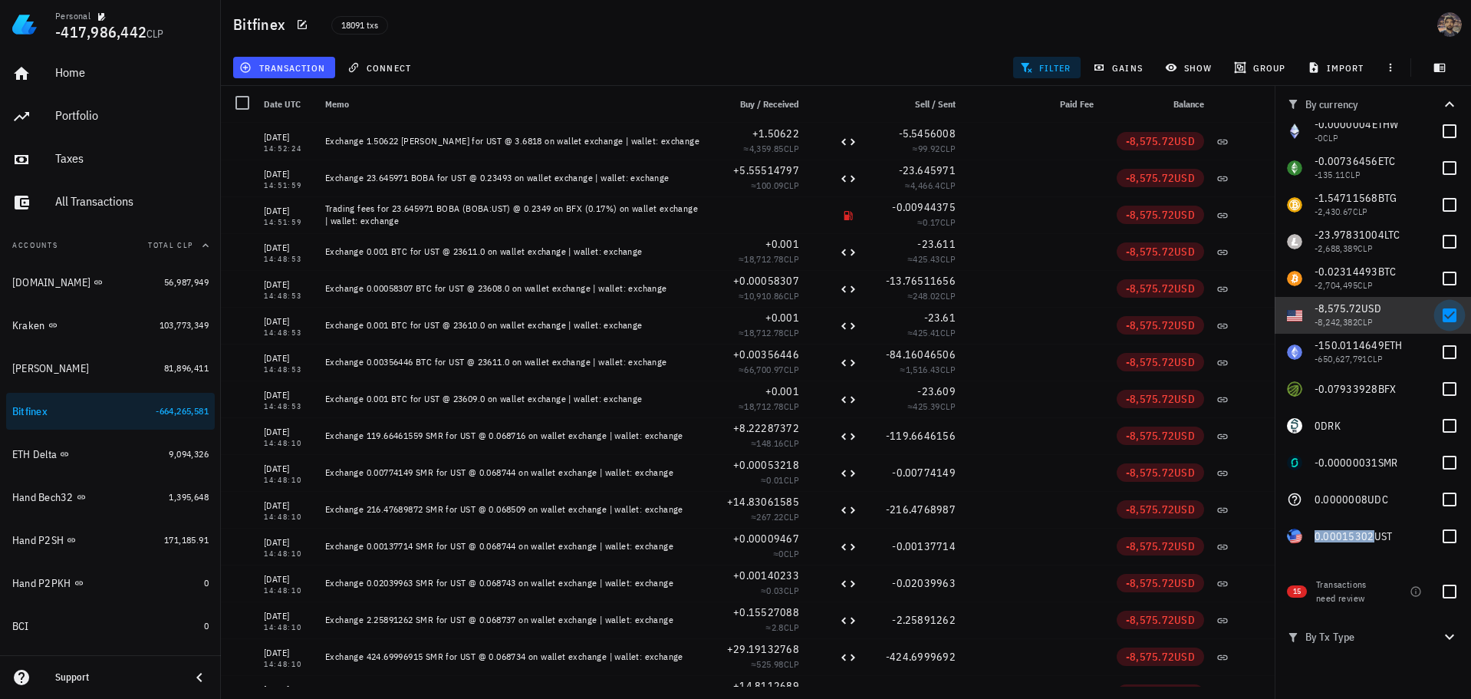
click at [1446, 311] on div at bounding box center [1450, 315] width 26 height 26
checkbox input "false"
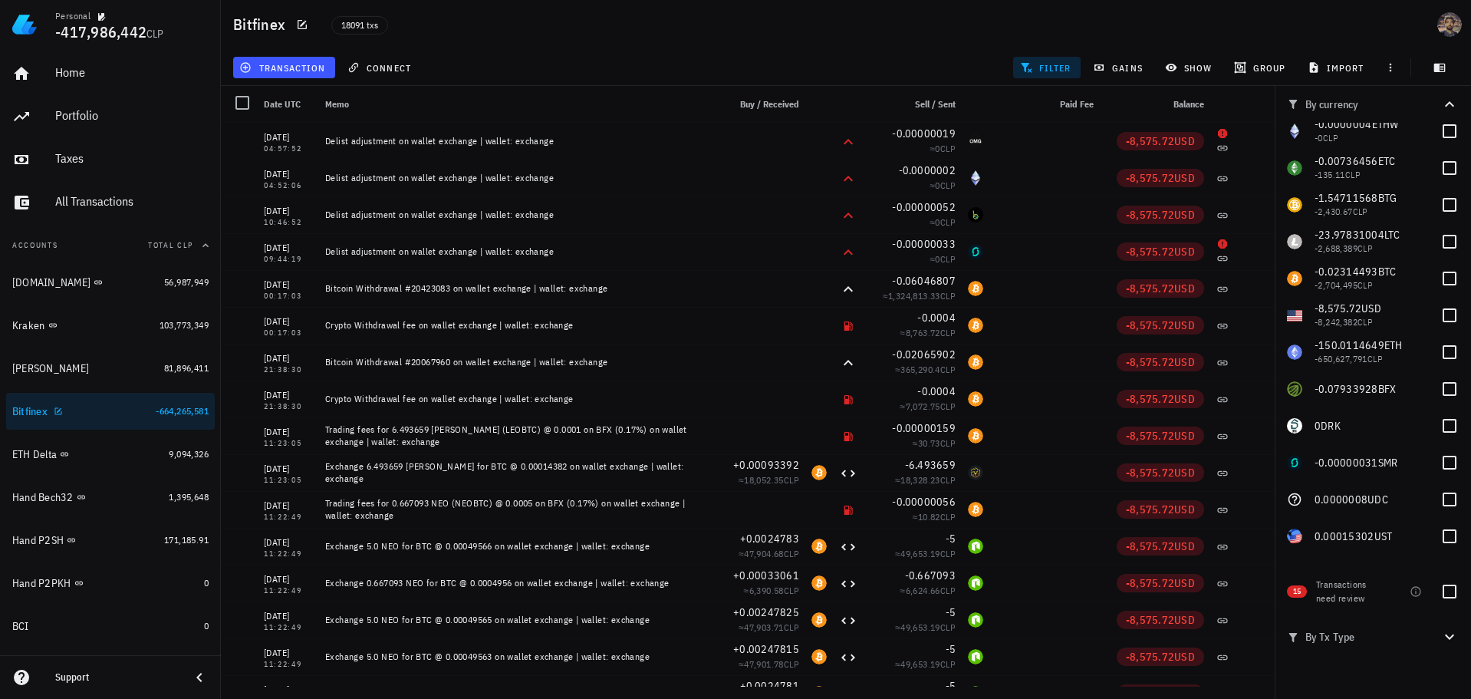
drag, startPoint x: 140, startPoint y: 407, endPoint x: 647, endPoint y: 47, distance: 622.3
click at [647, 47] on div "Bitfinex 18091 txs" at bounding box center [846, 24] width 1250 height 49
click at [235, 96] on div at bounding box center [242, 103] width 26 height 26
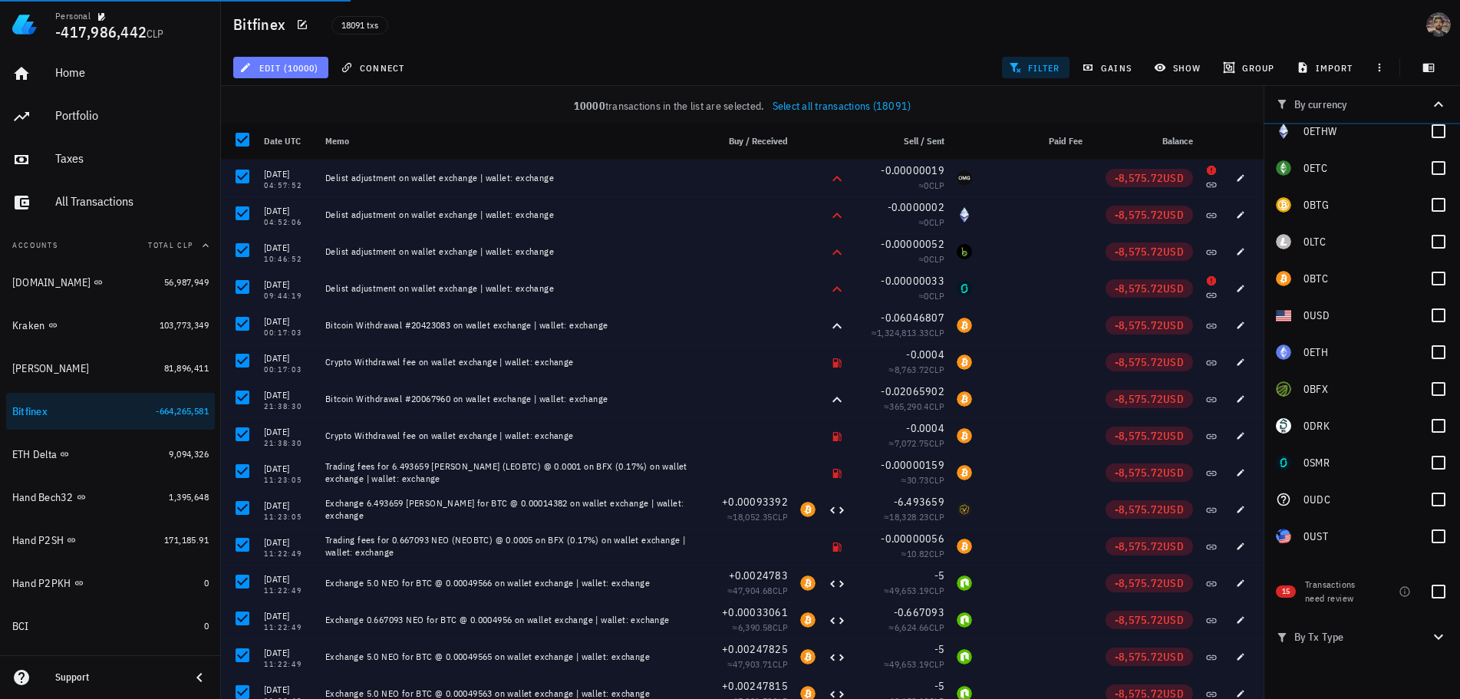
click at [291, 68] on span "edit (10000)" at bounding box center [280, 67] width 76 height 12
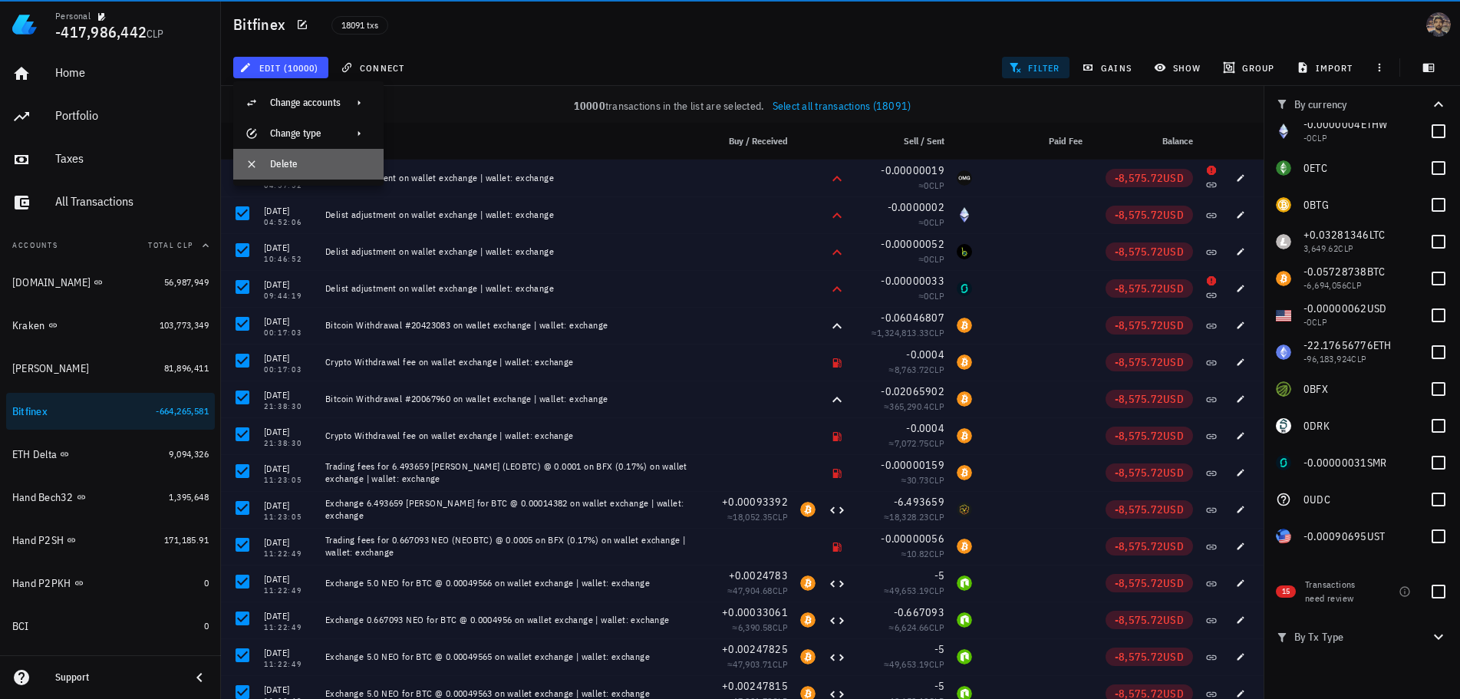
click at [305, 163] on div "Delete" at bounding box center [320, 164] width 101 height 12
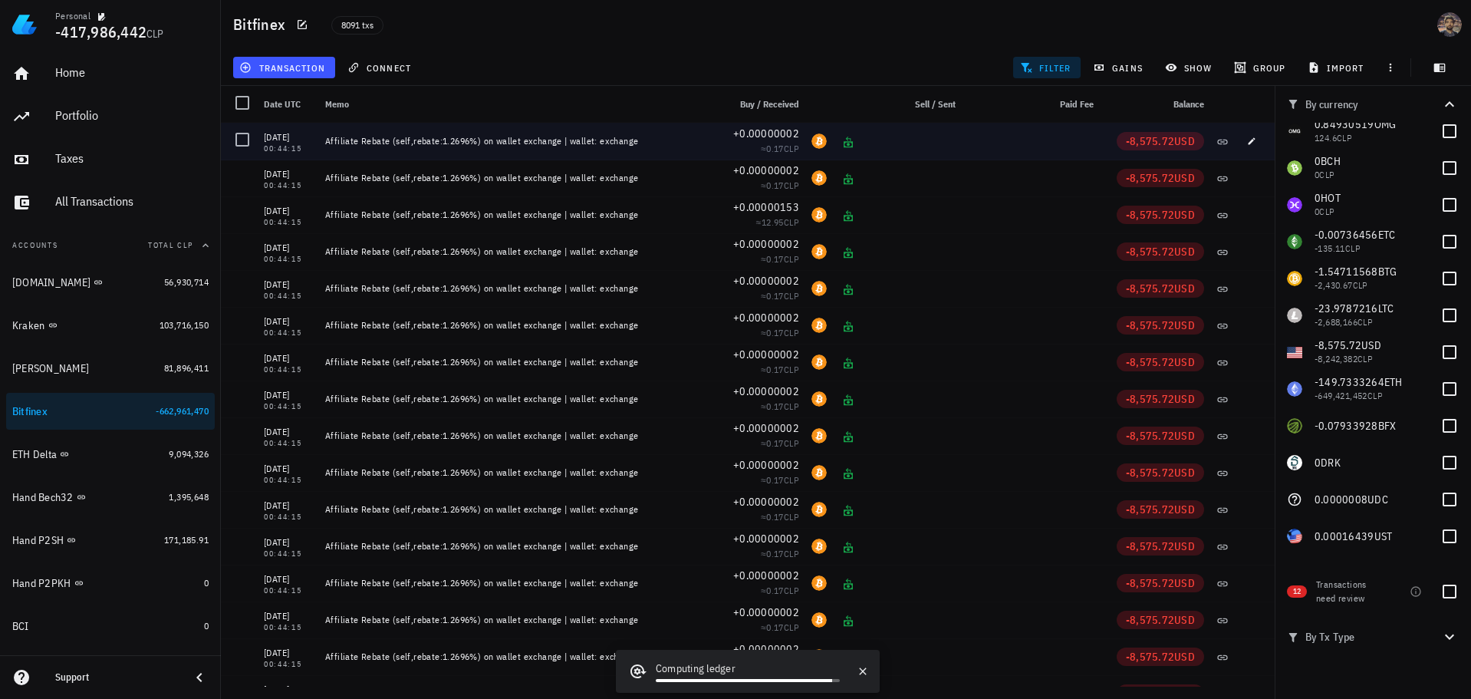
scroll to position [268, 0]
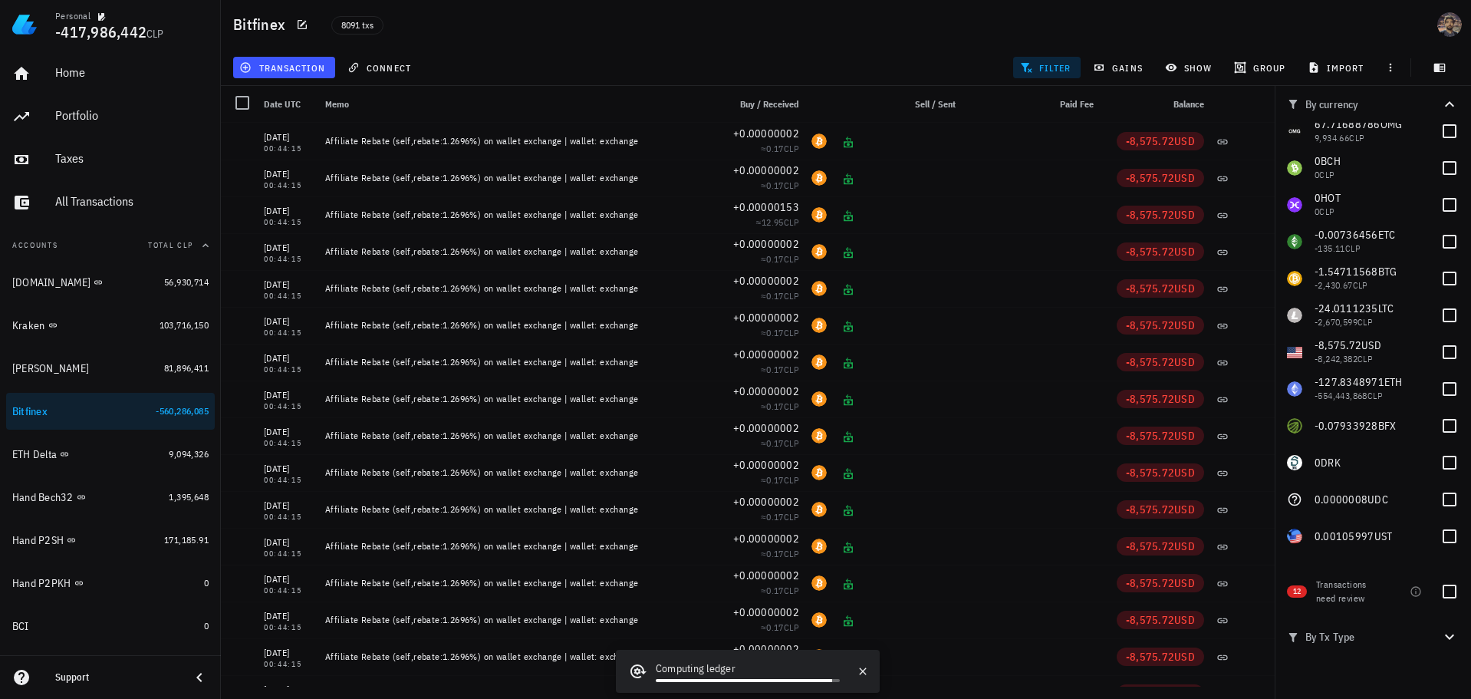
click at [959, 64] on div "transaction connect filter gains show group import" at bounding box center [846, 67] width 1232 height 37
click at [1042, 65] on span "filter" at bounding box center [1047, 67] width 48 height 12
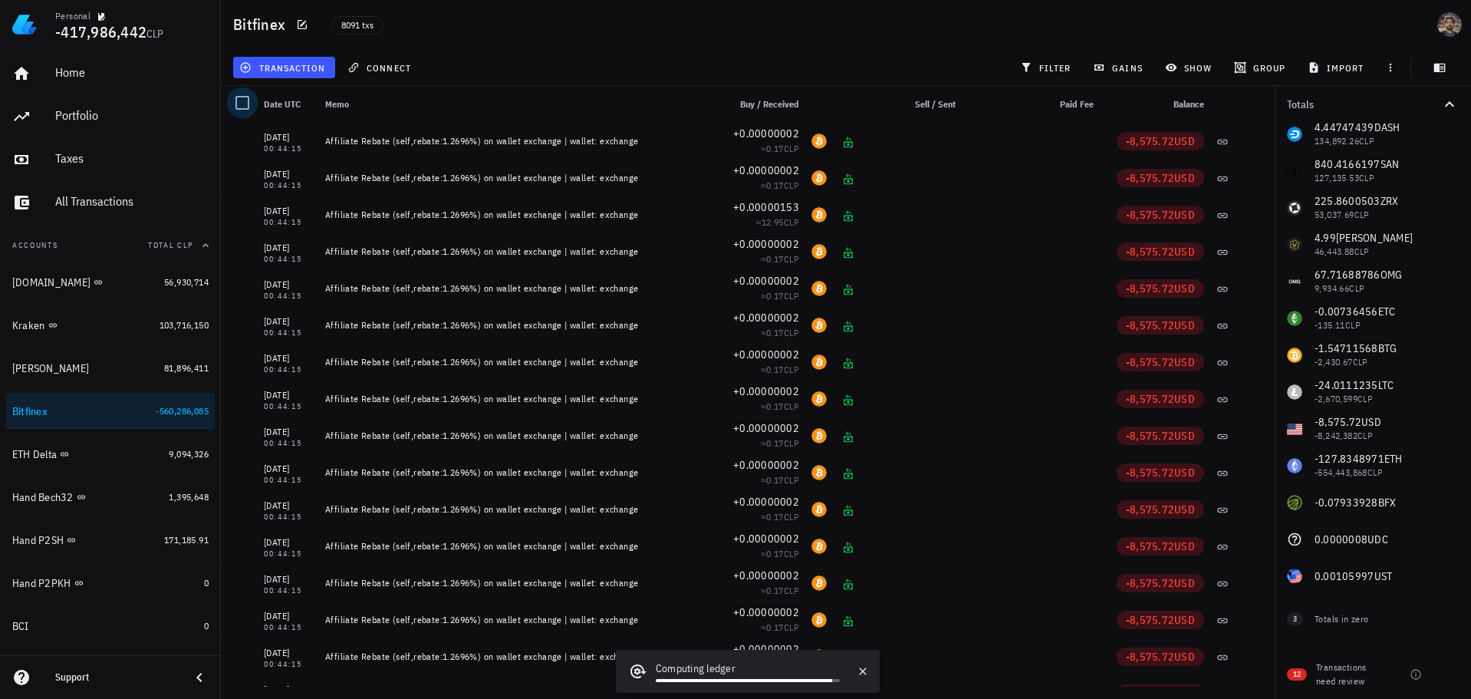
click at [245, 102] on div at bounding box center [242, 103] width 26 height 26
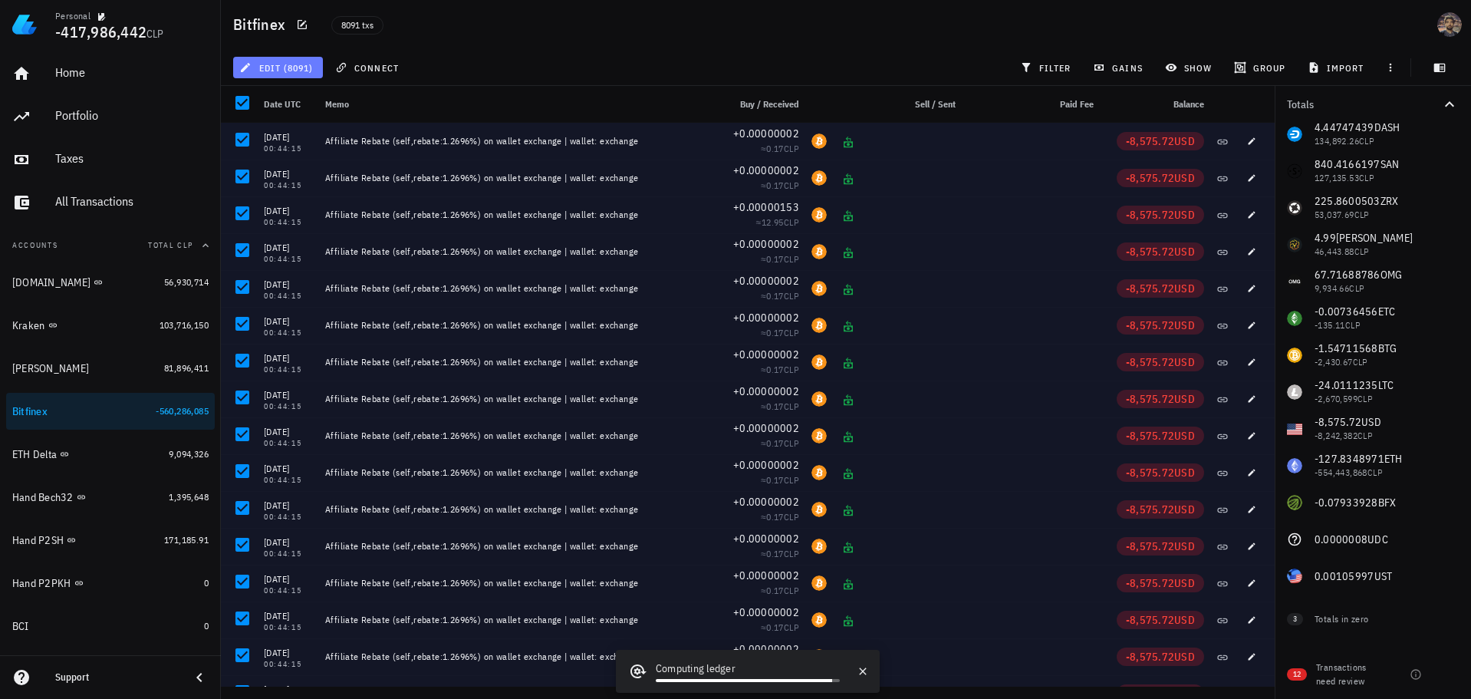
click at [262, 64] on span "edit (8091)" at bounding box center [277, 67] width 71 height 12
click at [268, 101] on div "Delete" at bounding box center [278, 102] width 91 height 31
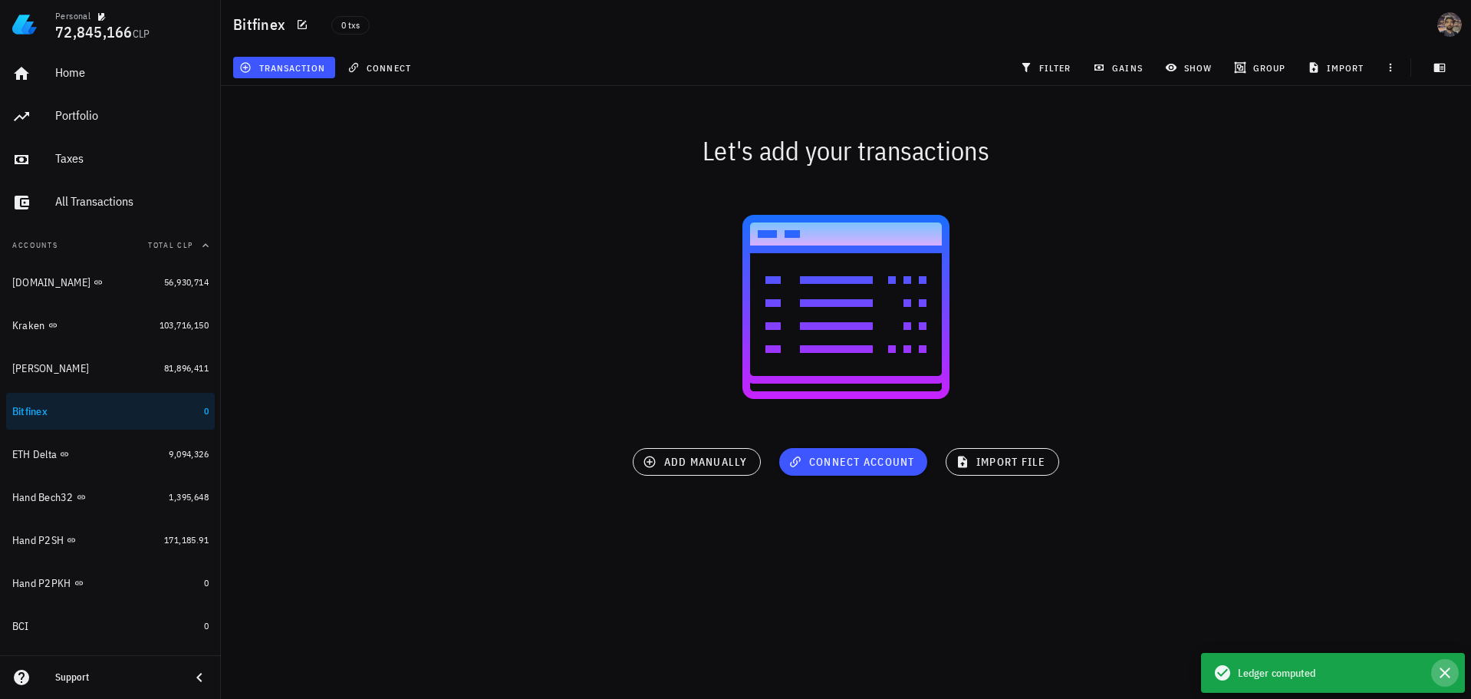
click at [1445, 673] on icon "button" at bounding box center [1445, 672] width 11 height 11
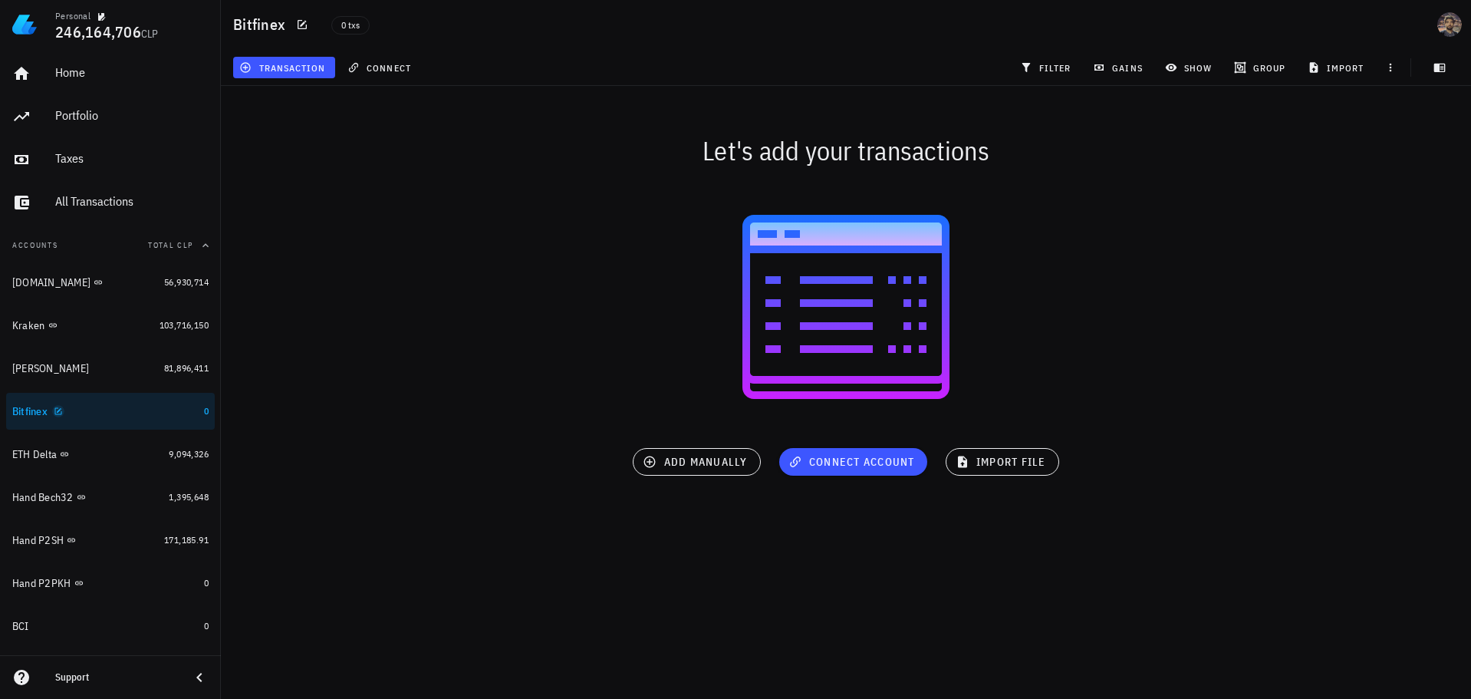
click at [61, 408] on icon "button" at bounding box center [58, 411] width 9 height 9
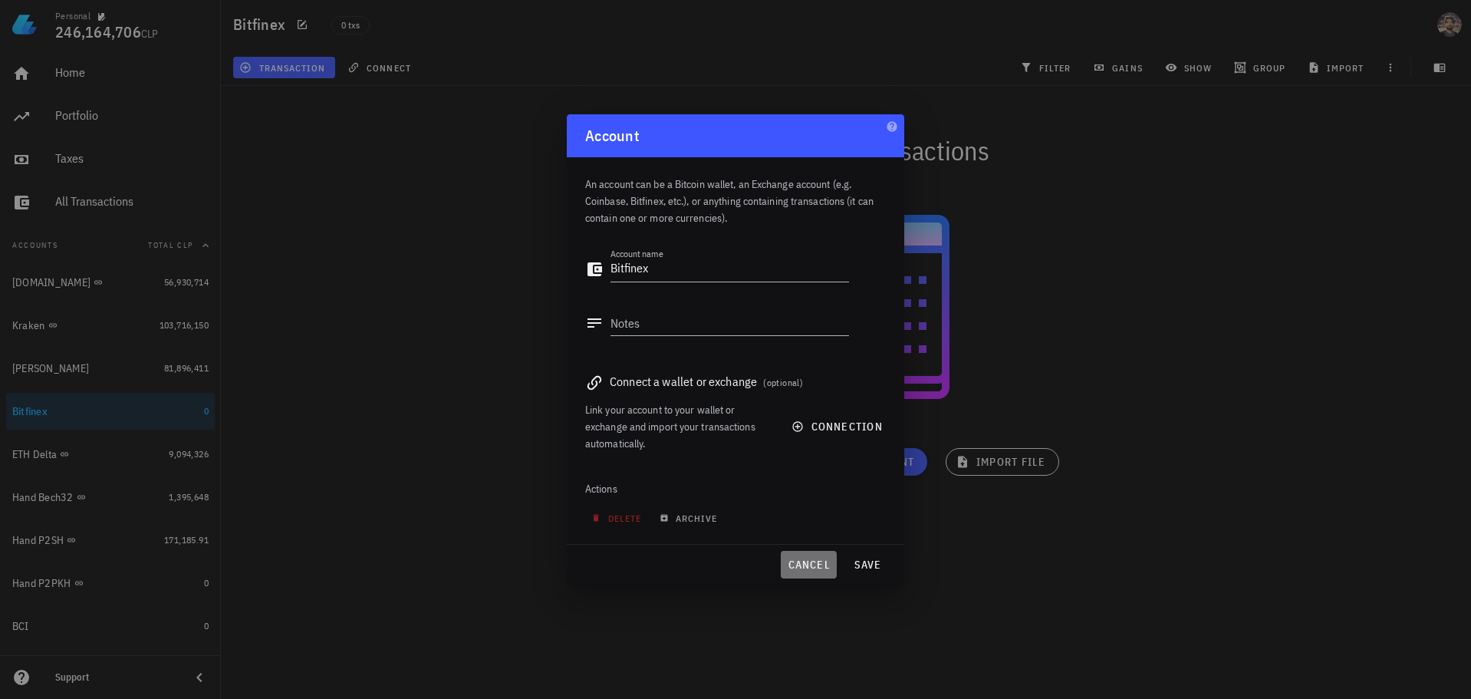
click at [806, 567] on span "cancel" at bounding box center [809, 565] width 44 height 14
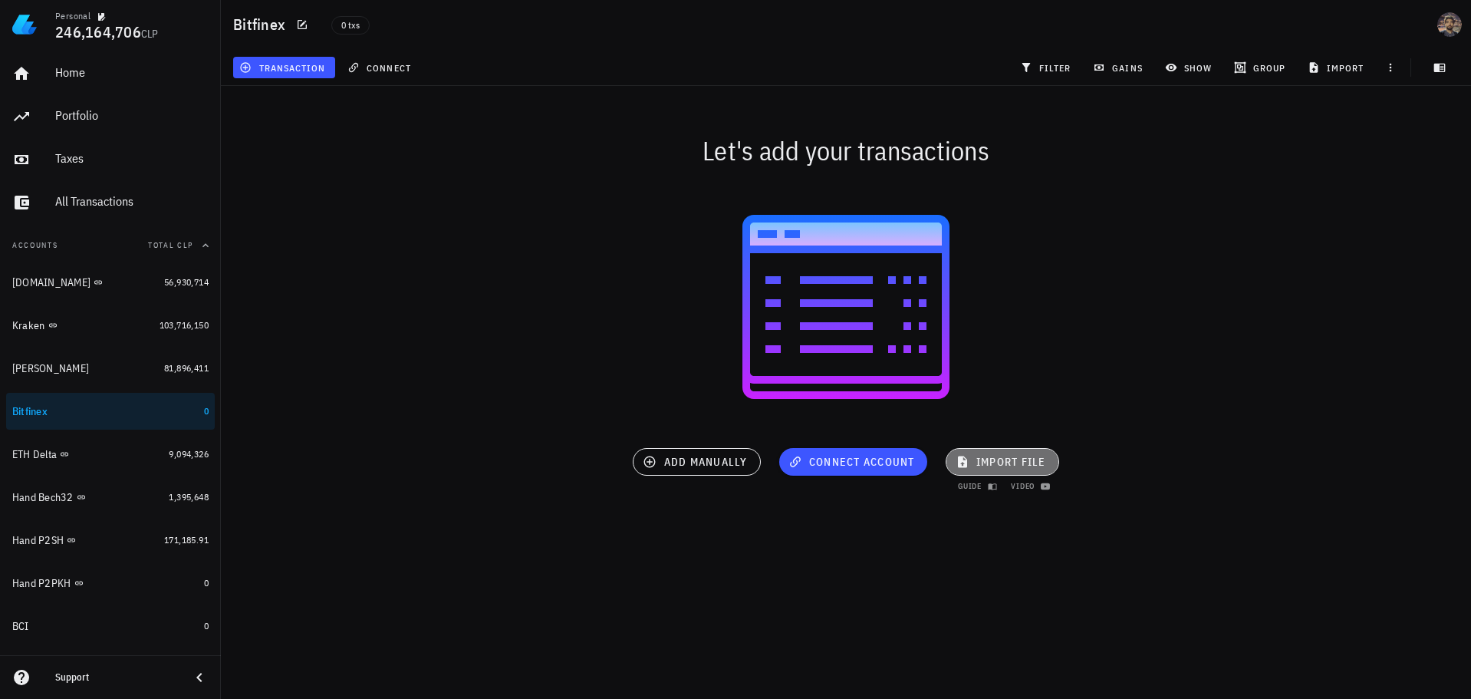
click at [1032, 460] on span "import file" at bounding box center [1002, 462] width 87 height 14
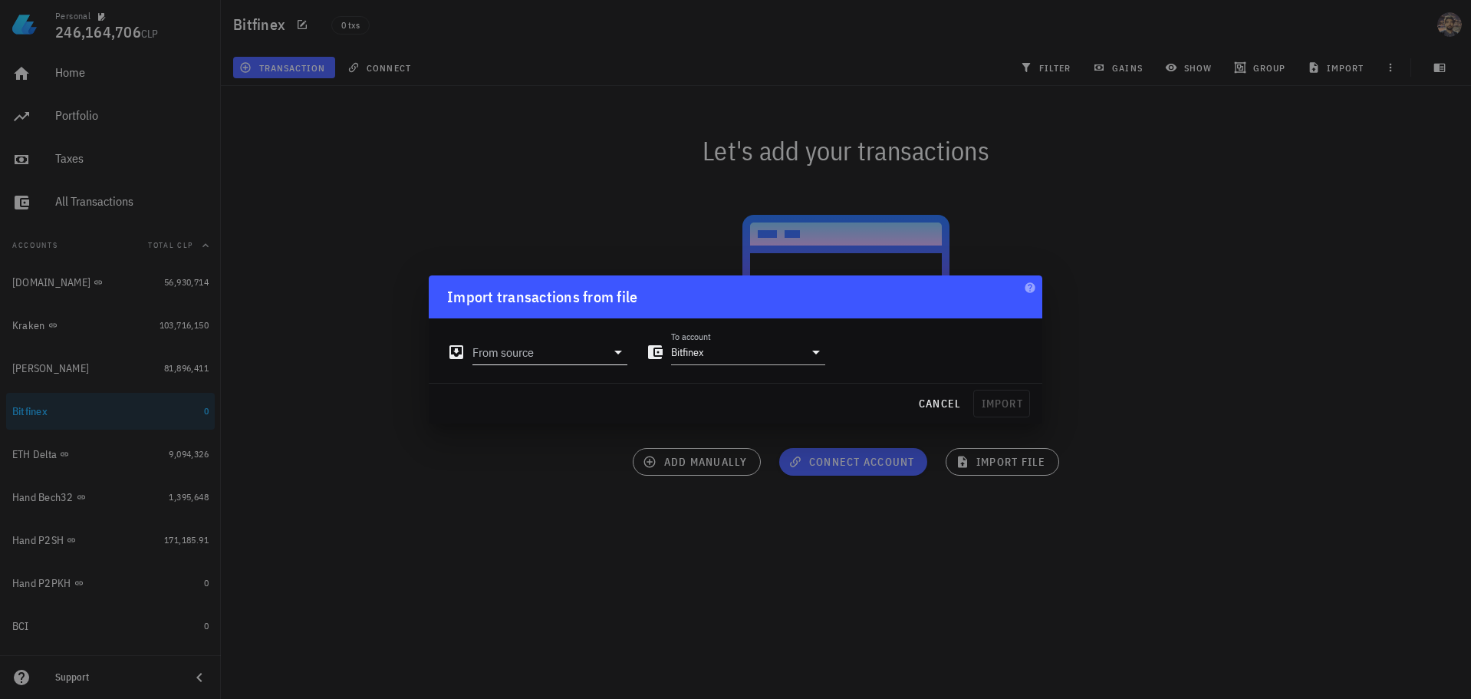
click at [538, 353] on input "From source" at bounding box center [539, 352] width 133 height 25
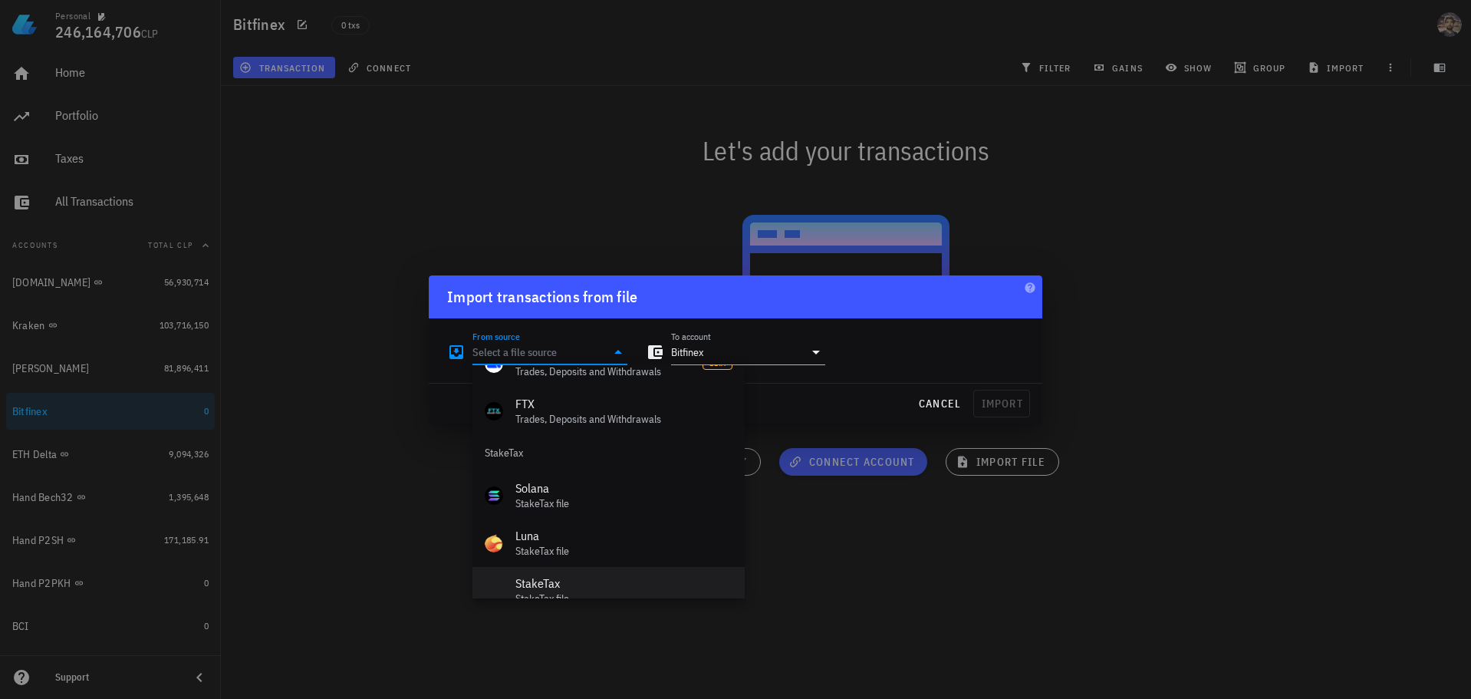
scroll to position [687, 0]
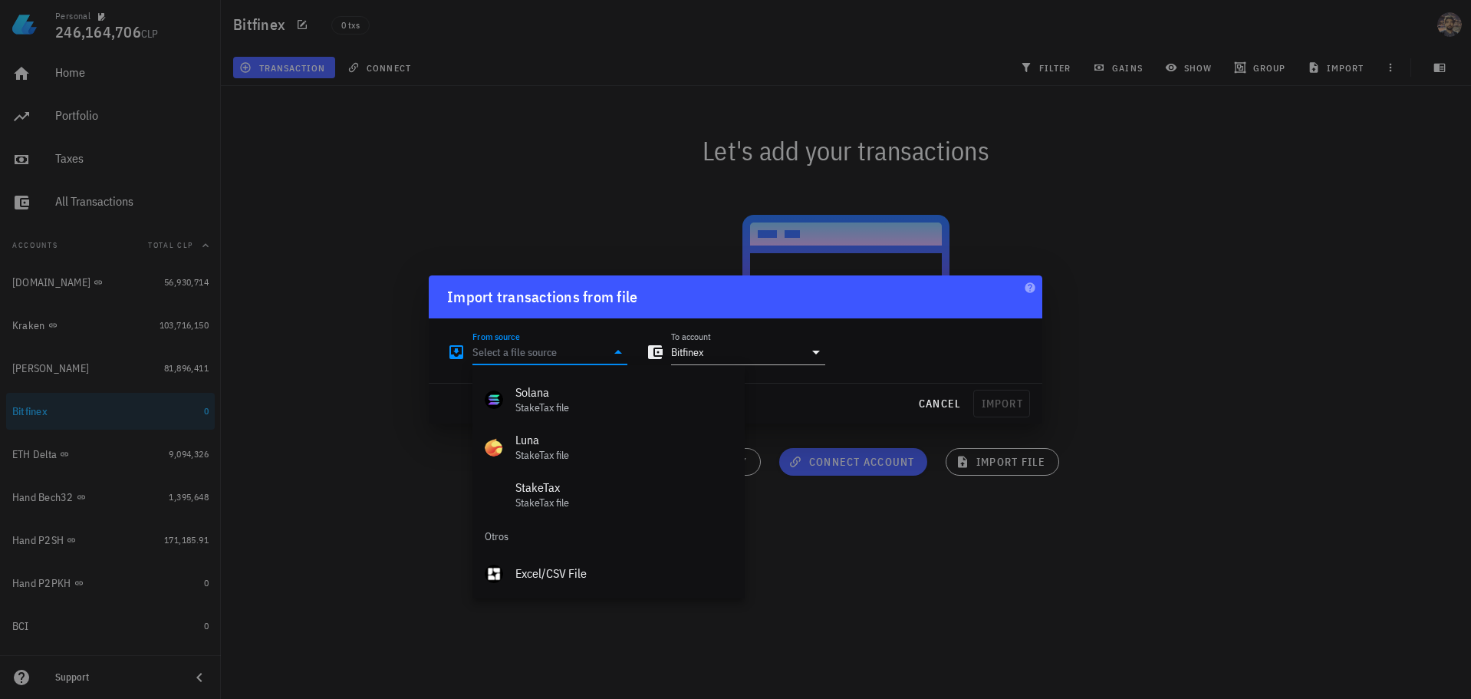
click at [544, 575] on div "Excel/CSV File" at bounding box center [623, 573] width 217 height 15
type input "Excel/CSV File"
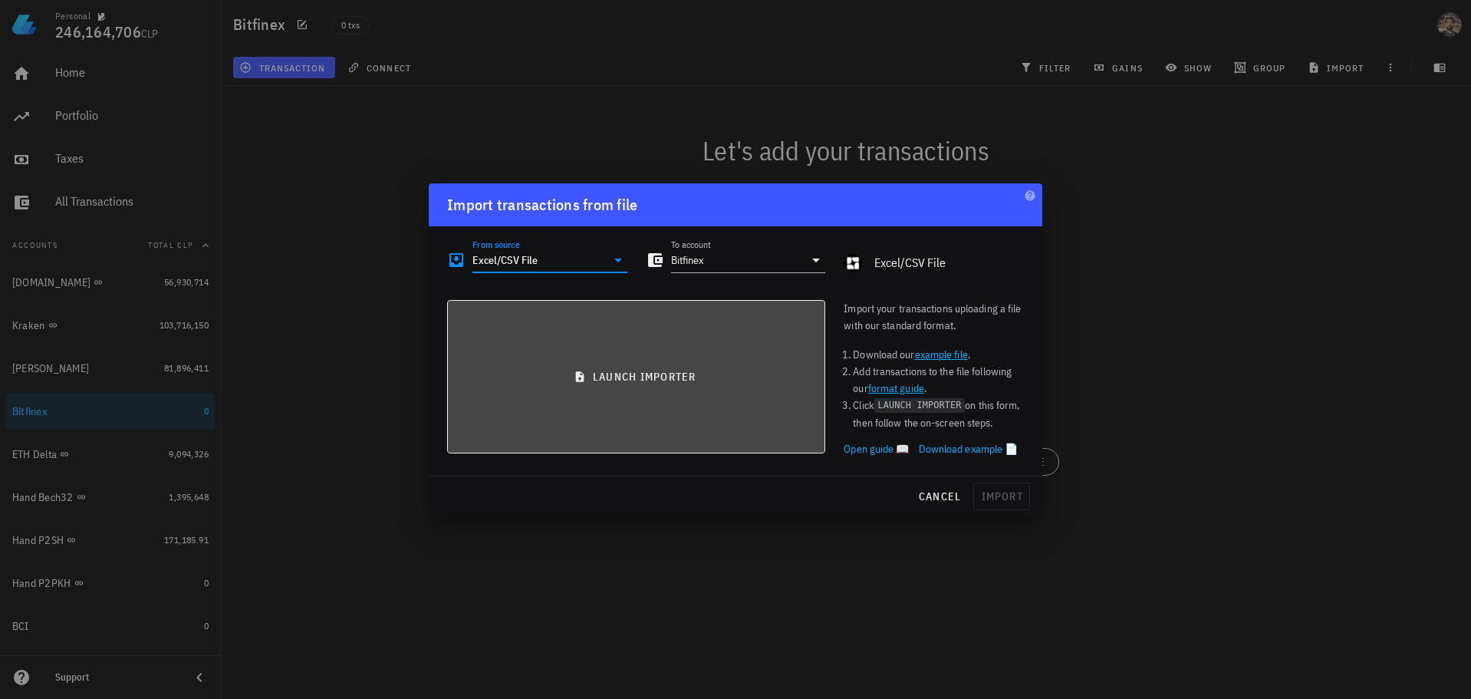
click at [607, 385] on button "launch importer" at bounding box center [636, 376] width 378 height 153
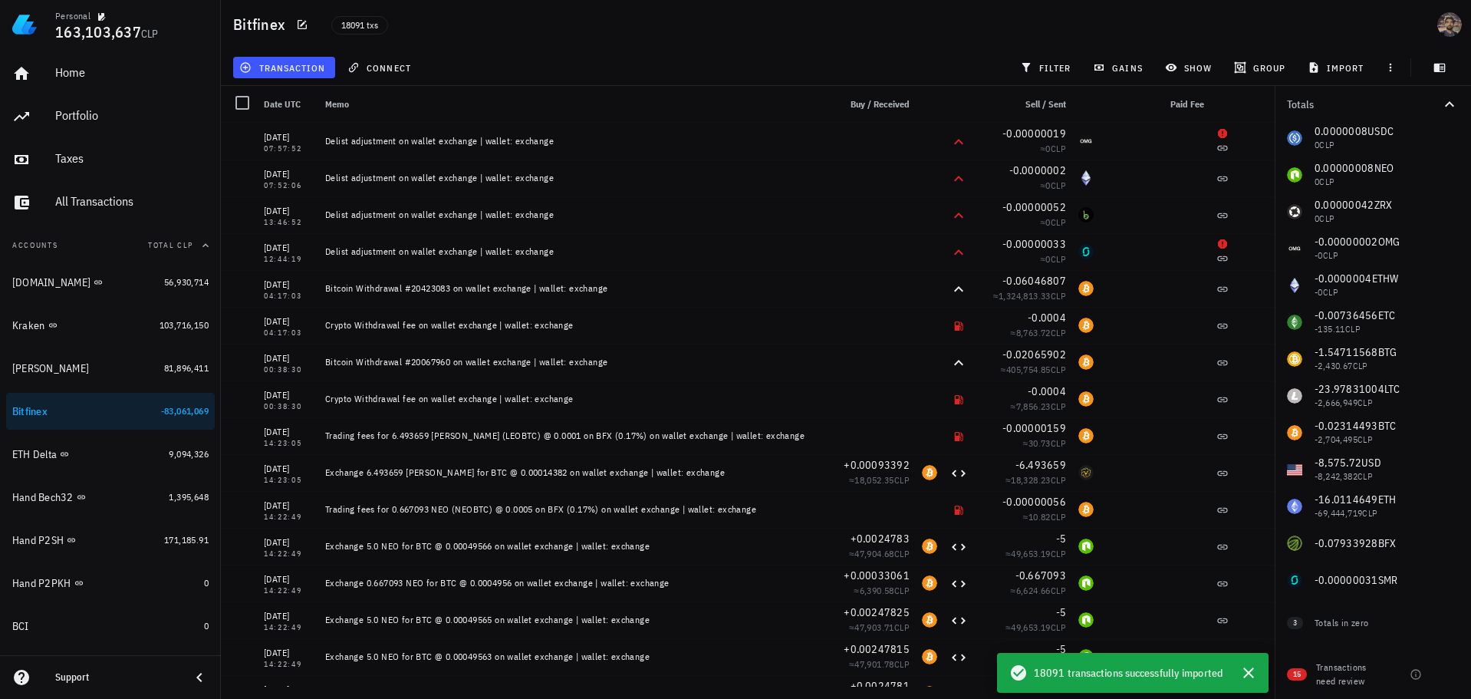
scroll to position [228, 0]
click at [1348, 356] on div "0.1530599 IOTA 26.97 CLP 0.09999994 SAN 15.13 CLP 0.00015302 USDT 0.15 CLP 0.00…" at bounding box center [1373, 263] width 196 height 663
click at [1250, 675] on icon "button" at bounding box center [1248, 672] width 11 height 11
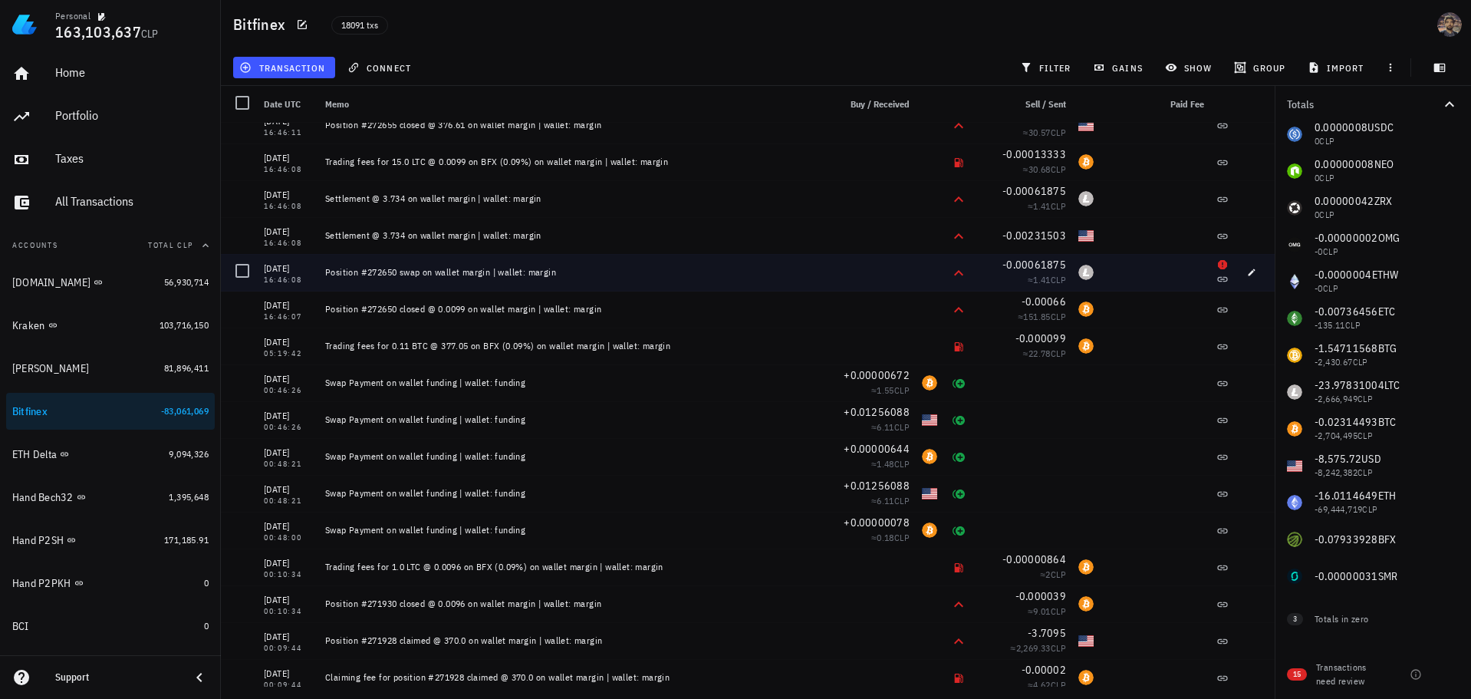
scroll to position [665238, 0]
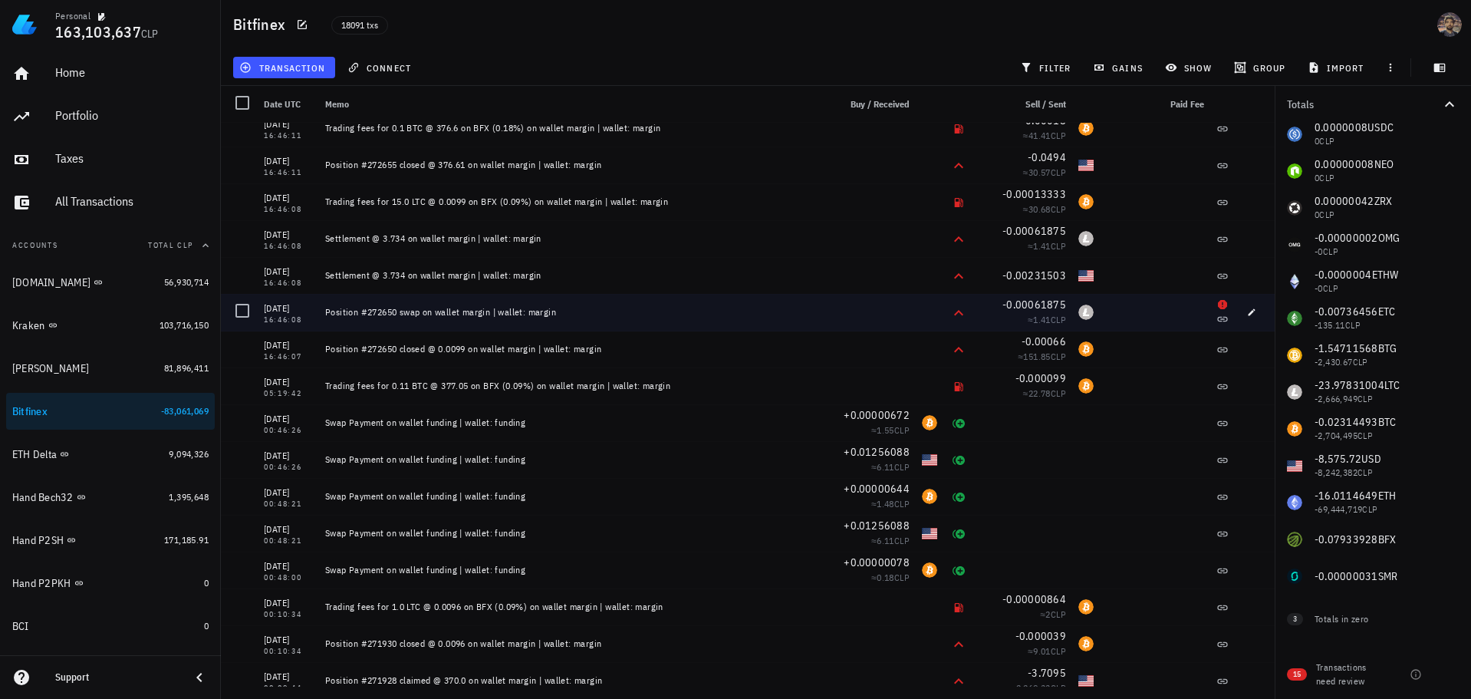
drag, startPoint x: 325, startPoint y: 311, endPoint x: 1062, endPoint y: 313, distance: 736.4
click at [1062, 313] on div "[DATE] 16:46:08 Position #272650 swap on wallet margin | wallet: margin -0.0006…" at bounding box center [748, 312] width 1054 height 37
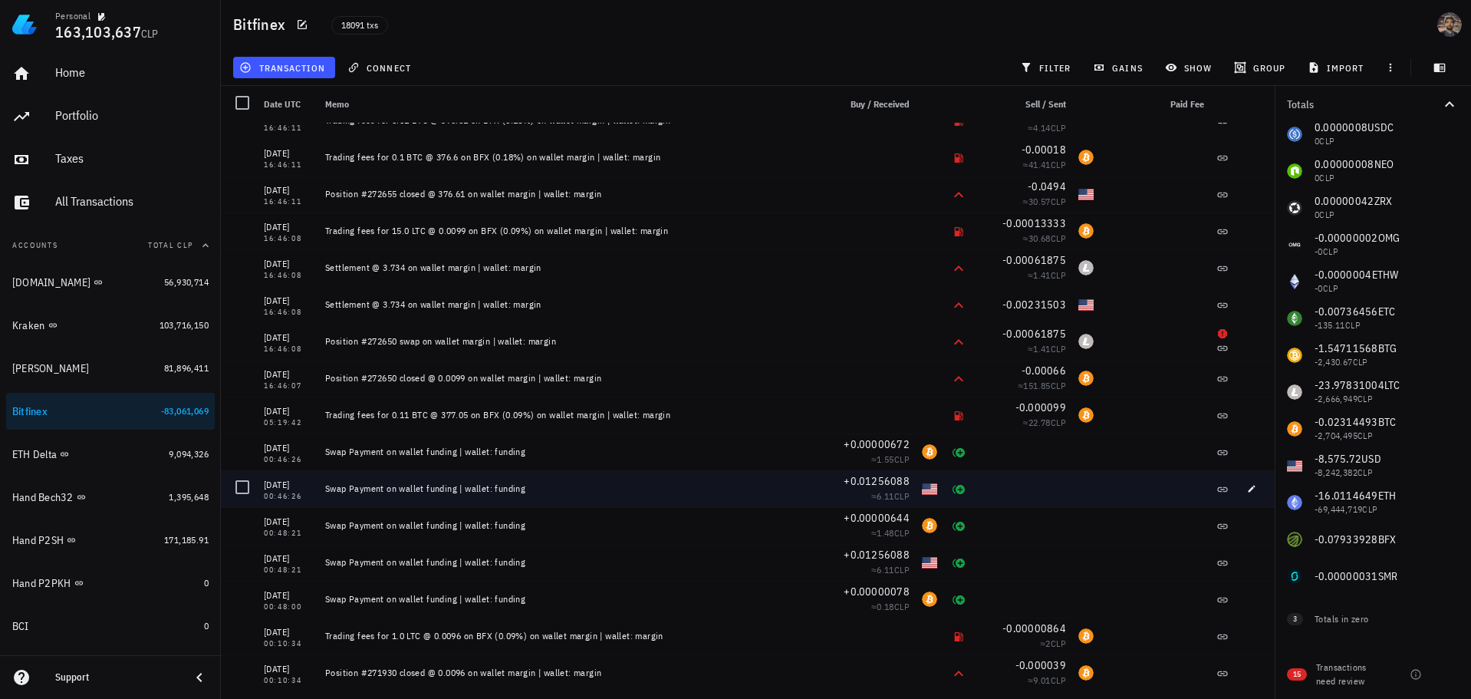
scroll to position [665161, 0]
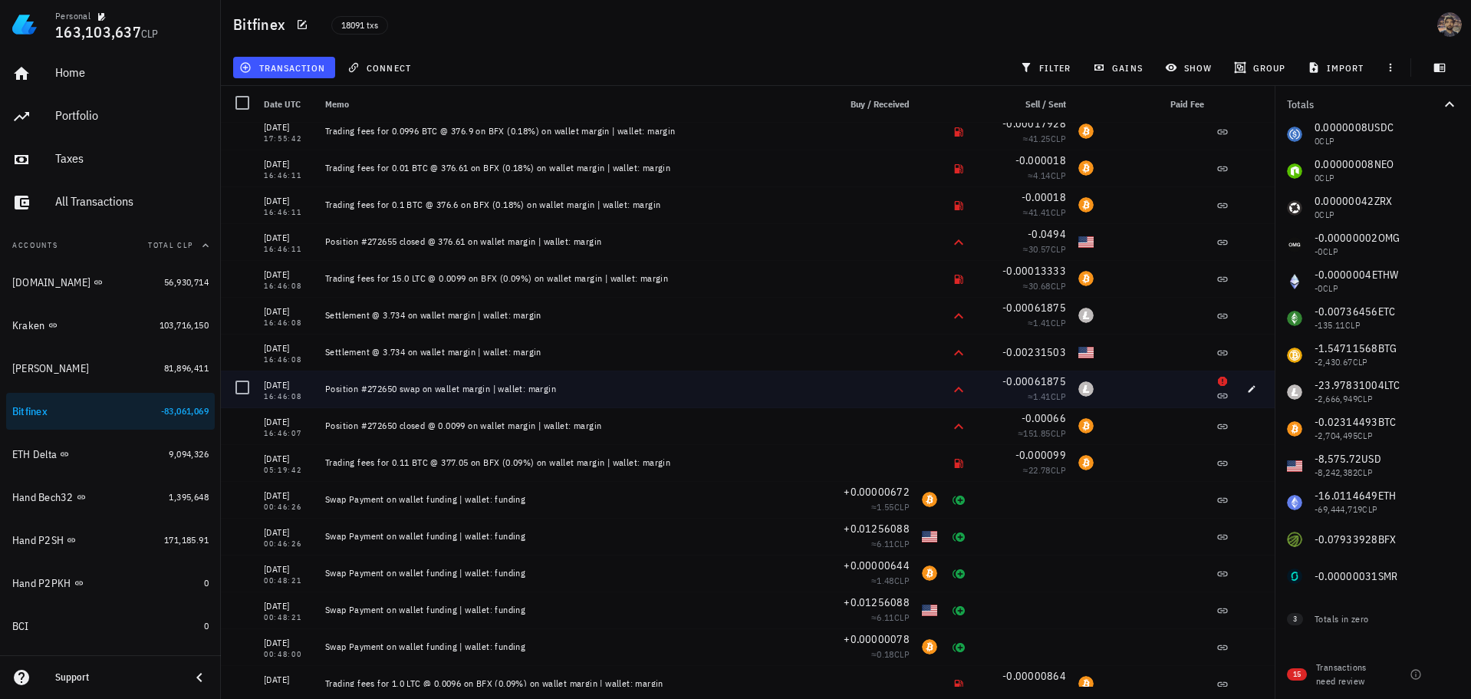
drag, startPoint x: 324, startPoint y: 389, endPoint x: 555, endPoint y: 387, distance: 230.1
click at [555, 387] on div "Position #272650 swap on wallet margin | wallet: margin" at bounding box center [568, 388] width 499 height 37
copy div "Position #272650 swap on wallet margin | wallet: margin"
